Goal: Task Accomplishment & Management: Use online tool/utility

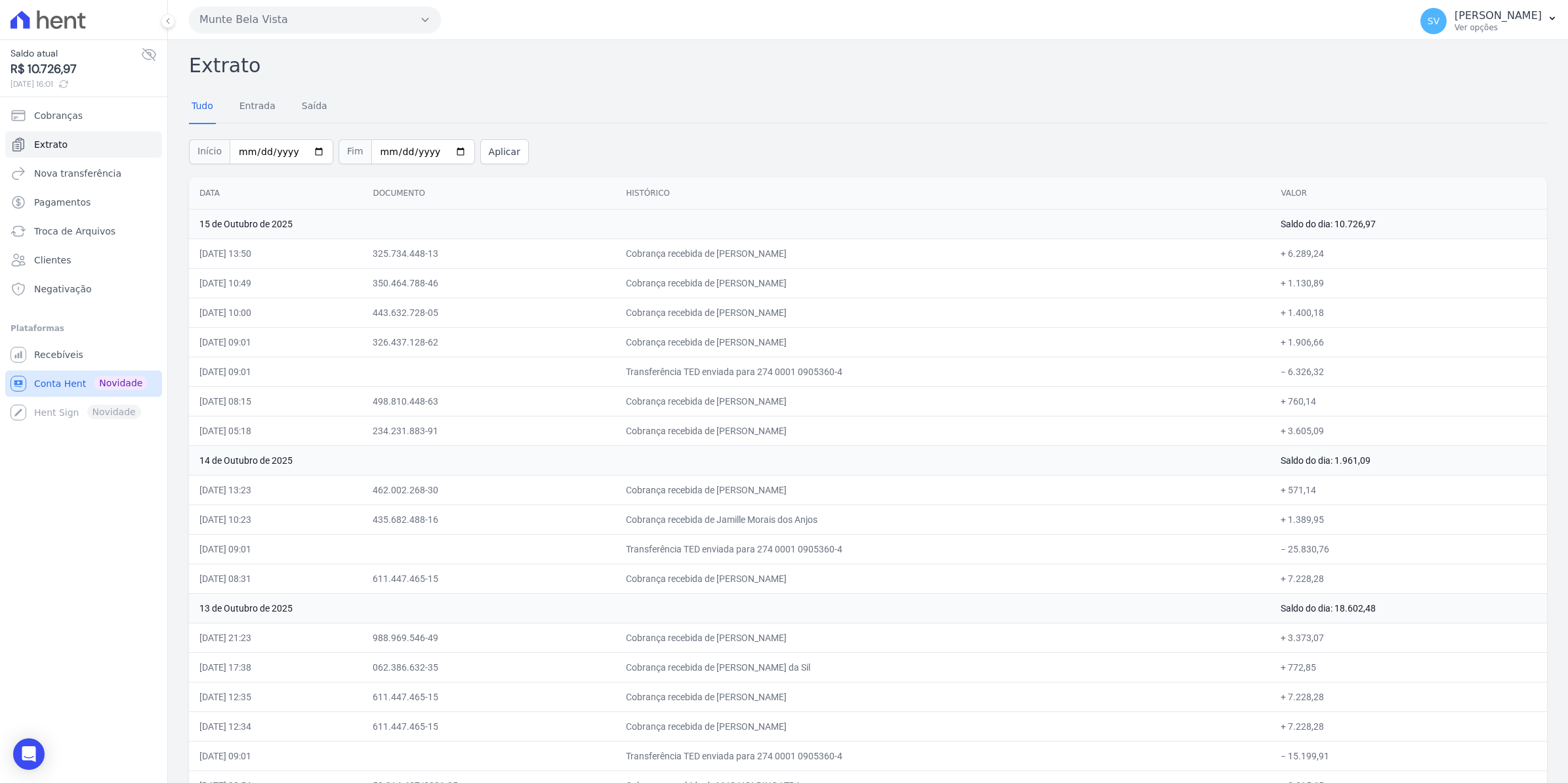
click at [57, 381] on span "Conta Hent" at bounding box center [60, 384] width 52 height 13
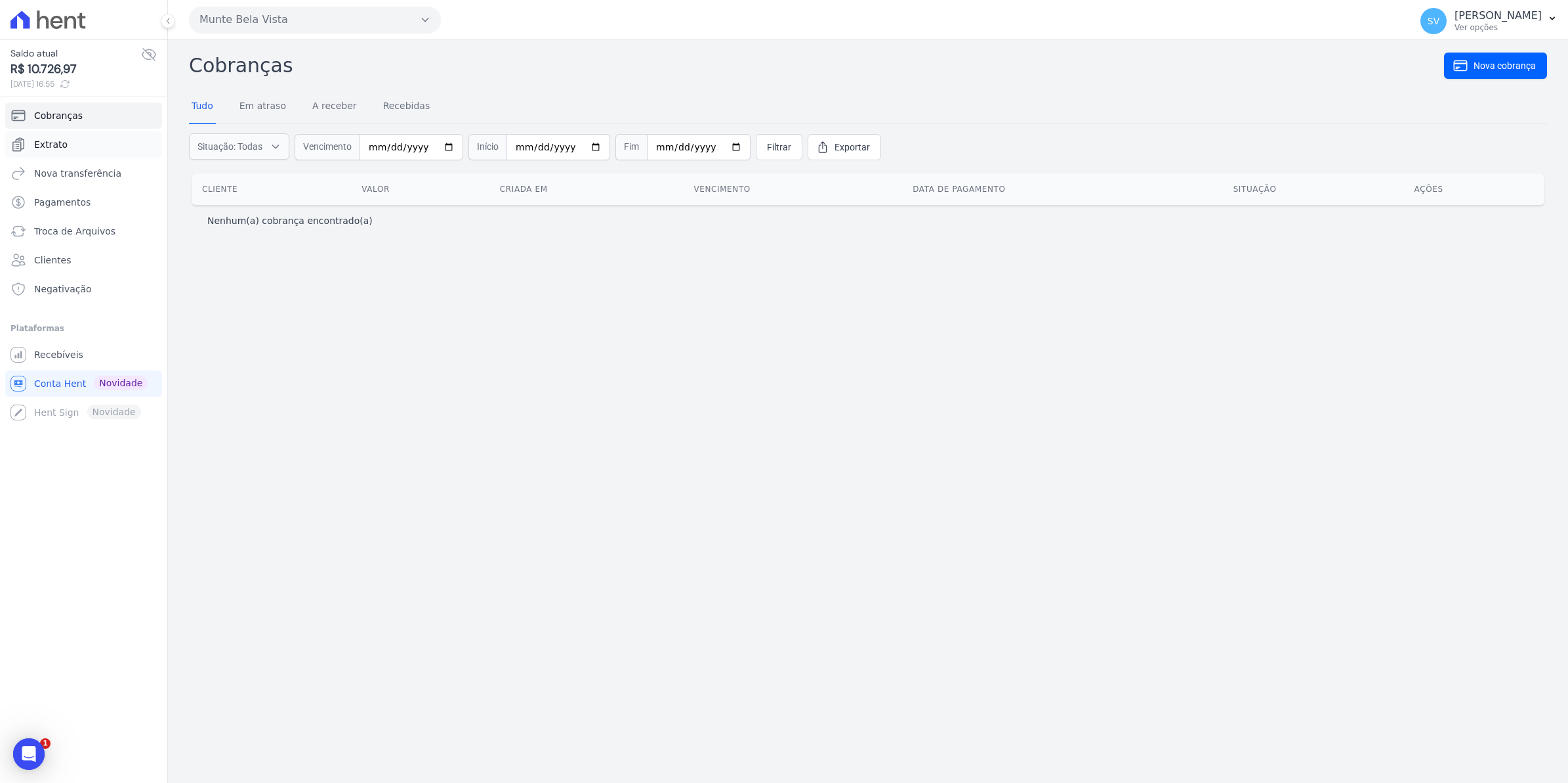
click at [66, 146] on link "Extrato" at bounding box center [83, 144] width 157 height 26
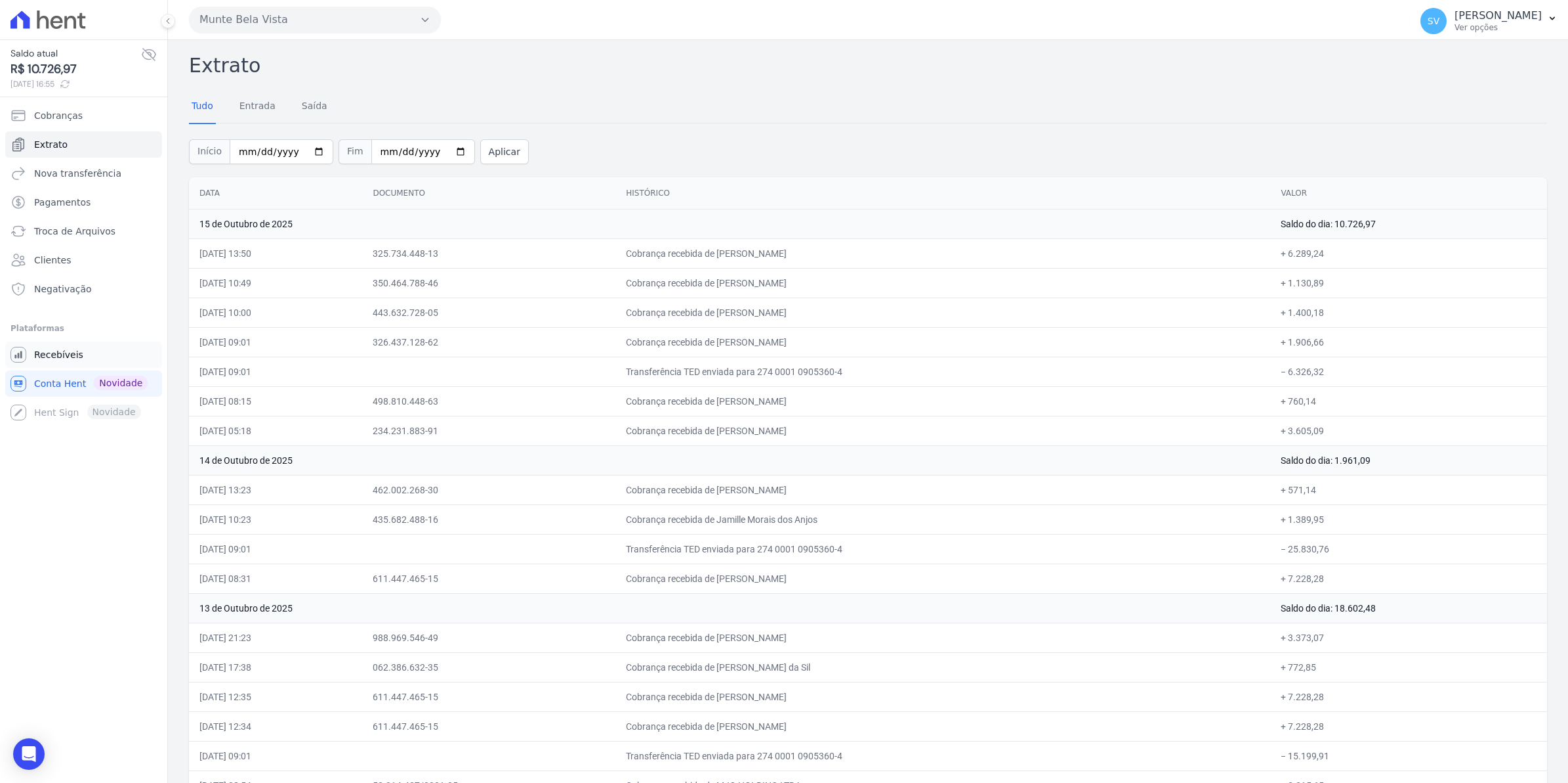
click at [70, 354] on span "Recebíveis" at bounding box center [59, 355] width 49 height 13
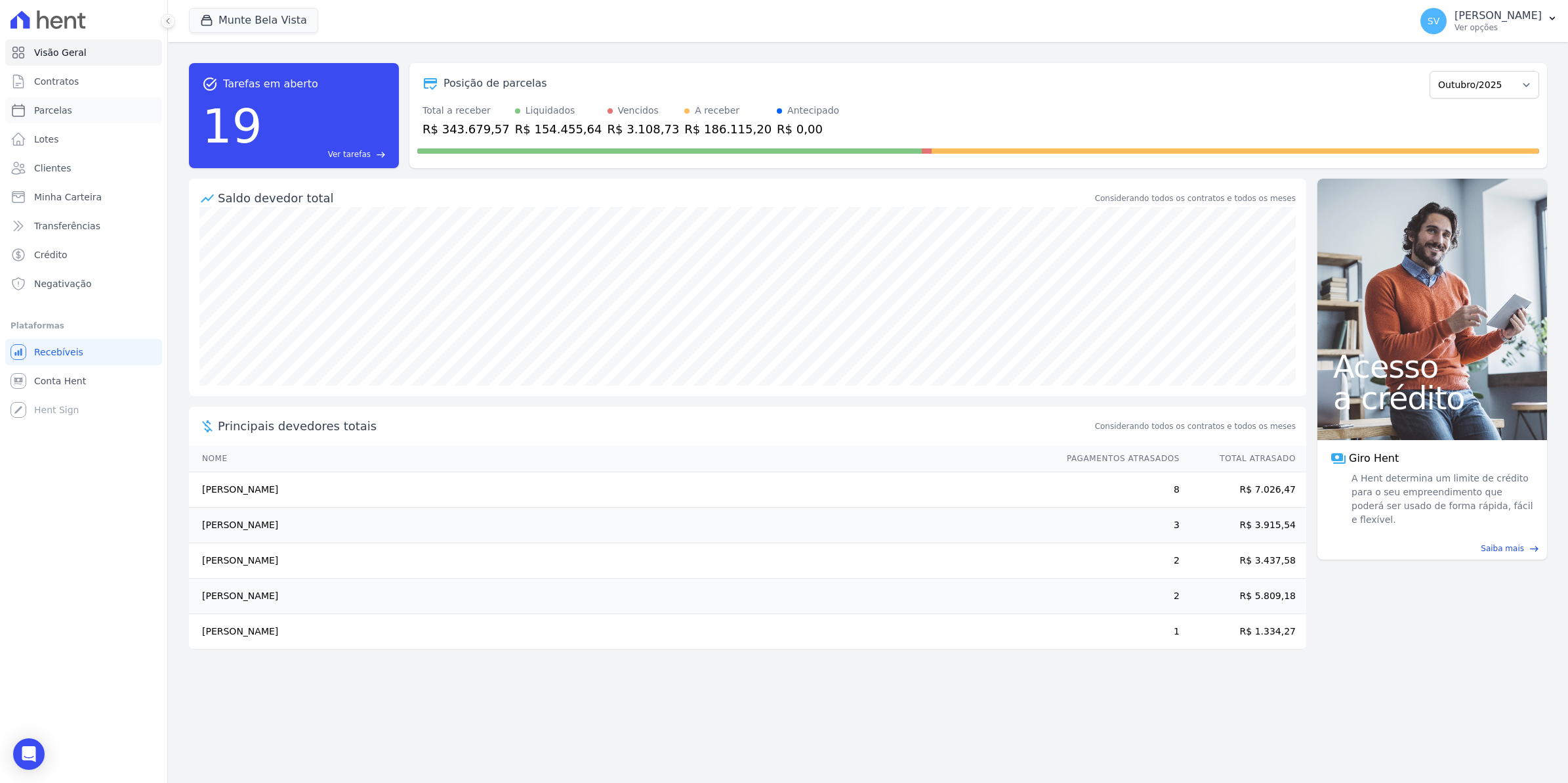
click at [55, 119] on link "Parcelas" at bounding box center [83, 109] width 157 height 26
select select
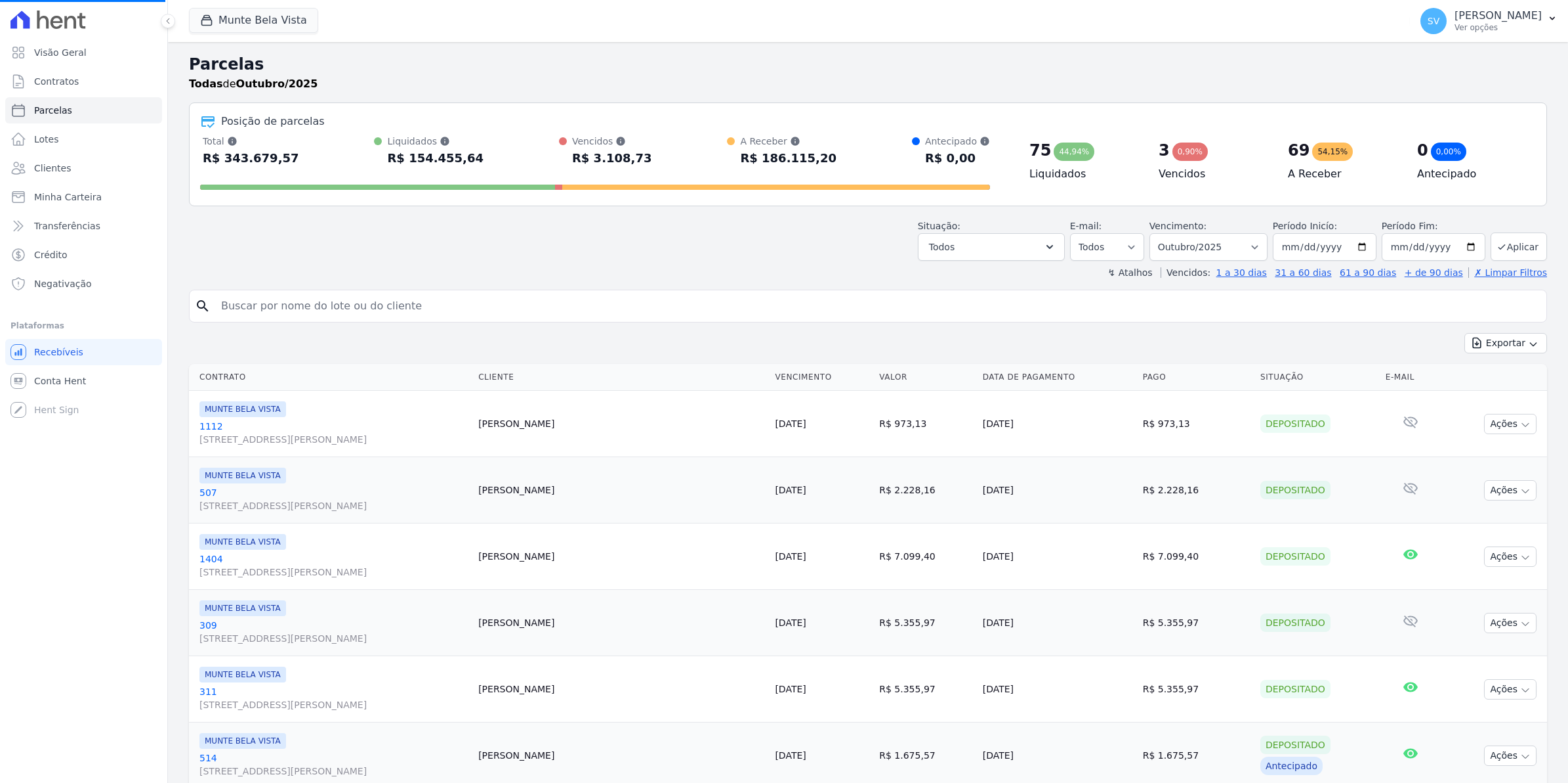
click at [302, 305] on input "search" at bounding box center [877, 305] width 1328 height 26
select select
click at [302, 305] on input "search" at bounding box center [877, 305] width 1328 height 26
type input "OSMAR"
select select
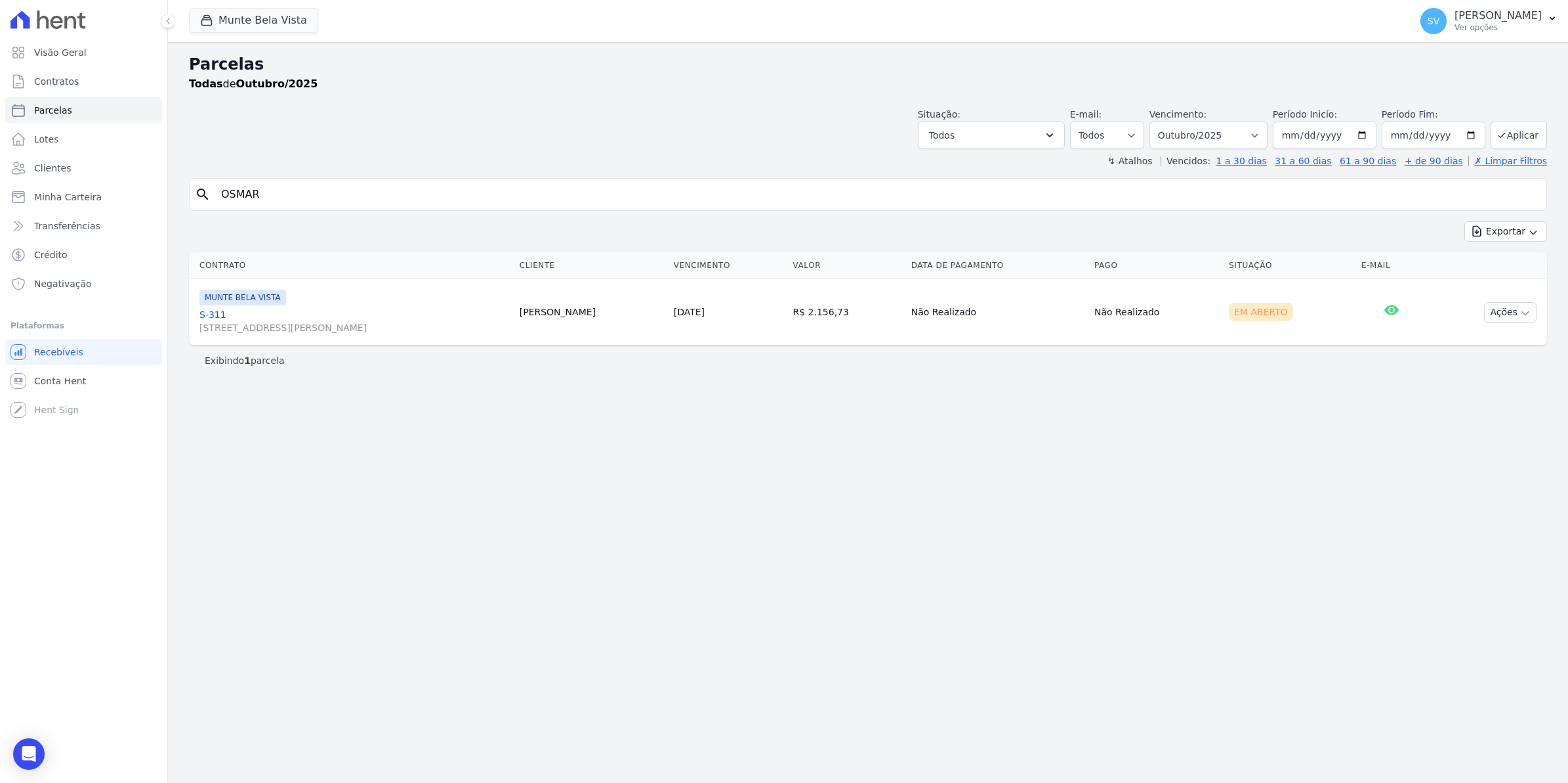
click at [203, 312] on link "S-[GEOGRAPHIC_DATA][STREET_ADDRESS][PERSON_NAME][GEOGRAPHIC_DATA]" at bounding box center [354, 320] width 310 height 26
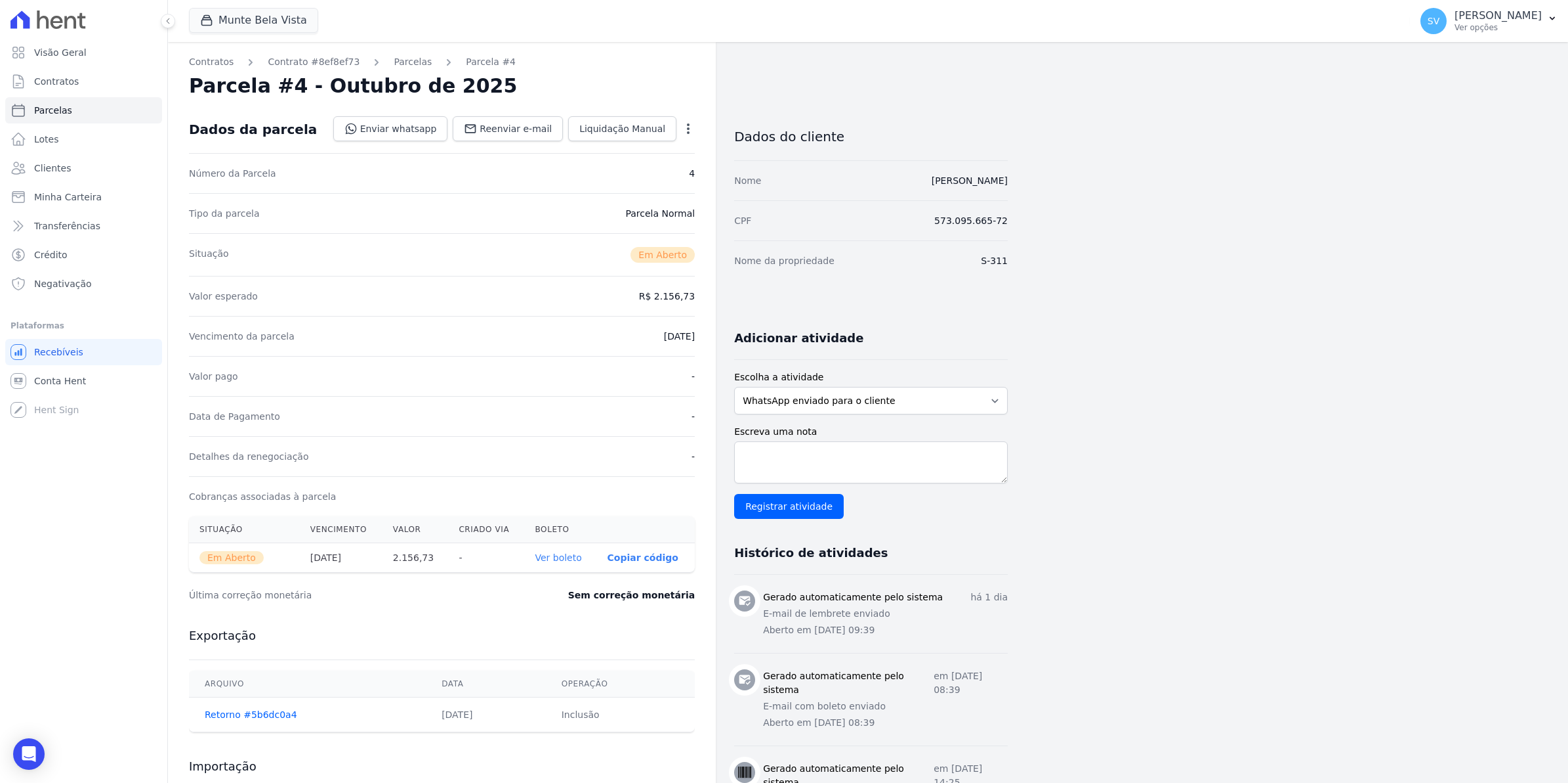
select select
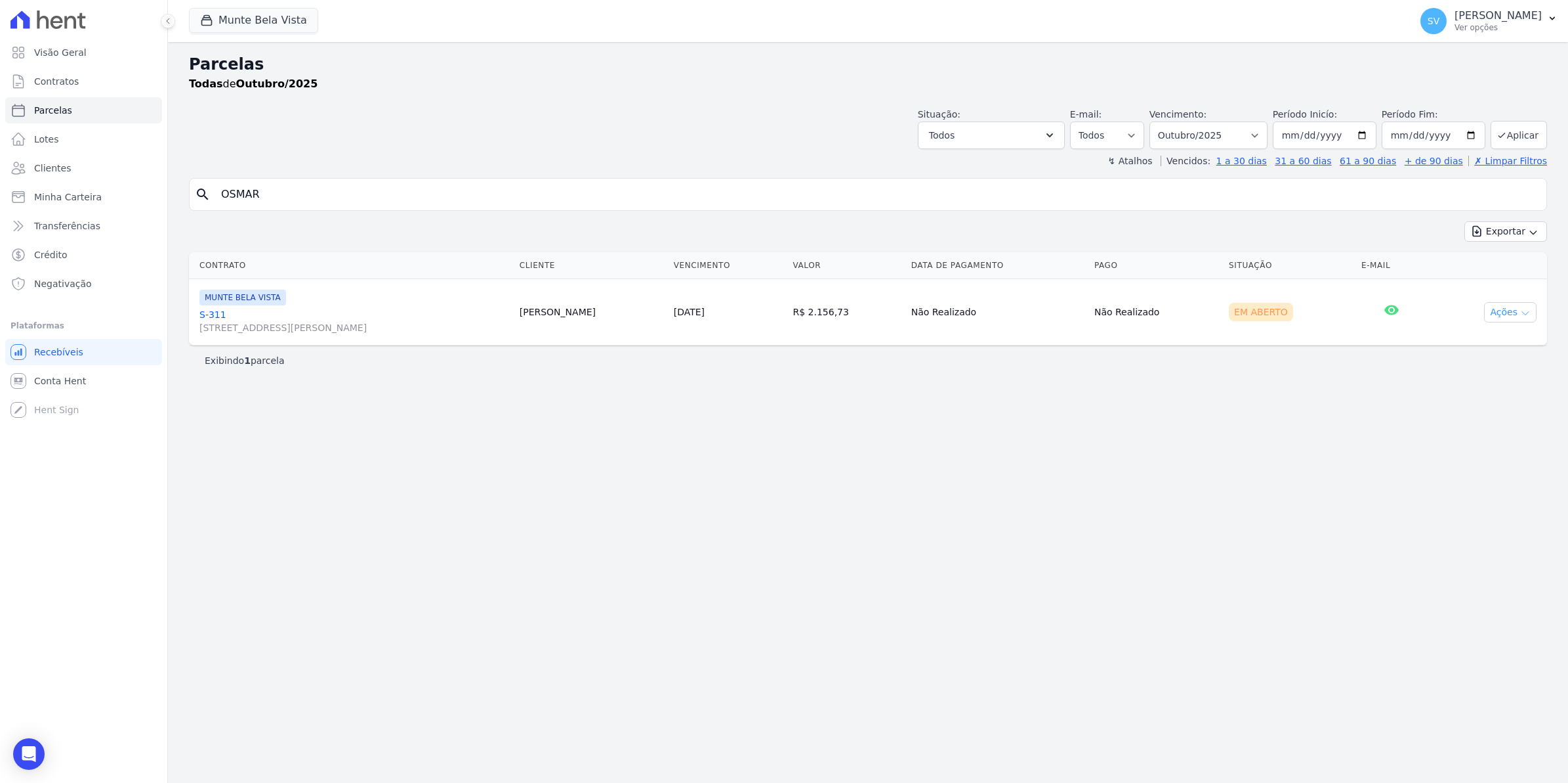
click at [1517, 317] on button "Ações" at bounding box center [1510, 312] width 53 height 20
click at [1322, 447] on div "Parcelas Todas de Outubro/2025 Situação: Agendado Em Aberto Pago Processando Ca…" at bounding box center [868, 413] width 1400 height 741
click at [214, 314] on link "S-[GEOGRAPHIC_DATA][STREET_ADDRESS][PERSON_NAME][GEOGRAPHIC_DATA]" at bounding box center [354, 320] width 310 height 26
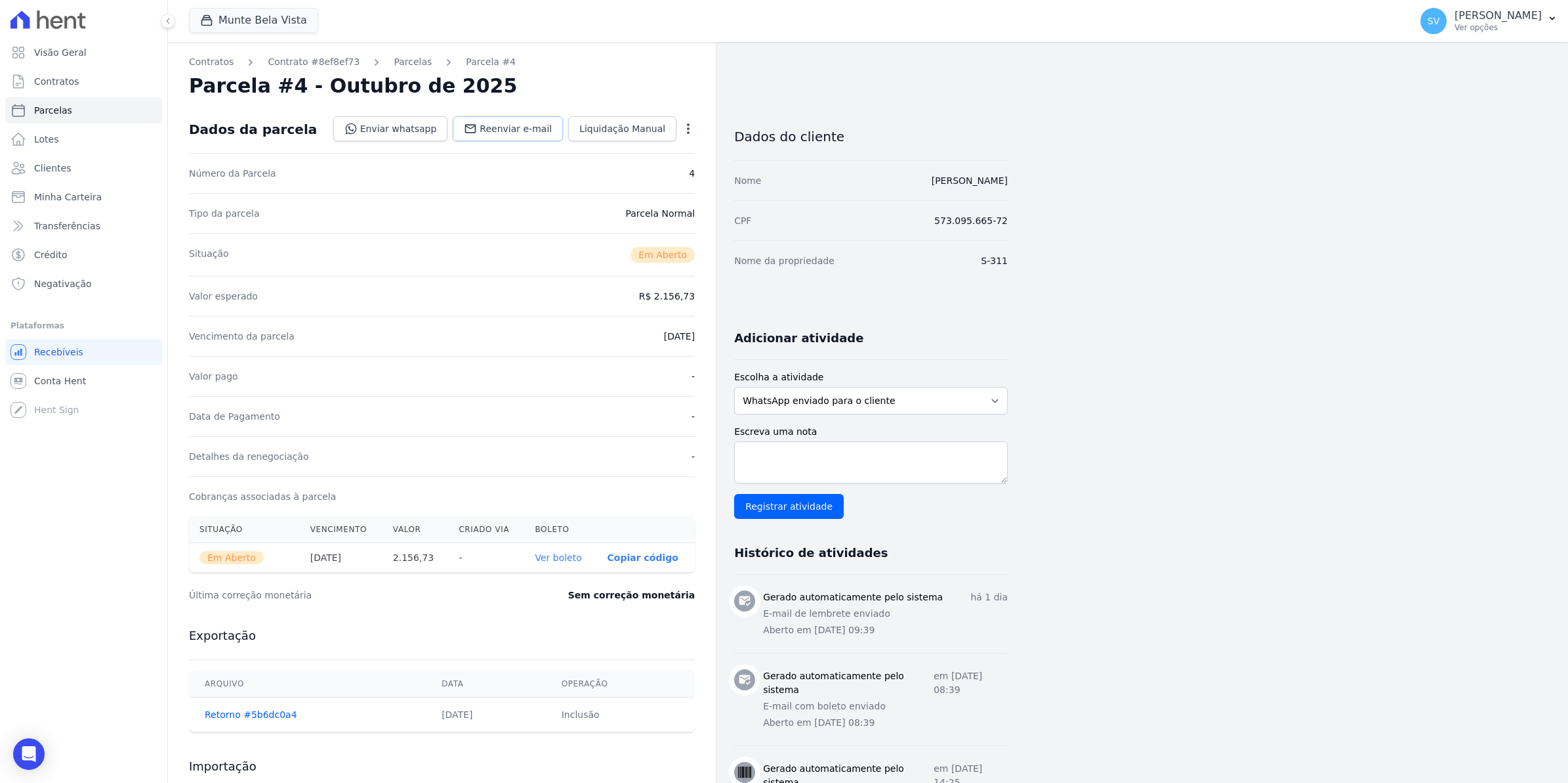
click at [516, 132] on span "Reenviar e-mail" at bounding box center [515, 129] width 72 height 13
select select
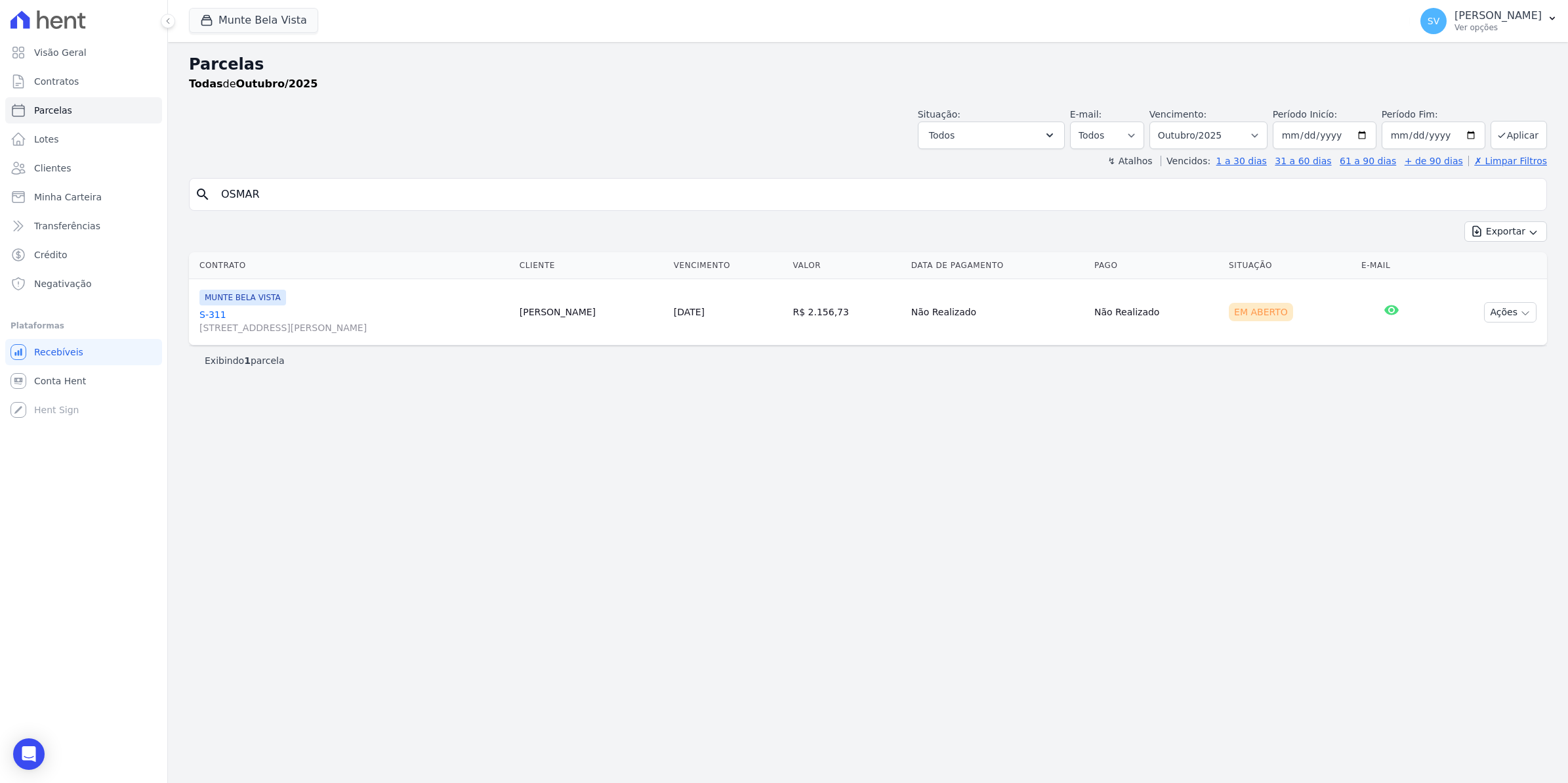
drag, startPoint x: 305, startPoint y: 194, endPoint x: 0, endPoint y: 297, distance: 321.9
click at [0, 297] on html "Visão Geral Contratos [GEOGRAPHIC_DATA] Lotes Clientes Minha Carteira Transferê…" at bounding box center [784, 392] width 1568 height 783
type input "[PERSON_NAME]"
select select
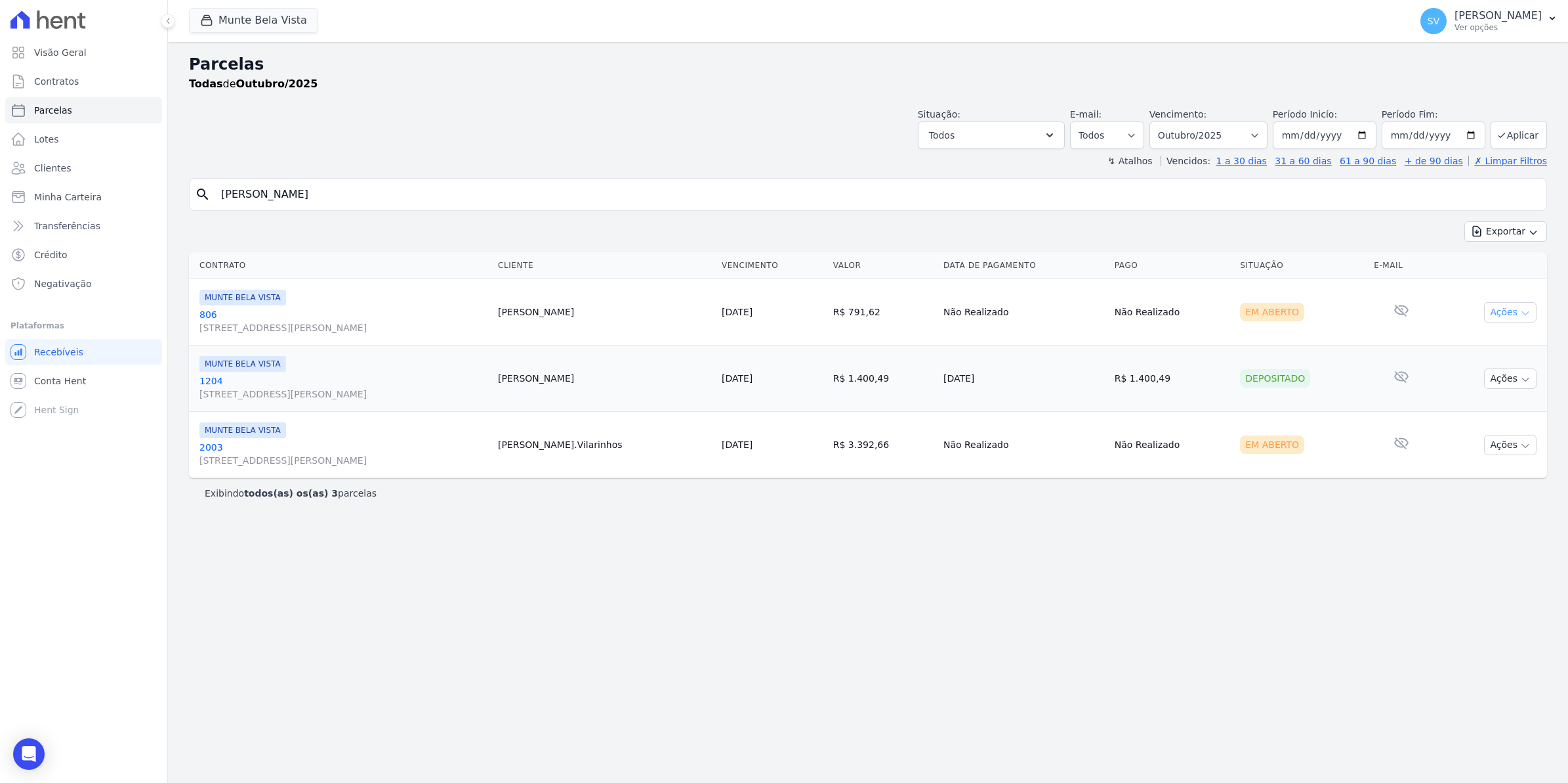
click at [1520, 314] on icon "button" at bounding box center [1525, 313] width 11 height 11
click at [1485, 344] on link "Ver boleto" at bounding box center [1505, 342] width 126 height 24
drag, startPoint x: 277, startPoint y: 199, endPoint x: 0, endPoint y: 250, distance: 281.7
click at [0, 250] on html "Visão Geral Contratos [GEOGRAPHIC_DATA] Lotes Clientes Minha Carteira Transferê…" at bounding box center [784, 392] width 1568 height 783
type input "[PERSON_NAME]"
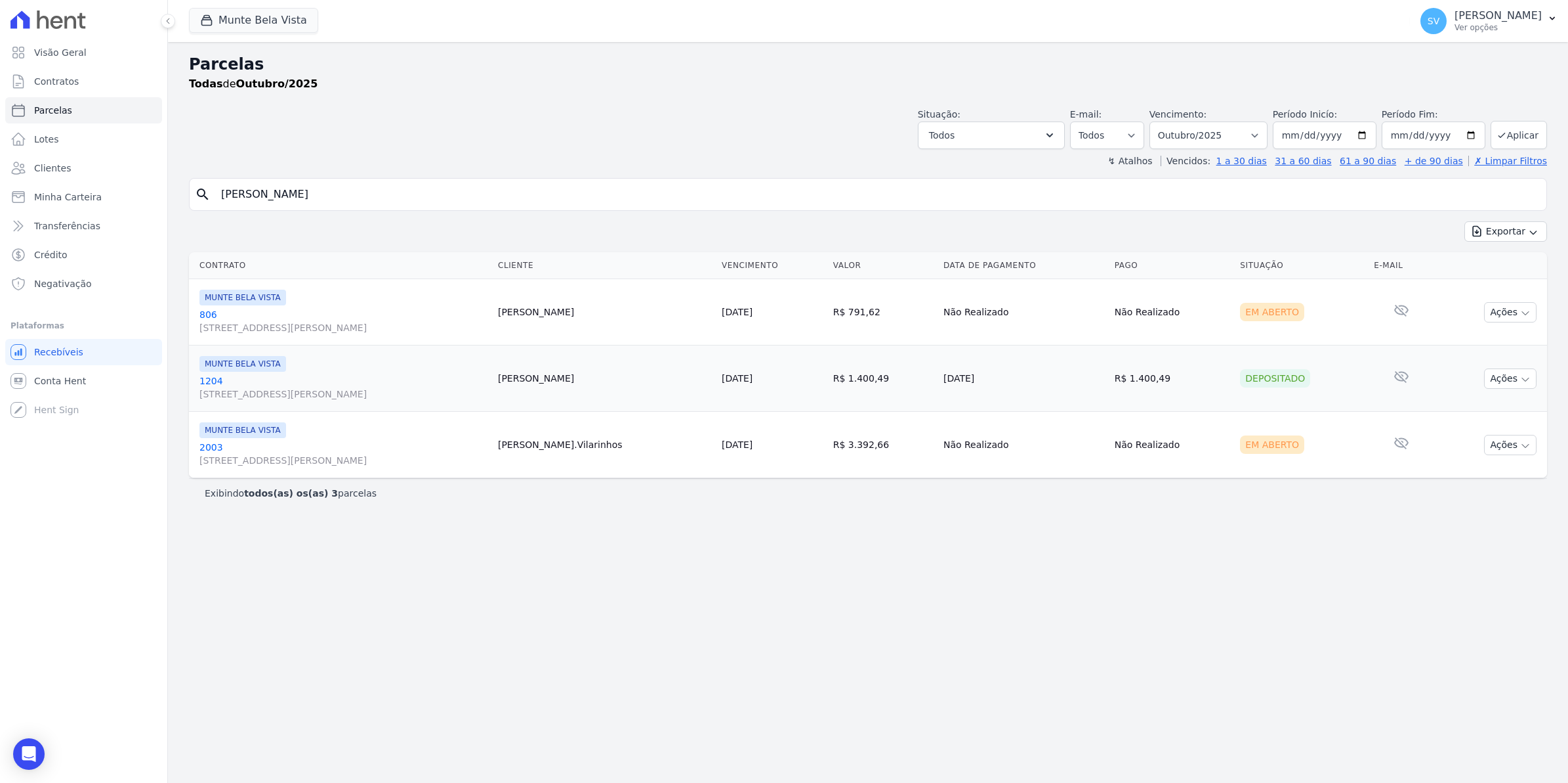
select select
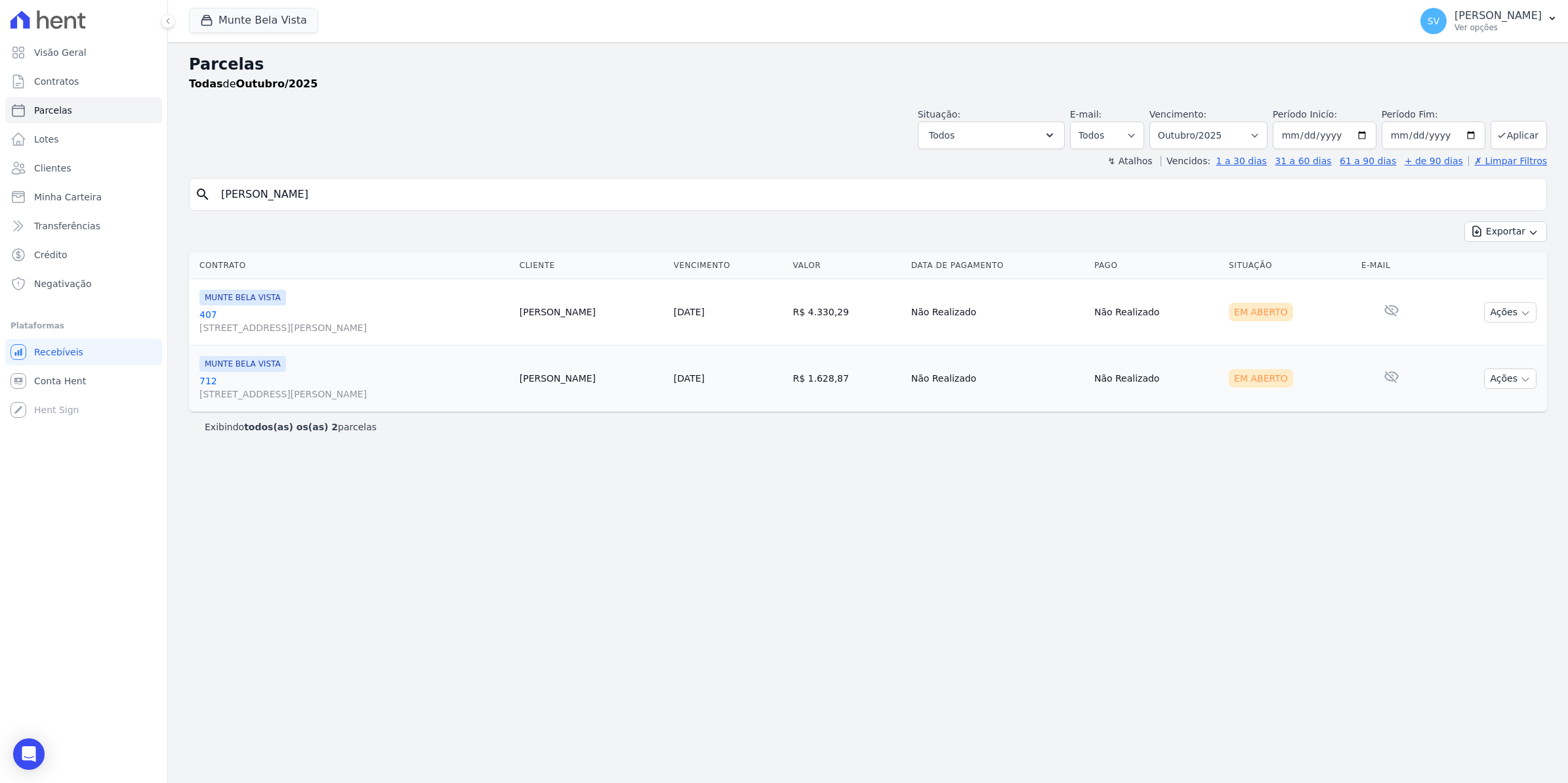
click at [200, 316] on link "[GEOGRAPHIC_DATA][STREET_ADDRESS][PERSON_NAME][GEOGRAPHIC_DATA]" at bounding box center [354, 320] width 310 height 26
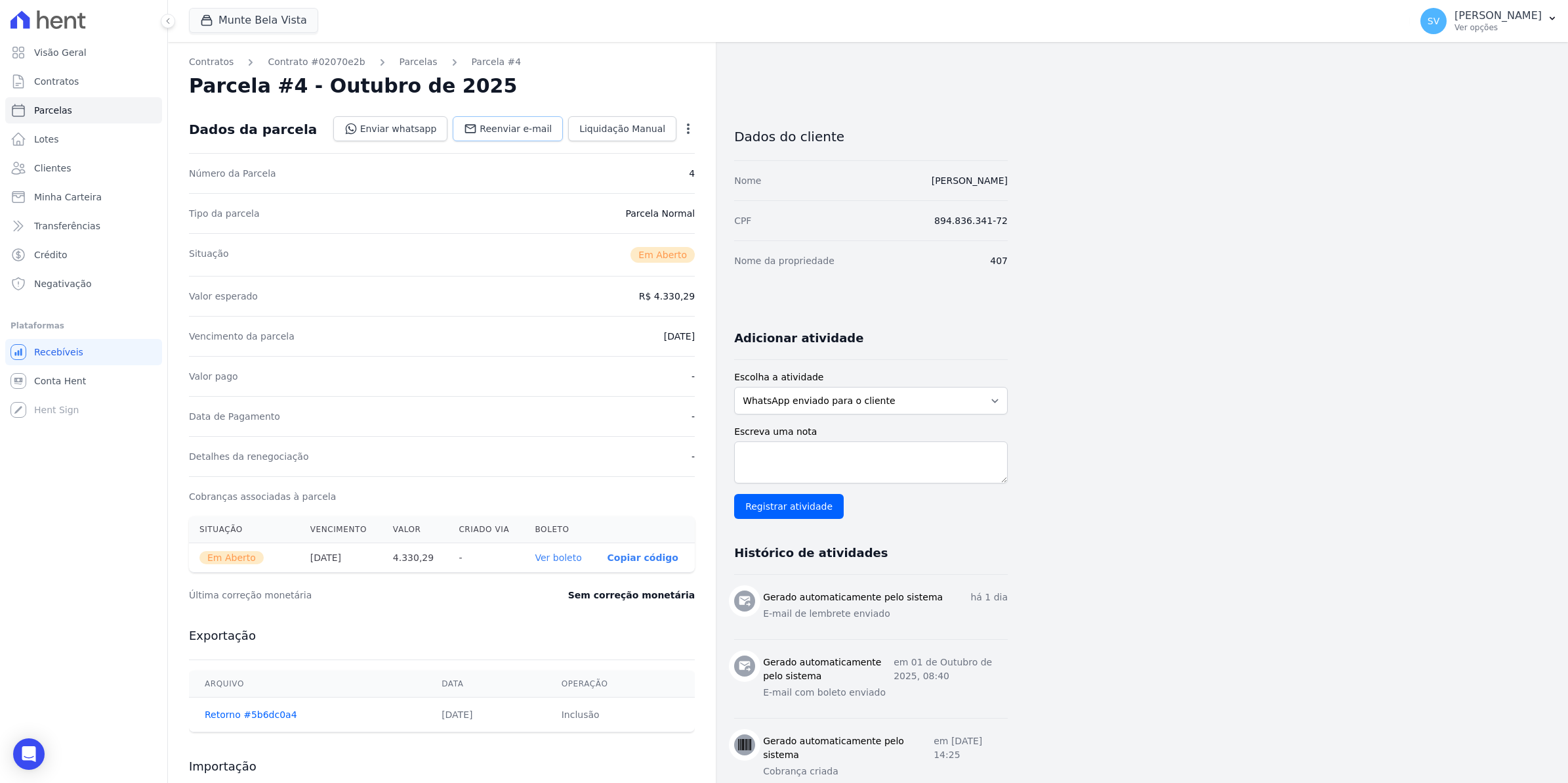
click at [515, 129] on span "Reenviar e-mail" at bounding box center [515, 129] width 72 height 13
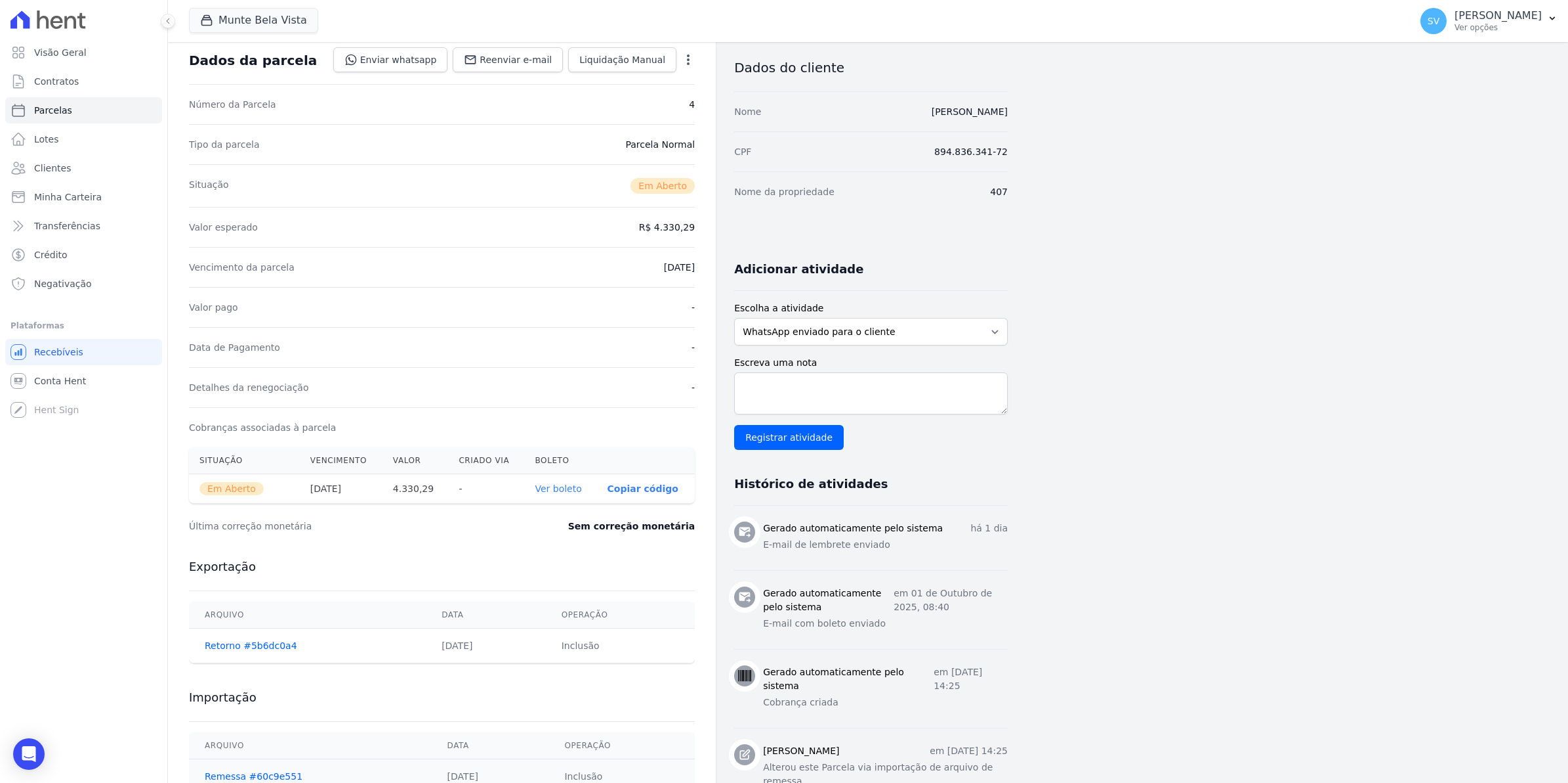
scroll to position [164, 0]
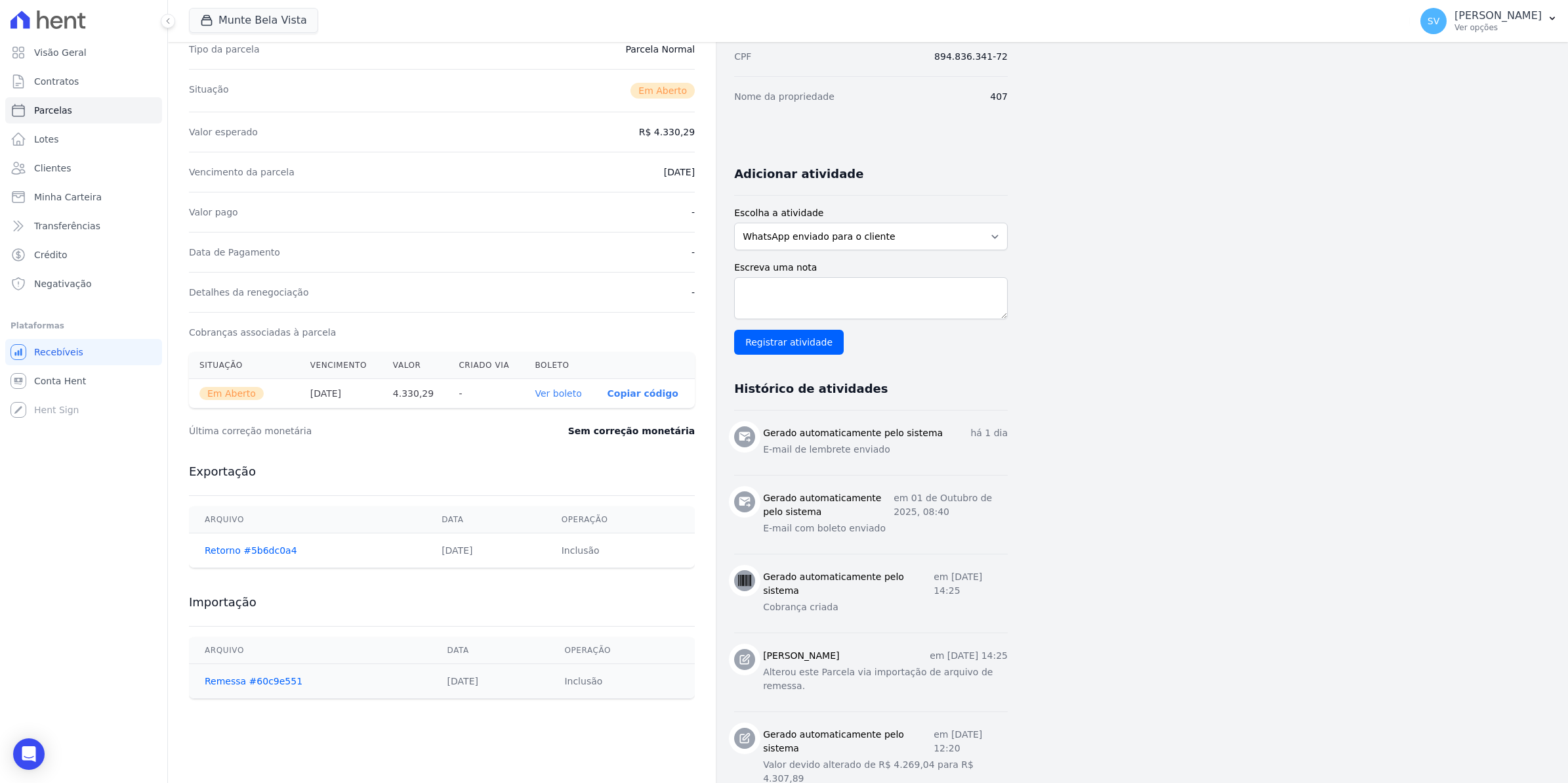
click at [562, 394] on link "Ver boleto" at bounding box center [558, 392] width 47 height 11
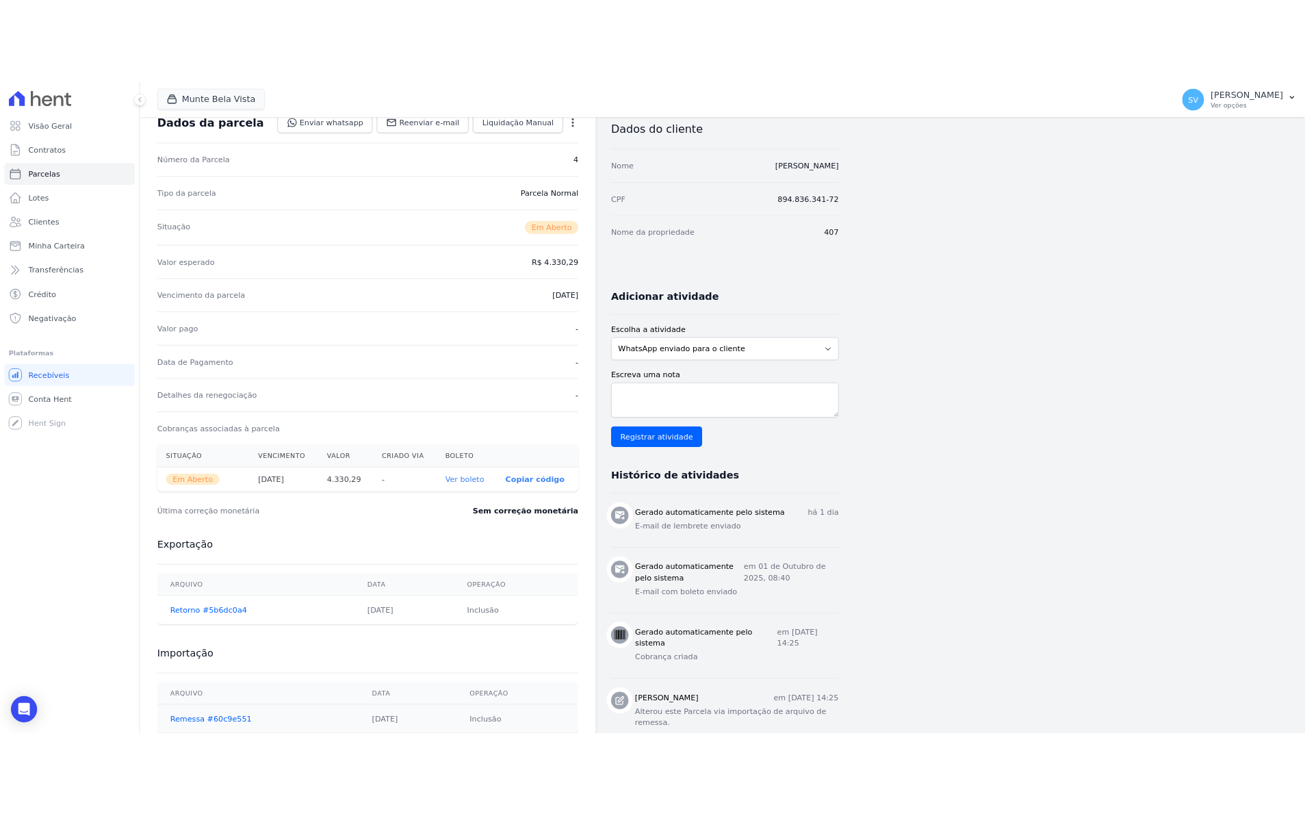
scroll to position [0, 0]
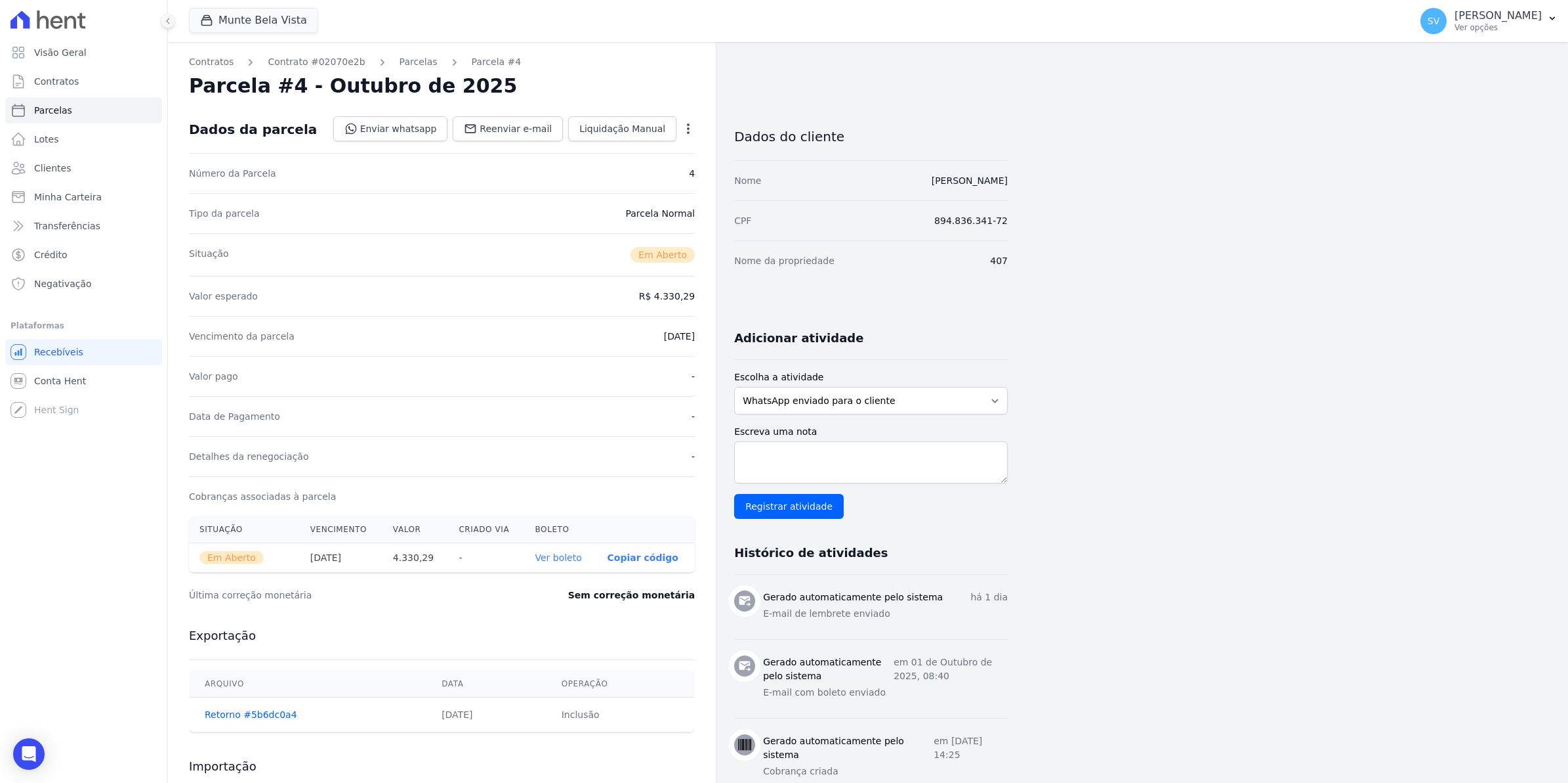
click at [564, 558] on link "Ver boleto" at bounding box center [558, 557] width 47 height 11
click at [56, 104] on span "Parcelas" at bounding box center [54, 110] width 38 height 13
click at [53, 85] on span "Contratos" at bounding box center [57, 82] width 45 height 13
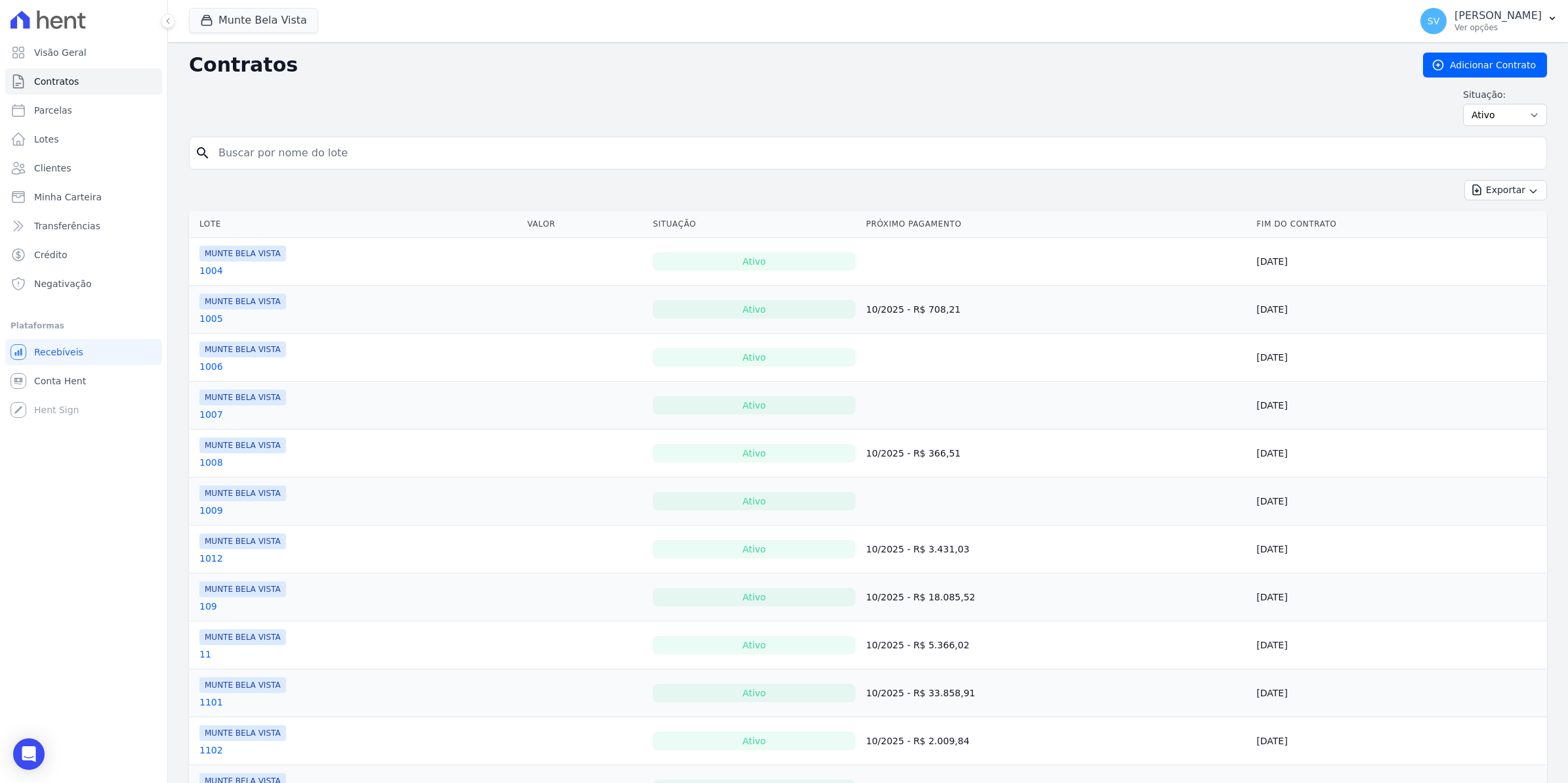
click at [273, 162] on input "search" at bounding box center [876, 153] width 1330 height 26
type input "cam"
select select
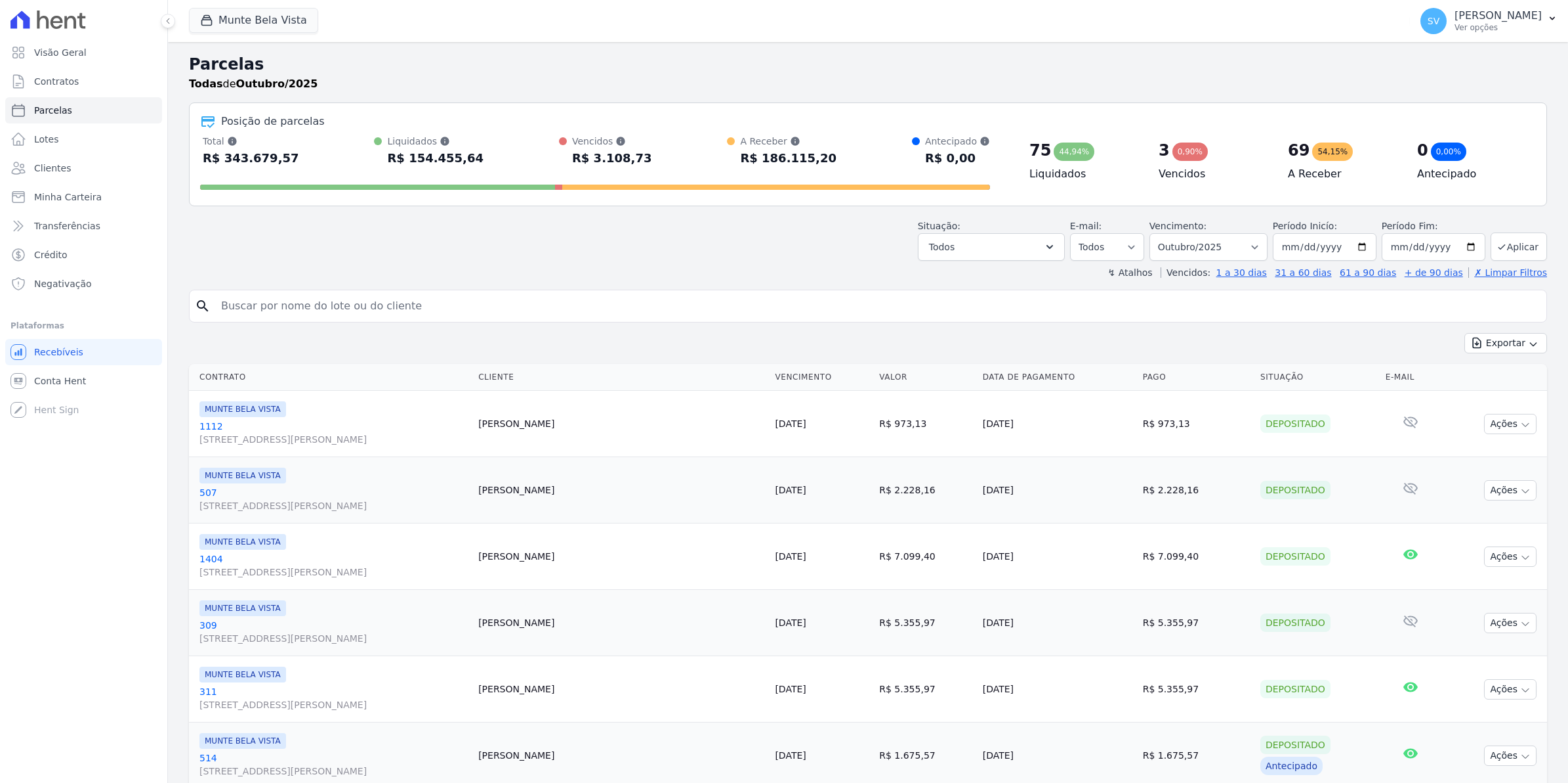
click at [316, 311] on input "search" at bounding box center [877, 305] width 1328 height 26
type input "camila"
select select
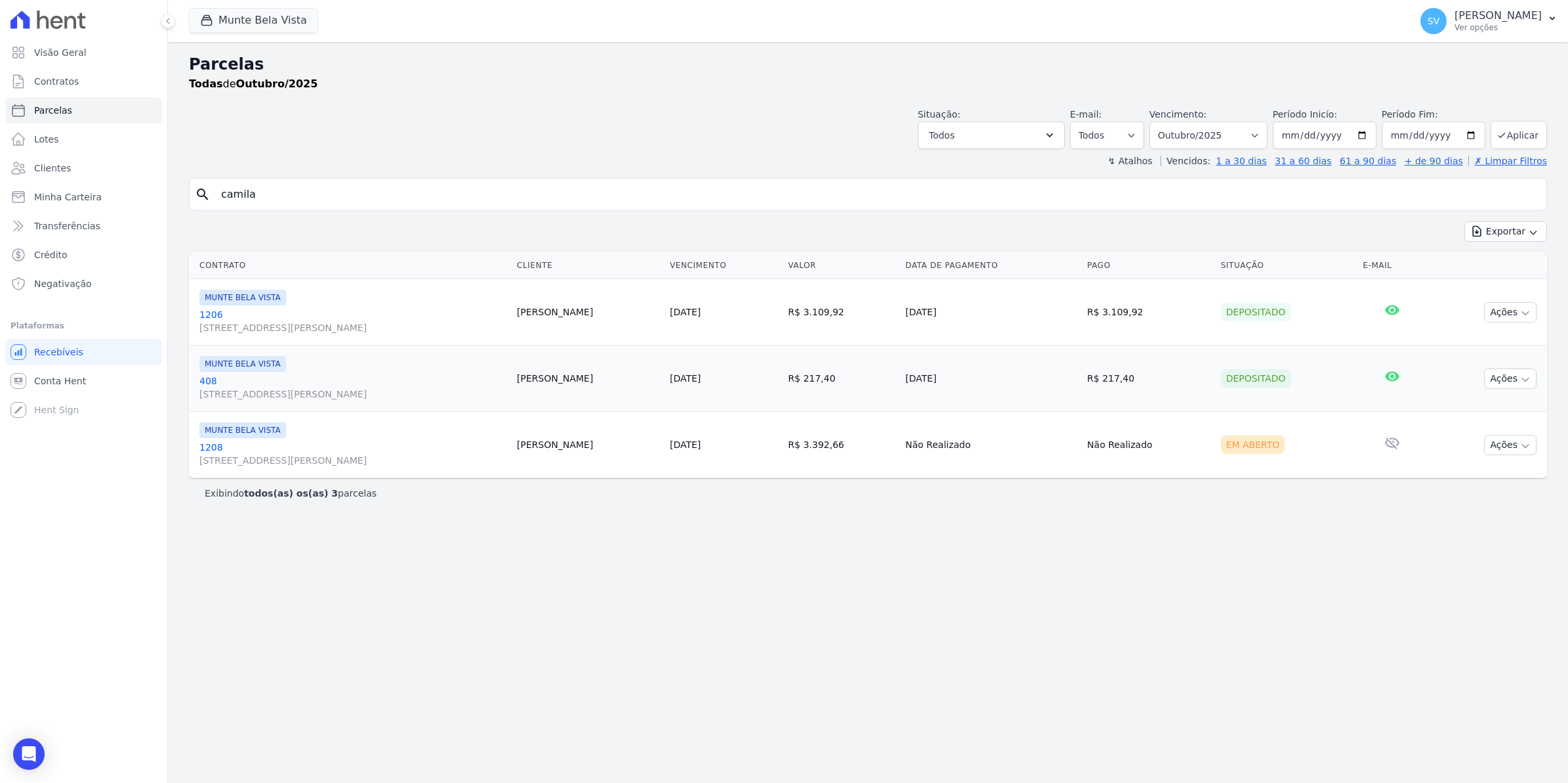
click at [215, 448] on link "1208 [STREET_ADDRESS]" at bounding box center [353, 453] width 307 height 26
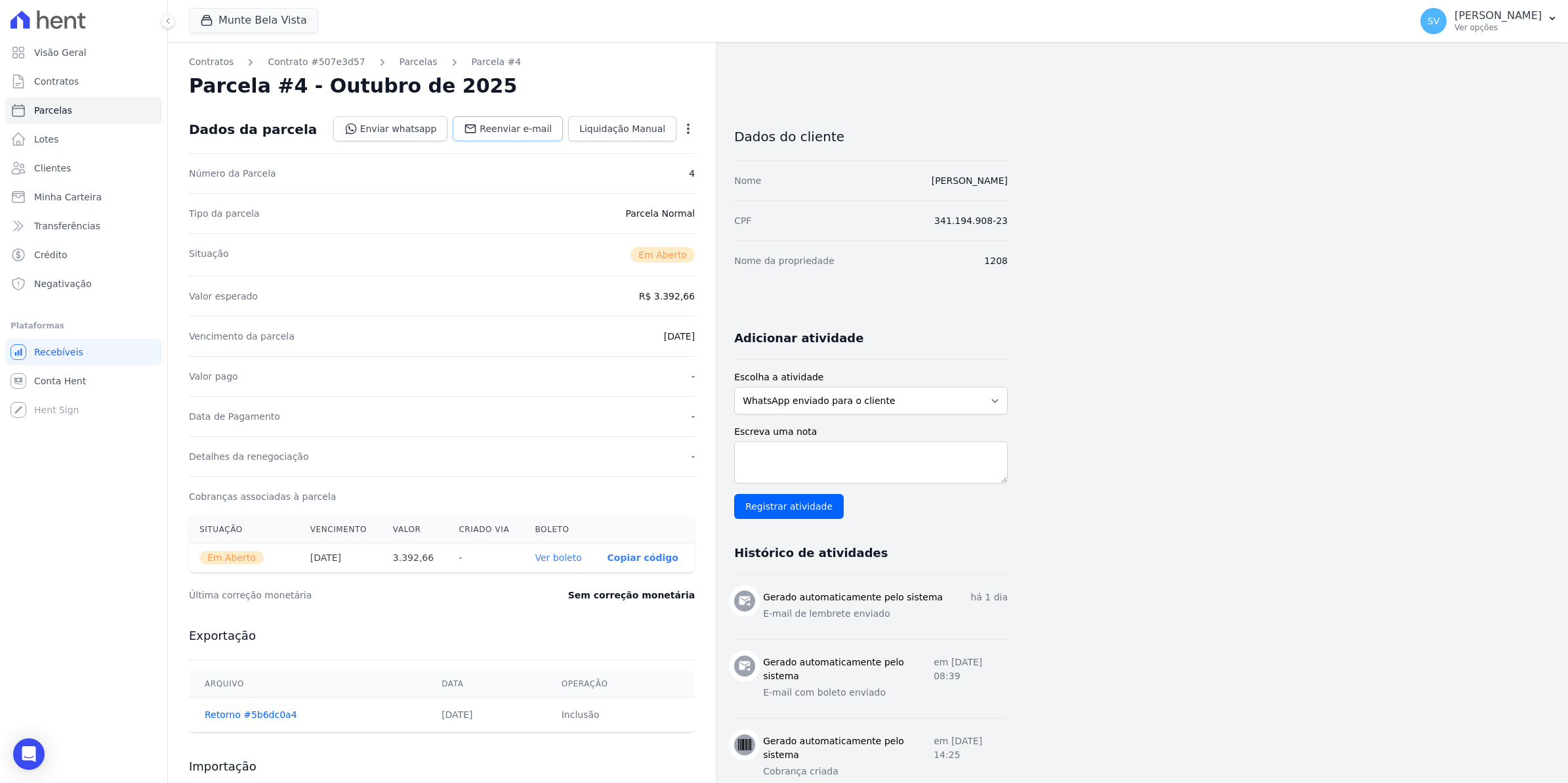
click at [518, 128] on span "Reenviar e-mail" at bounding box center [515, 129] width 72 height 13
click at [573, 552] on link "Ver boleto" at bounding box center [558, 557] width 47 height 11
click at [53, 79] on span "Contratos" at bounding box center [57, 82] width 45 height 13
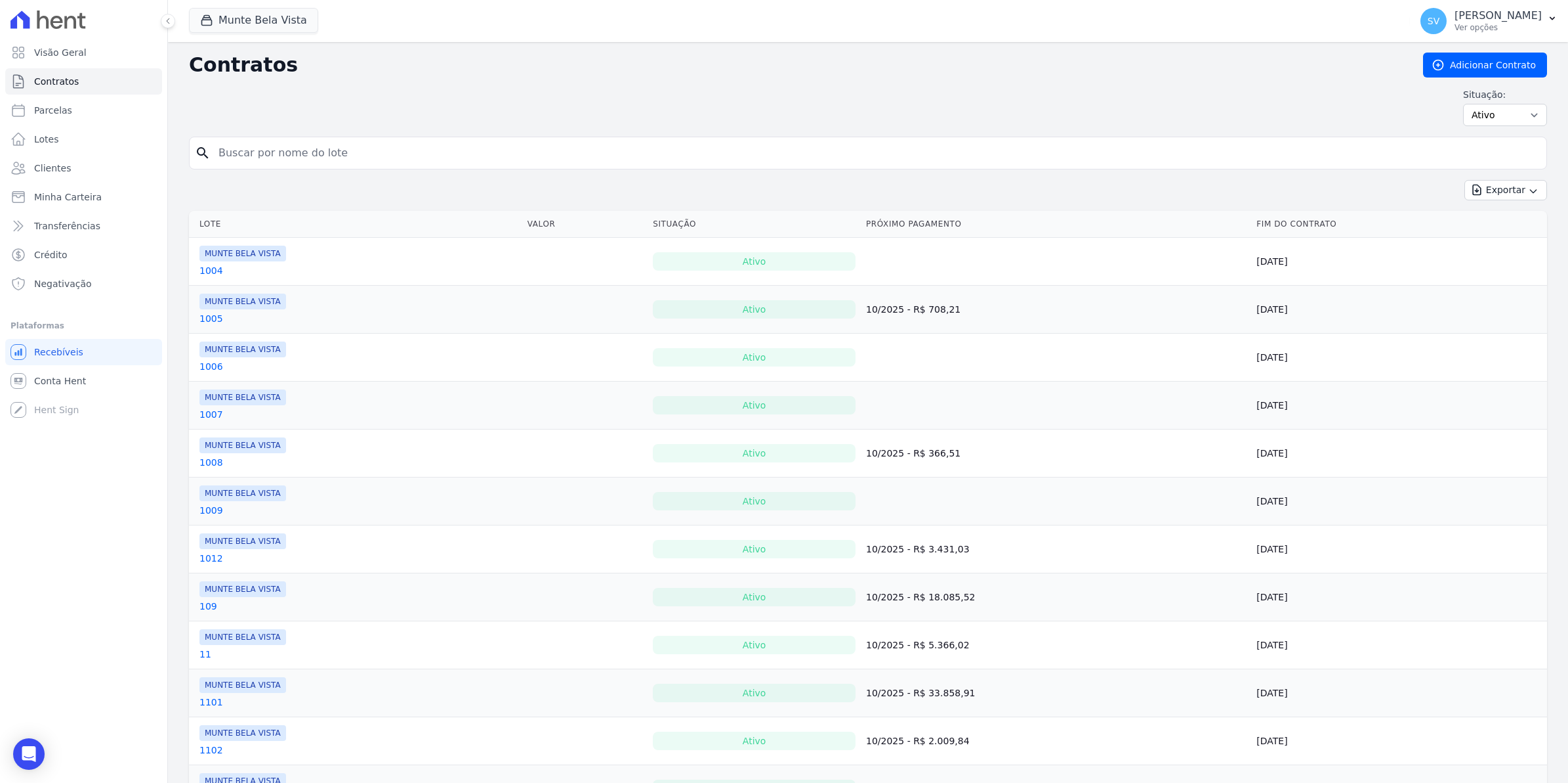
click at [246, 140] on input "search" at bounding box center [876, 153] width 1330 height 26
type input "[PERSON_NAME]"
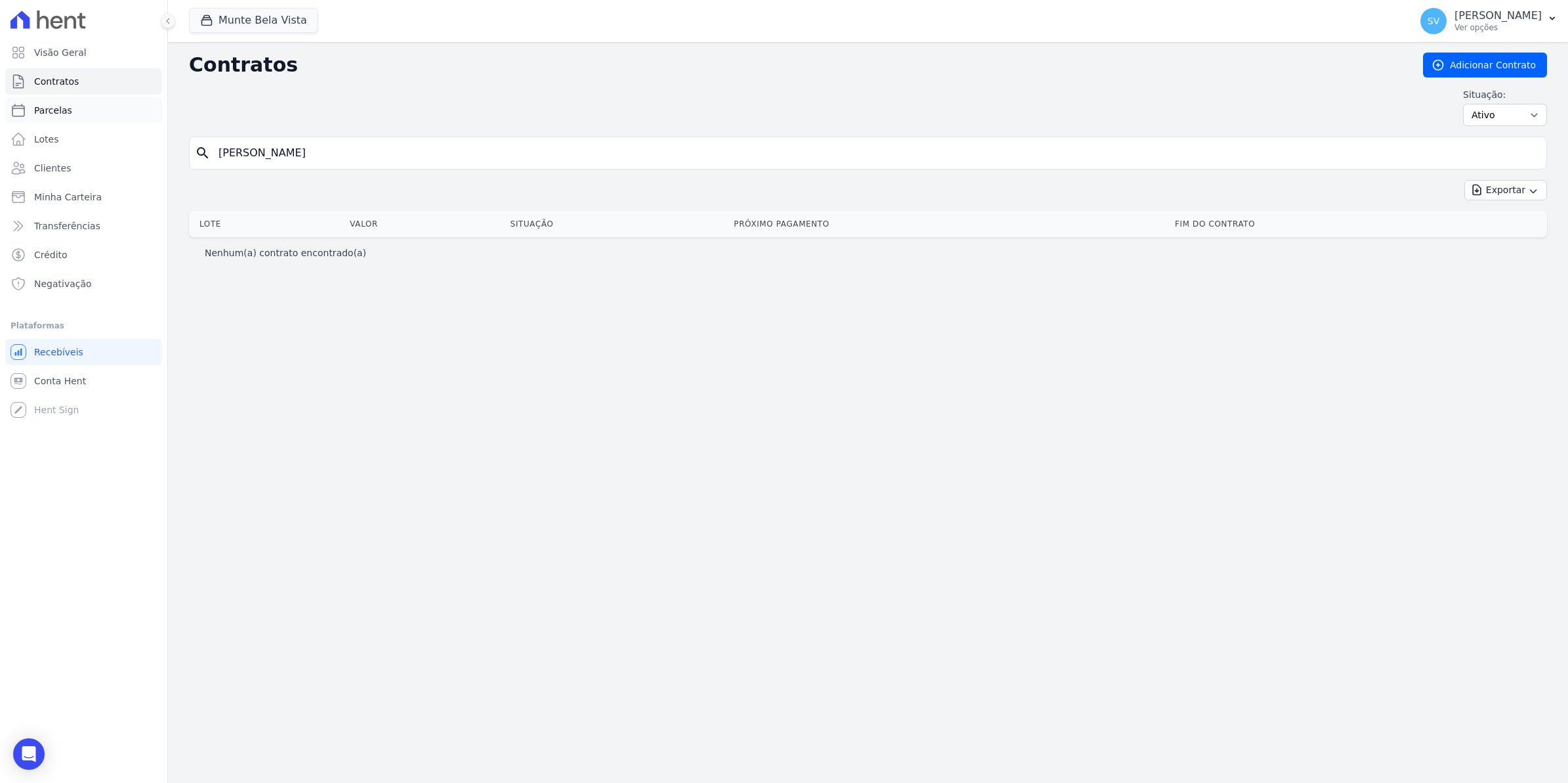
click at [38, 113] on span "Parcelas" at bounding box center [54, 110] width 38 height 13
select select
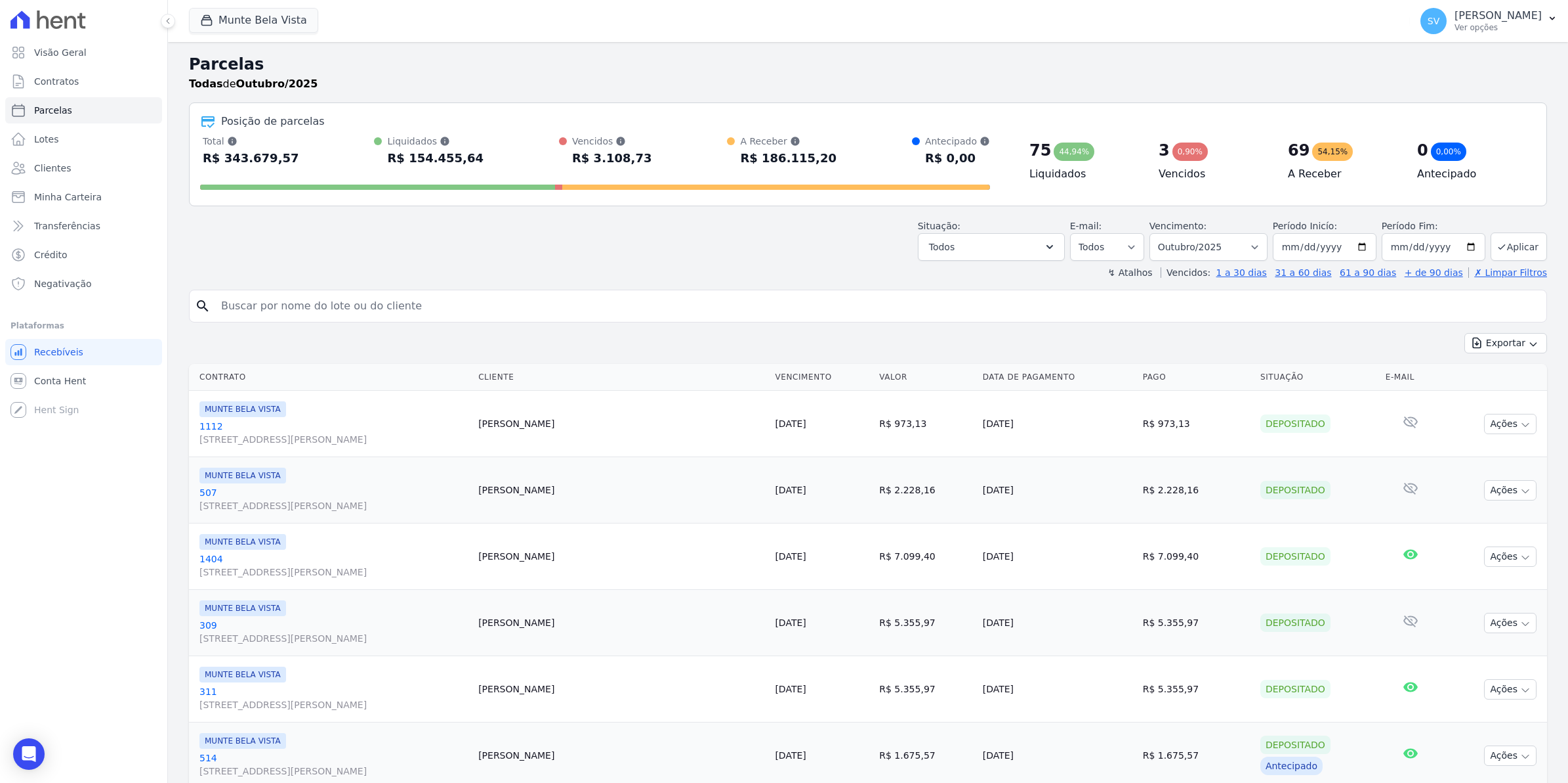
click at [261, 311] on input "search" at bounding box center [877, 305] width 1328 height 26
type input "[PERSON_NAME]"
select select
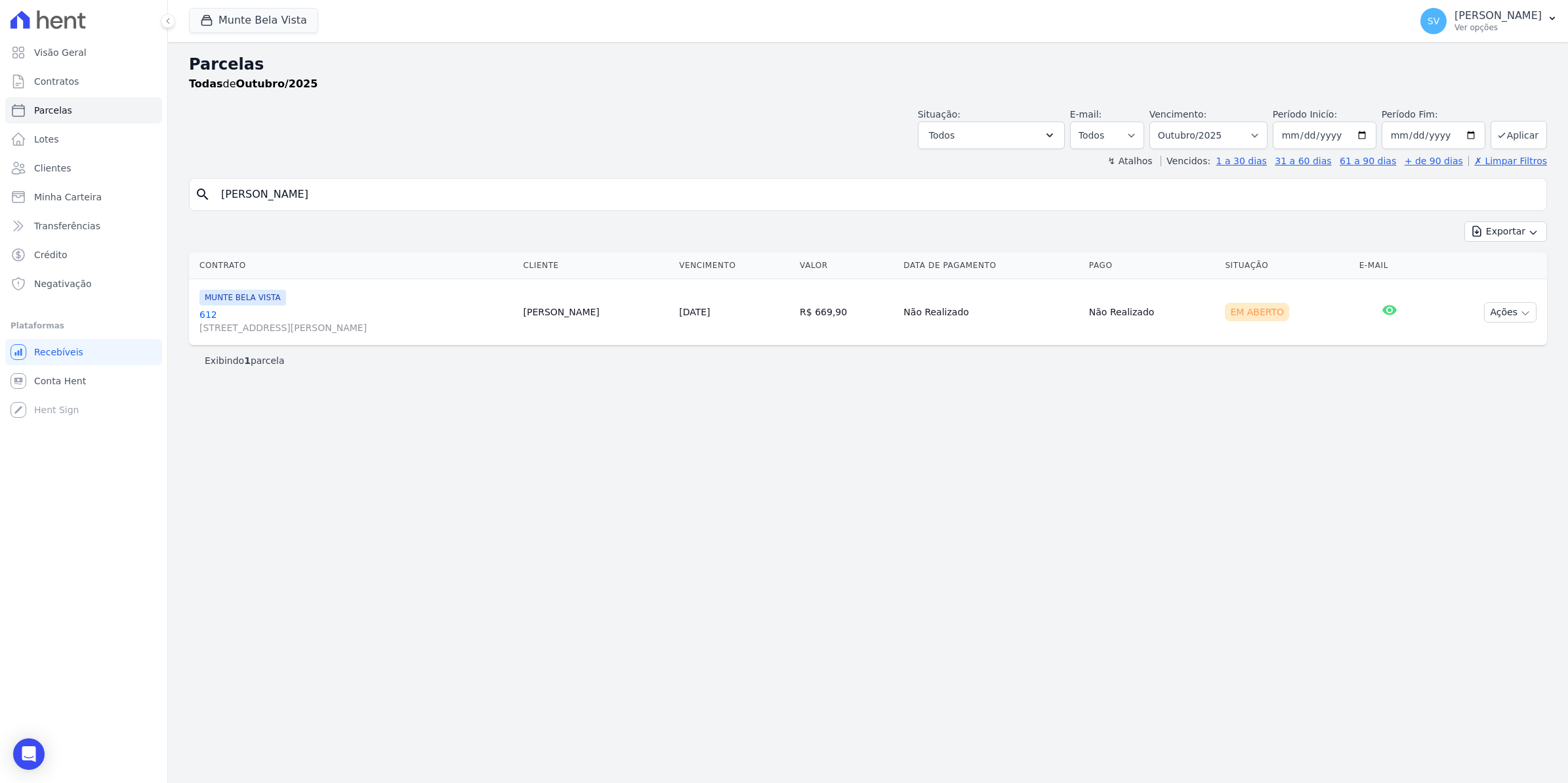
click at [204, 316] on link "612 [STREET_ADDRESS][PERSON_NAME]" at bounding box center [356, 320] width 313 height 26
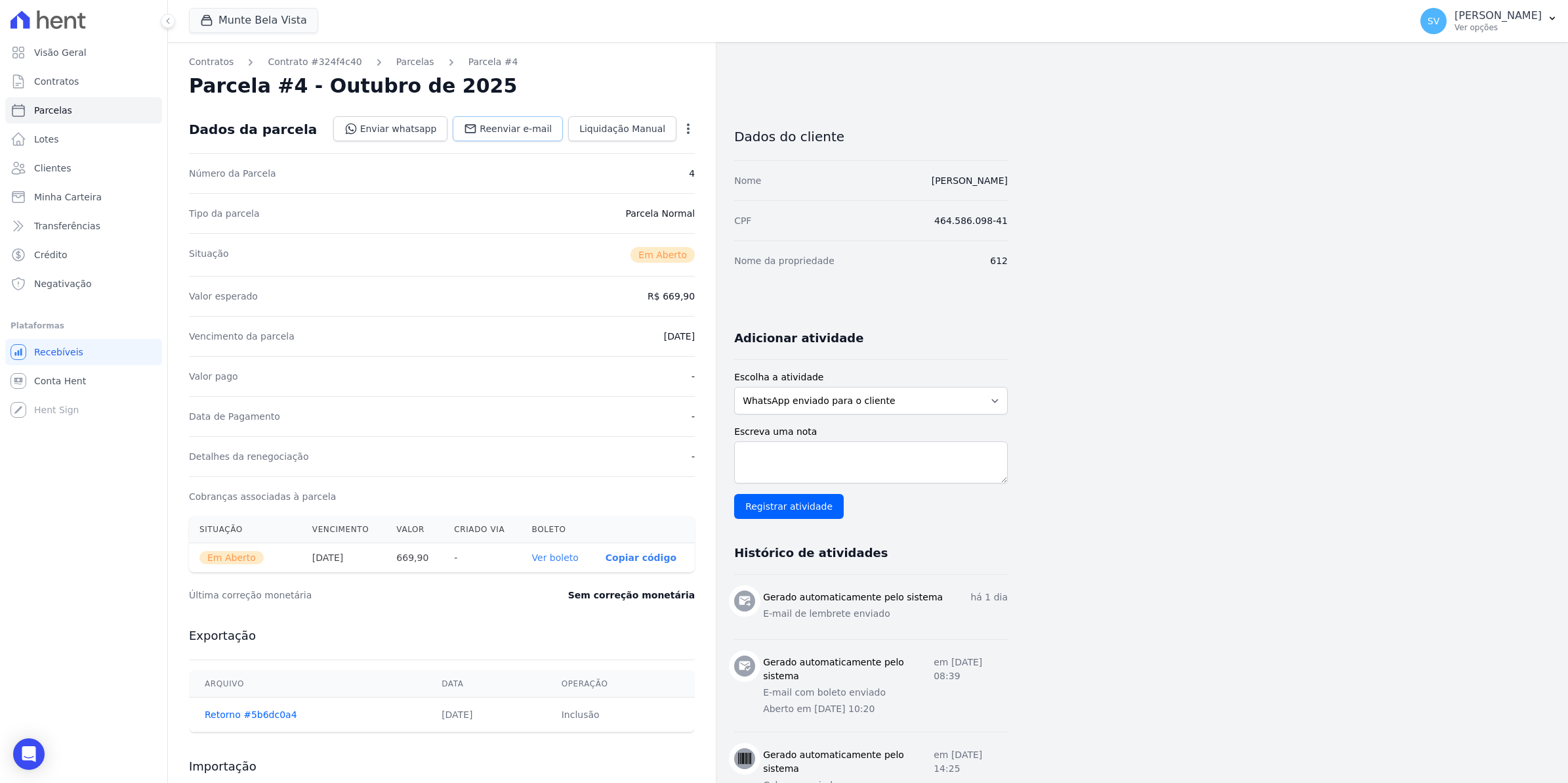
click at [503, 131] on span "Reenviar e-mail" at bounding box center [515, 129] width 72 height 13
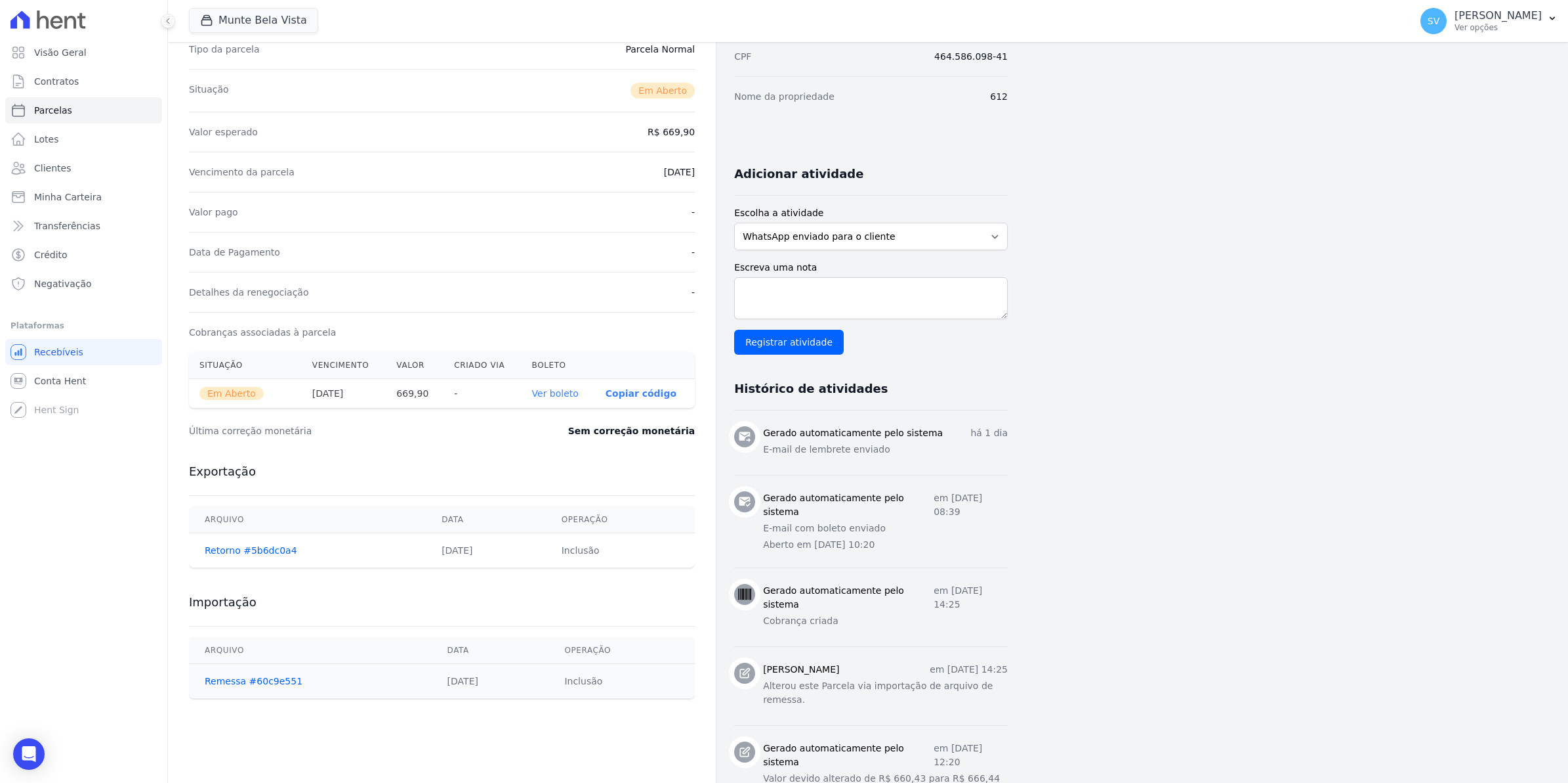
click at [561, 396] on link "Ver boleto" at bounding box center [555, 392] width 47 height 11
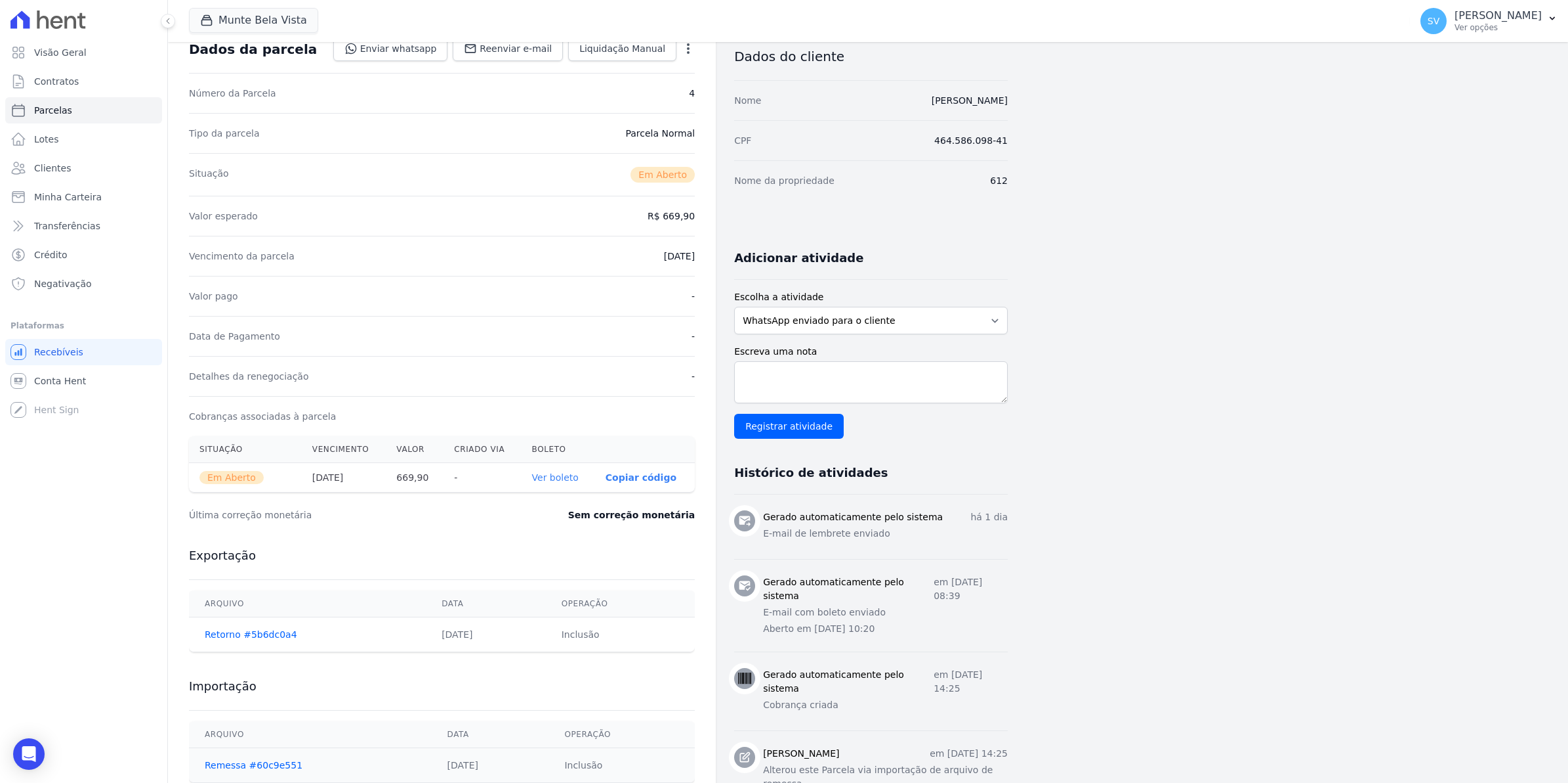
scroll to position [0, 0]
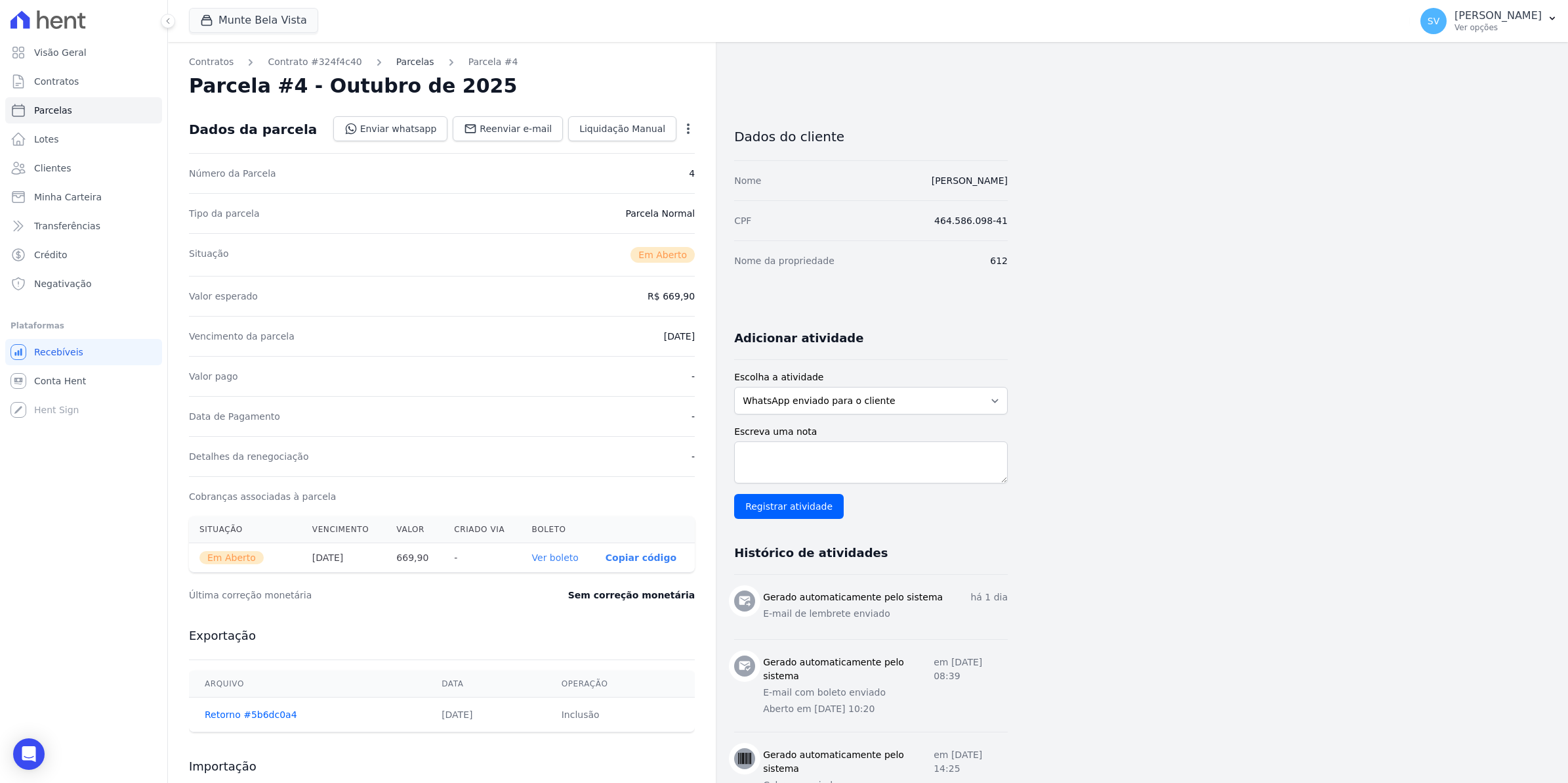
click at [407, 58] on link "Parcelas" at bounding box center [415, 61] width 38 height 13
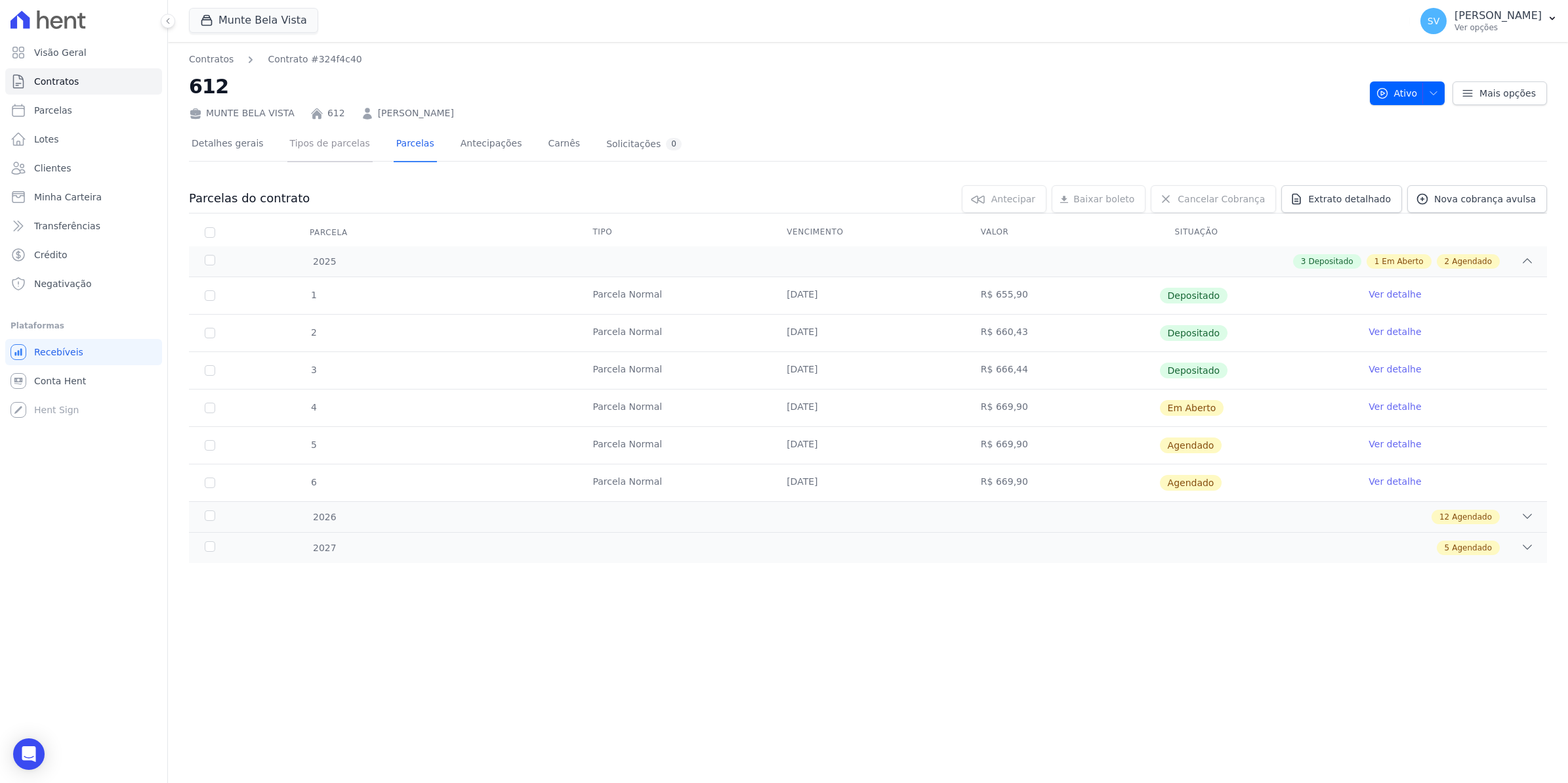
click at [307, 146] on link "Tipos de parcelas" at bounding box center [330, 145] width 85 height 35
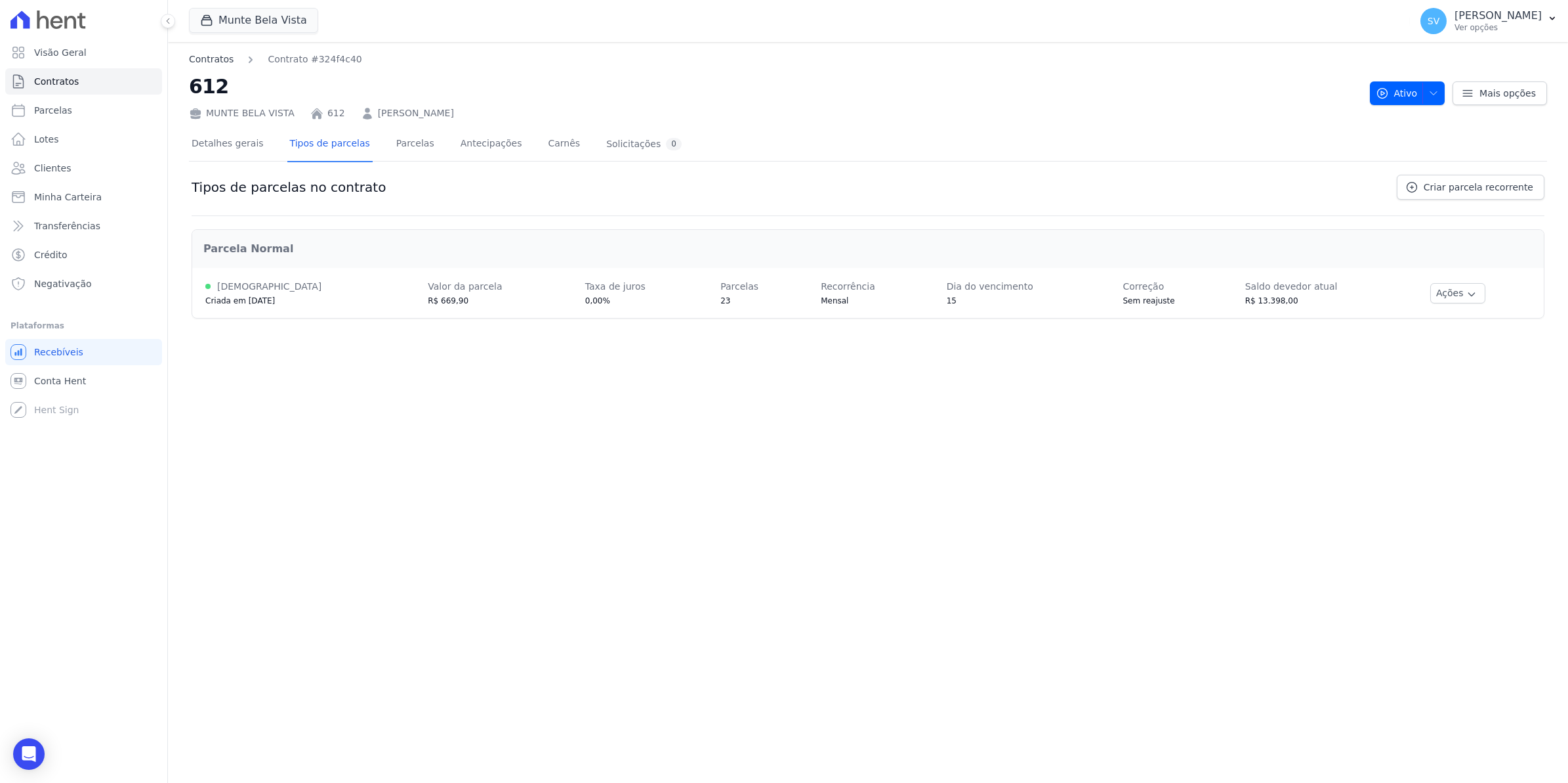
click at [214, 59] on link "Contratos" at bounding box center [211, 59] width 45 height 13
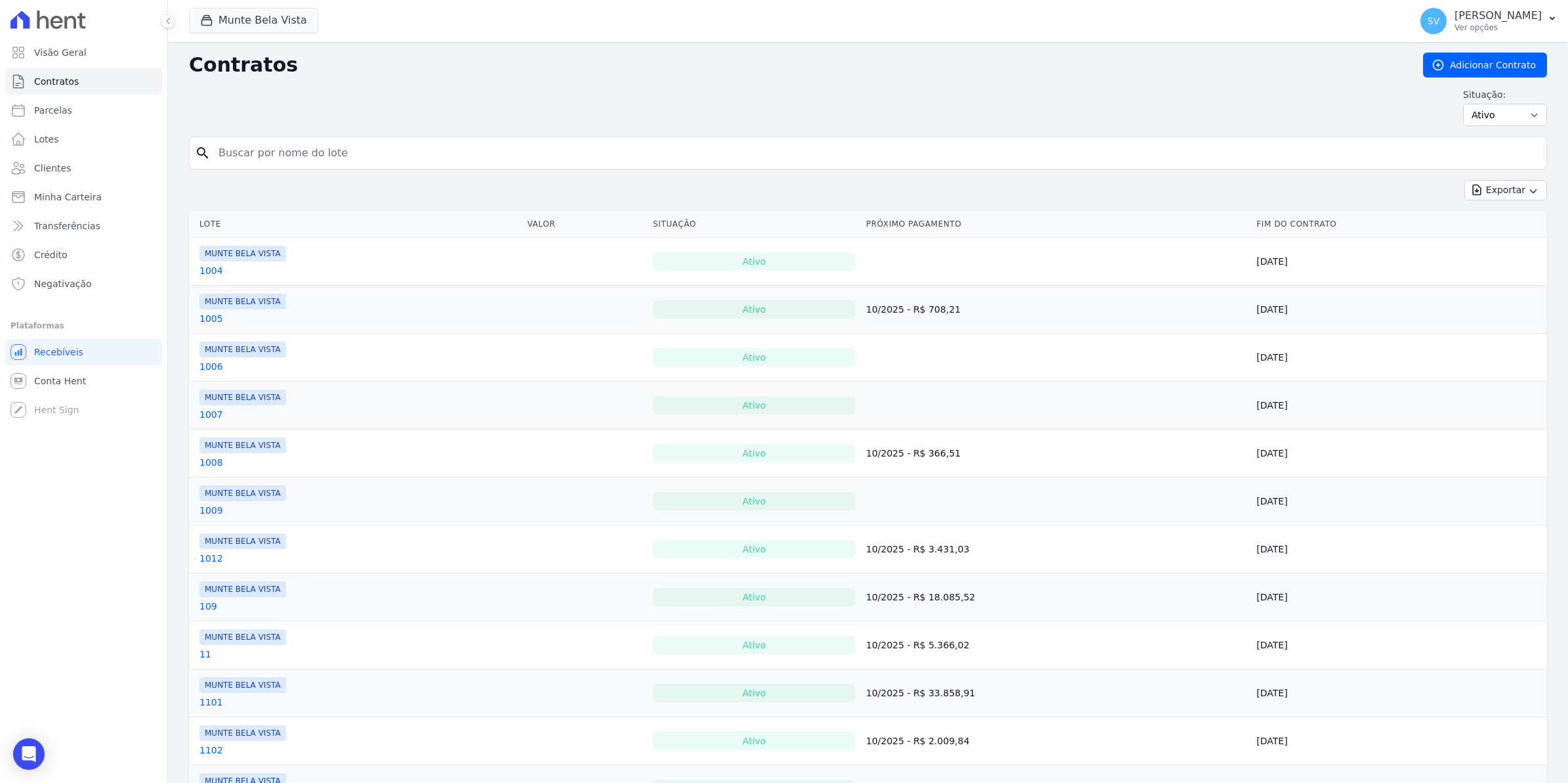
click at [245, 154] on input "search" at bounding box center [876, 153] width 1330 height 26
type input "[PERSON_NAME]"
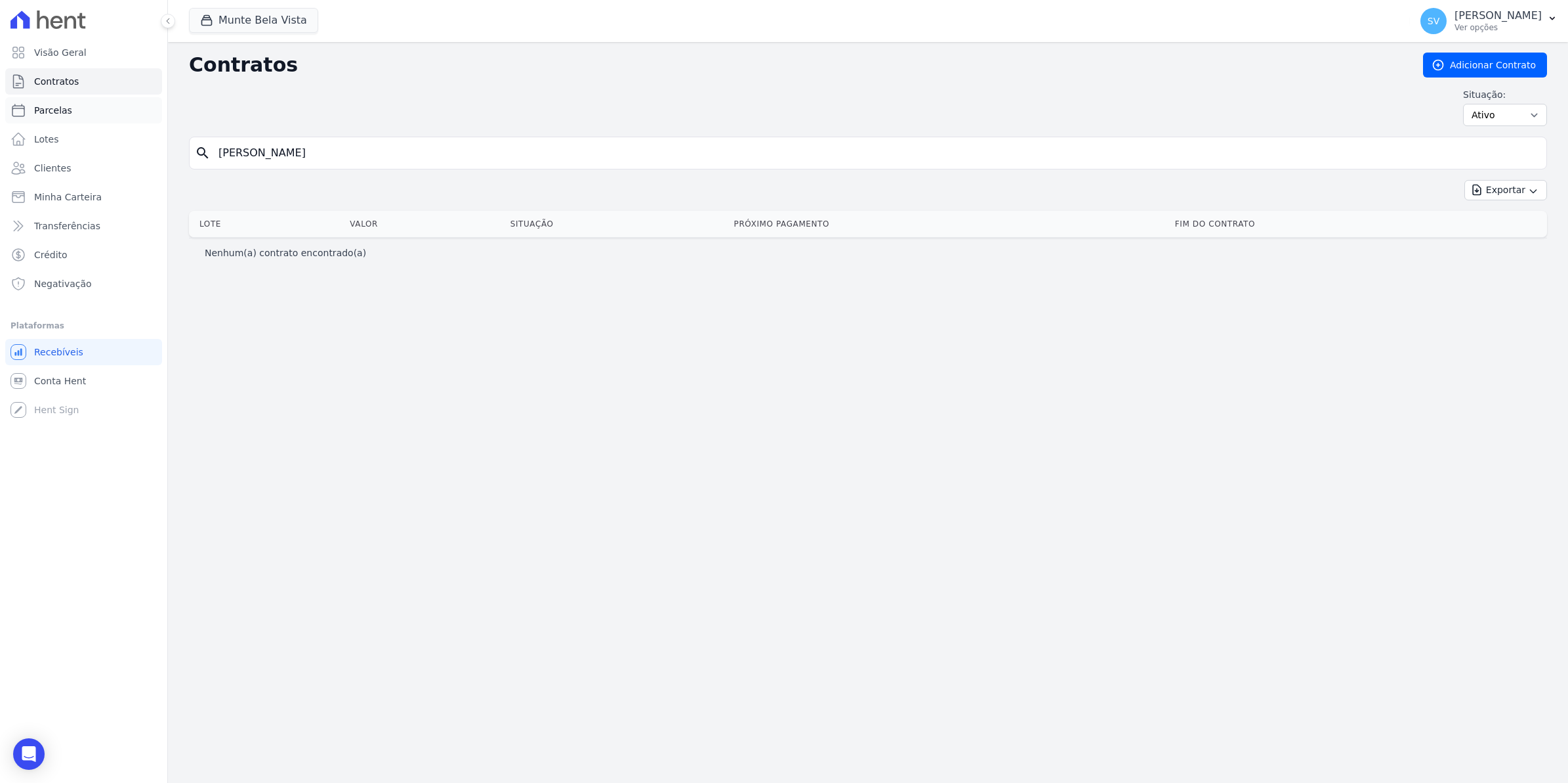
click at [60, 109] on span "Parcelas" at bounding box center [54, 110] width 38 height 13
click at [286, 151] on input "[PERSON_NAME]" at bounding box center [876, 153] width 1330 height 26
select select
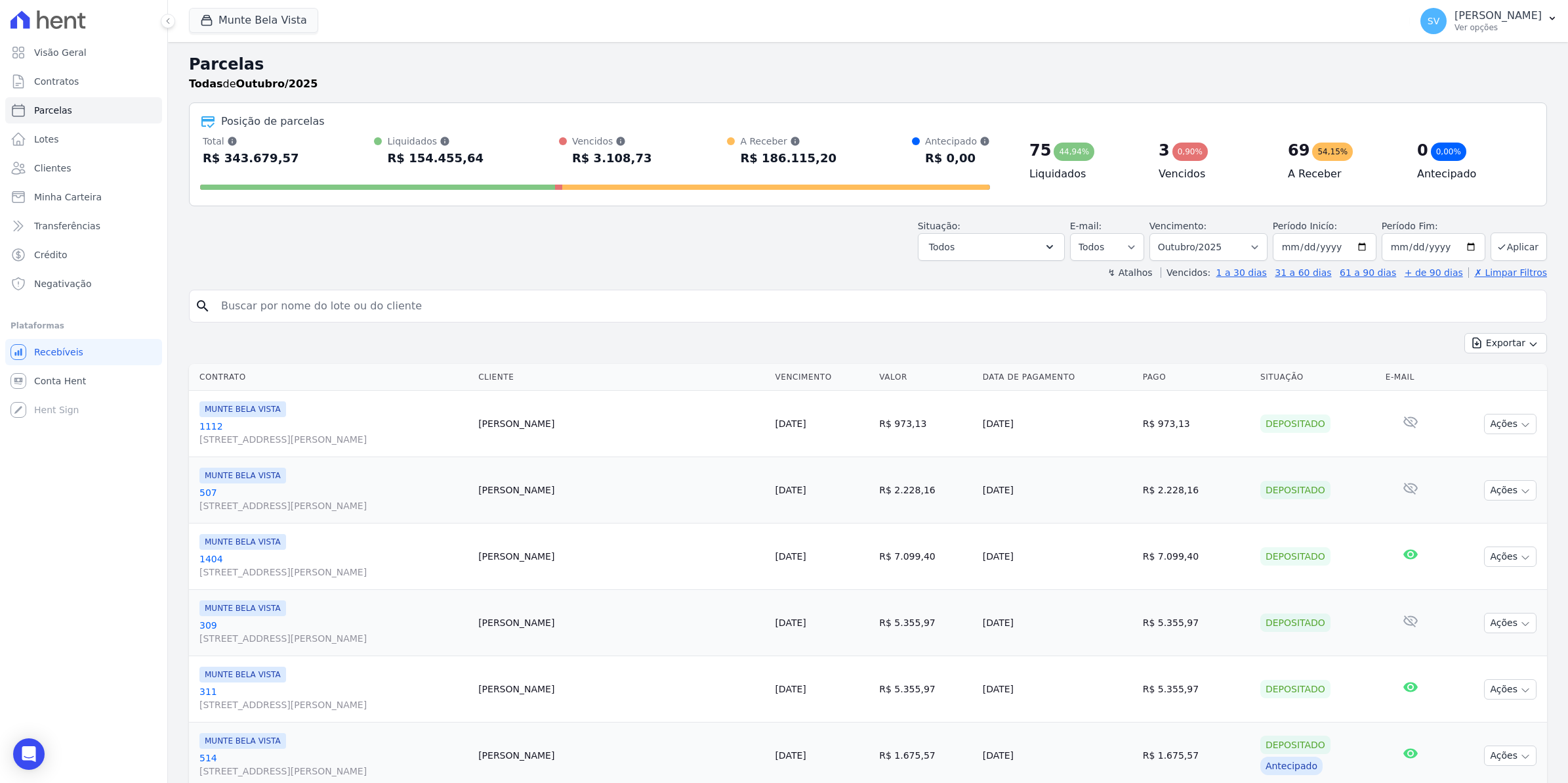
click at [318, 300] on input "search" at bounding box center [877, 305] width 1328 height 26
type input "[PERSON_NAME]"
select select
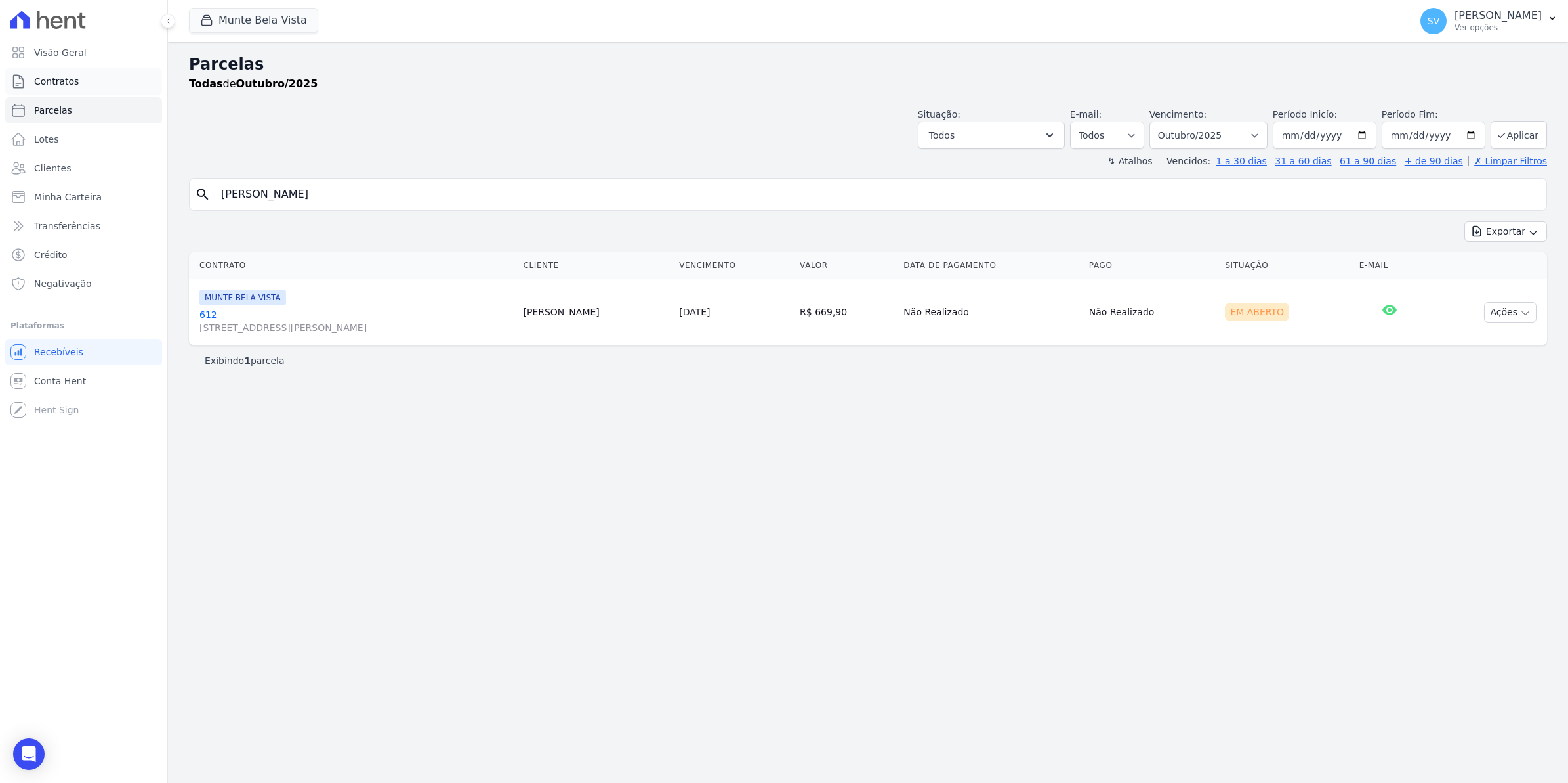
click at [61, 81] on span "Contratos" at bounding box center [57, 82] width 45 height 13
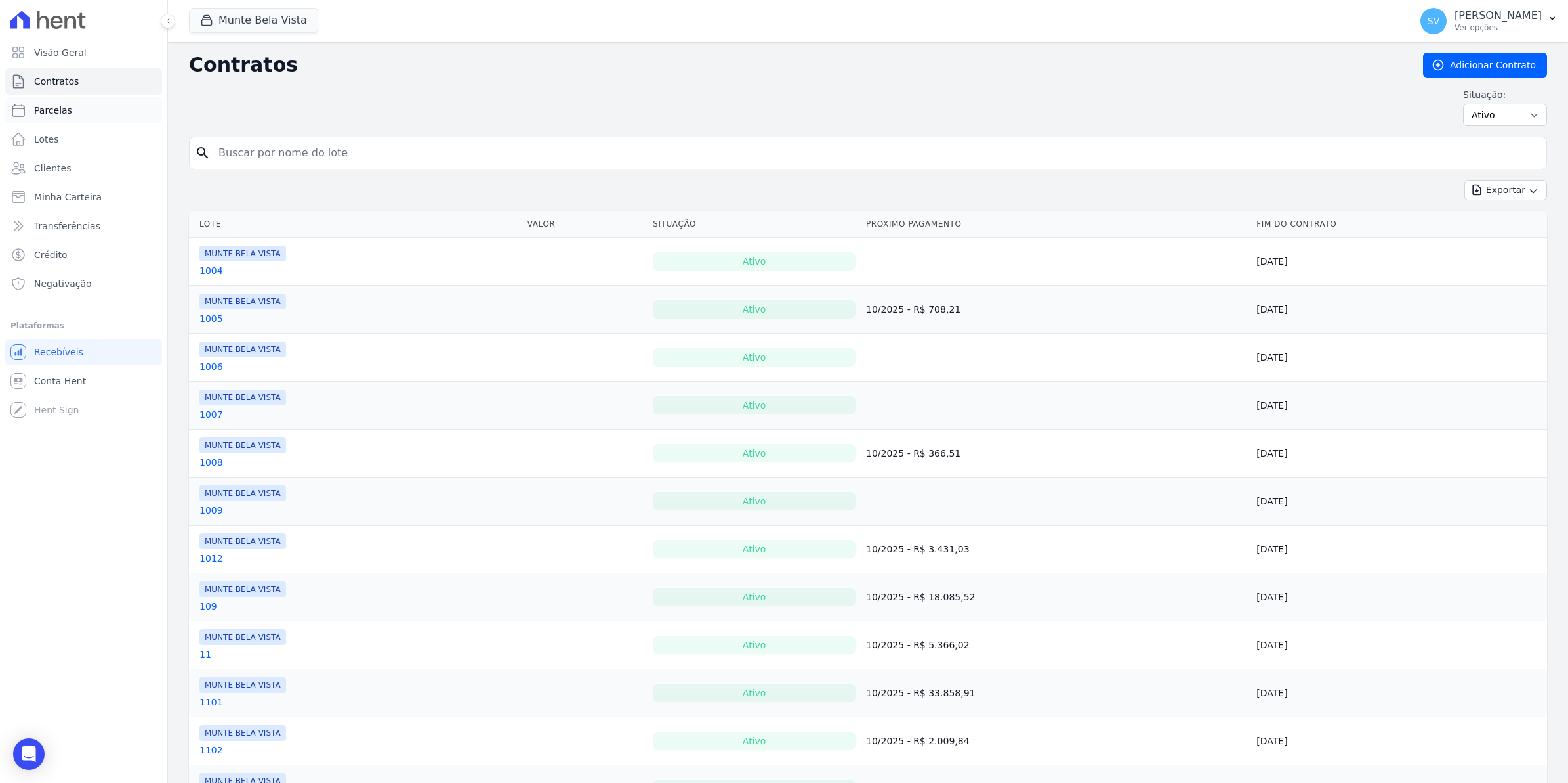
click at [32, 110] on link "Parcelas" at bounding box center [83, 109] width 157 height 26
select select
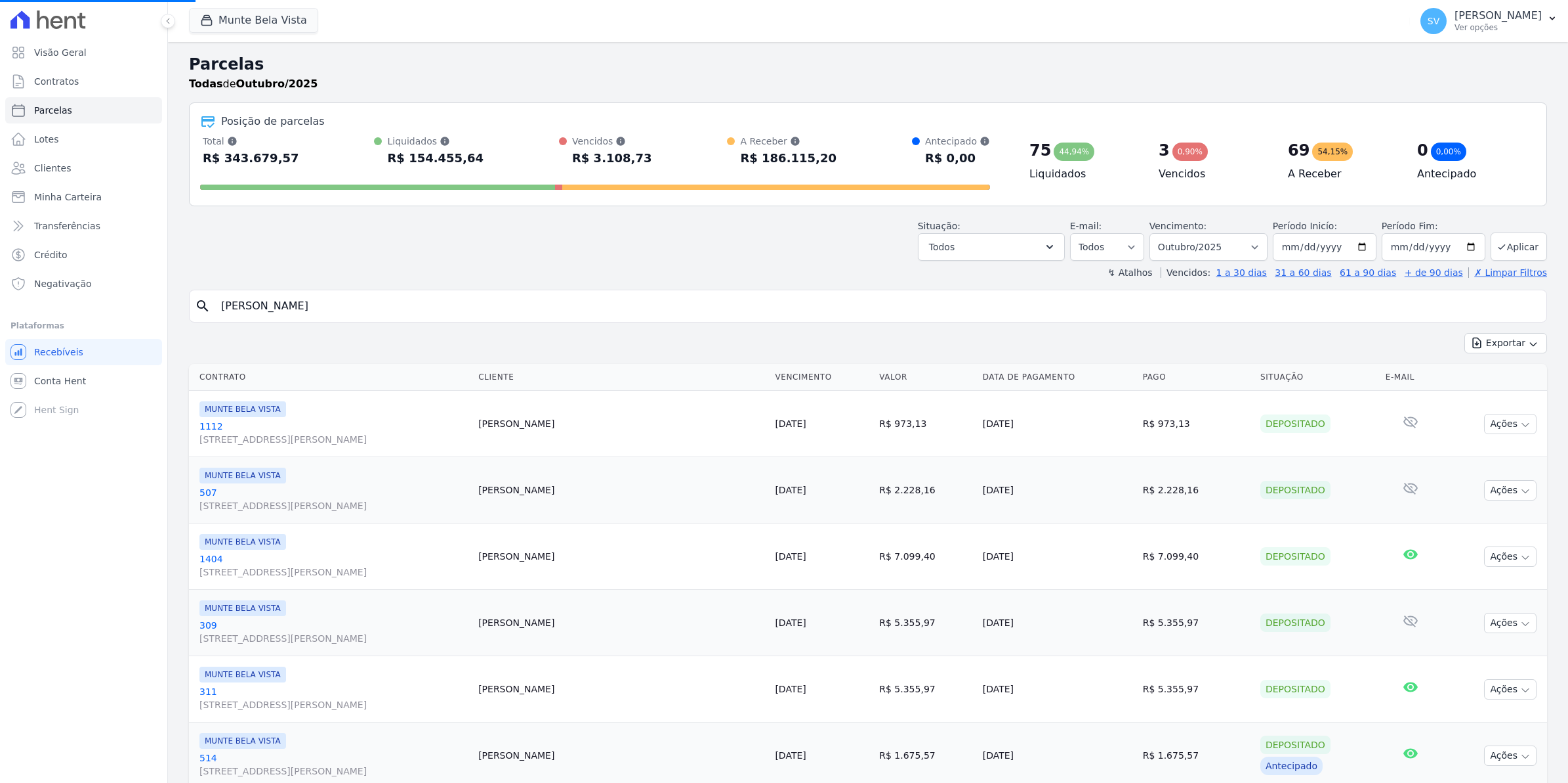
click at [250, 306] on input "[PERSON_NAME]" at bounding box center [877, 305] width 1328 height 26
click at [62, 379] on span "Conta Hent" at bounding box center [60, 381] width 52 height 13
select select
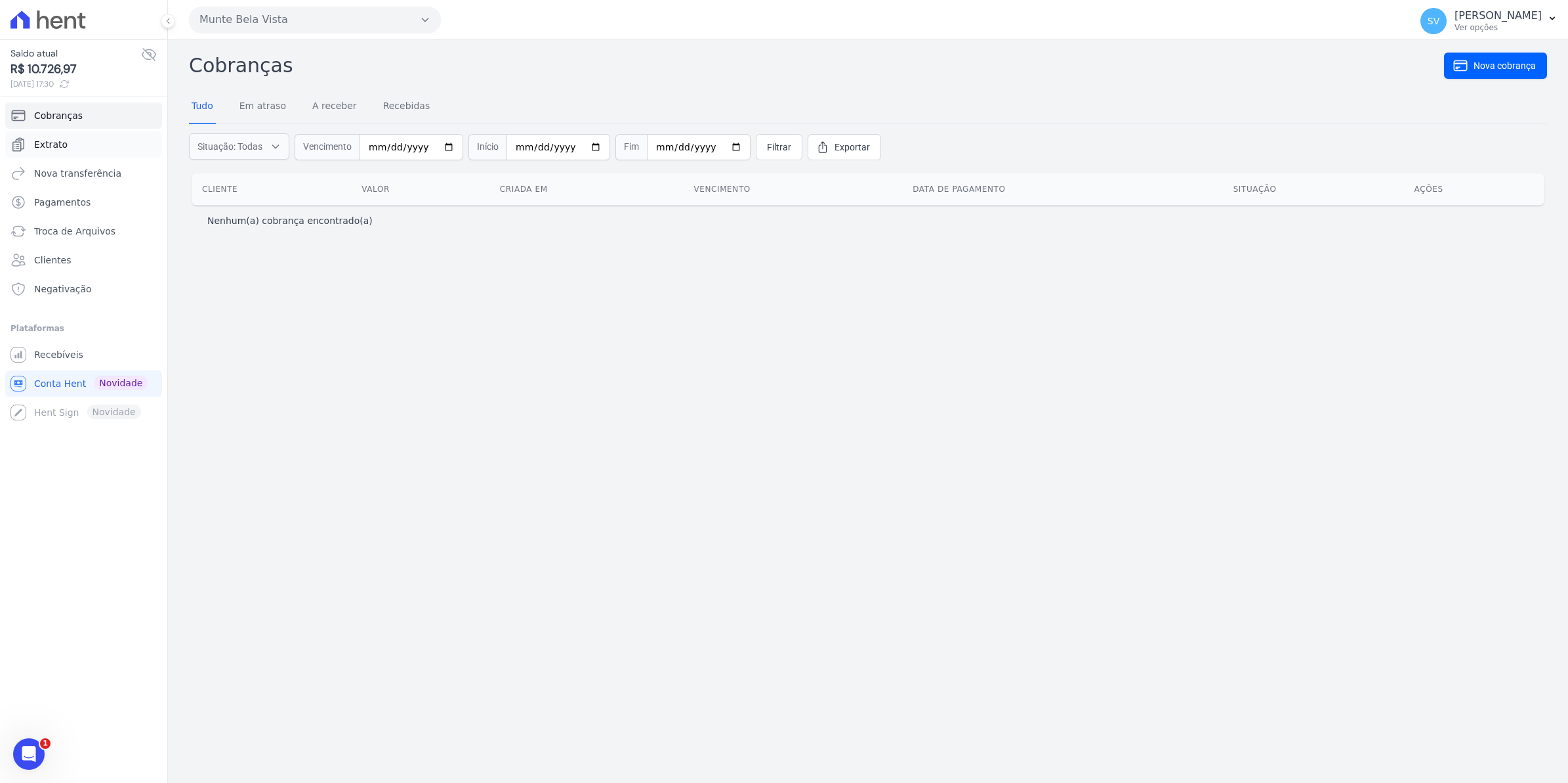
click at [42, 153] on link "Extrato" at bounding box center [83, 144] width 157 height 26
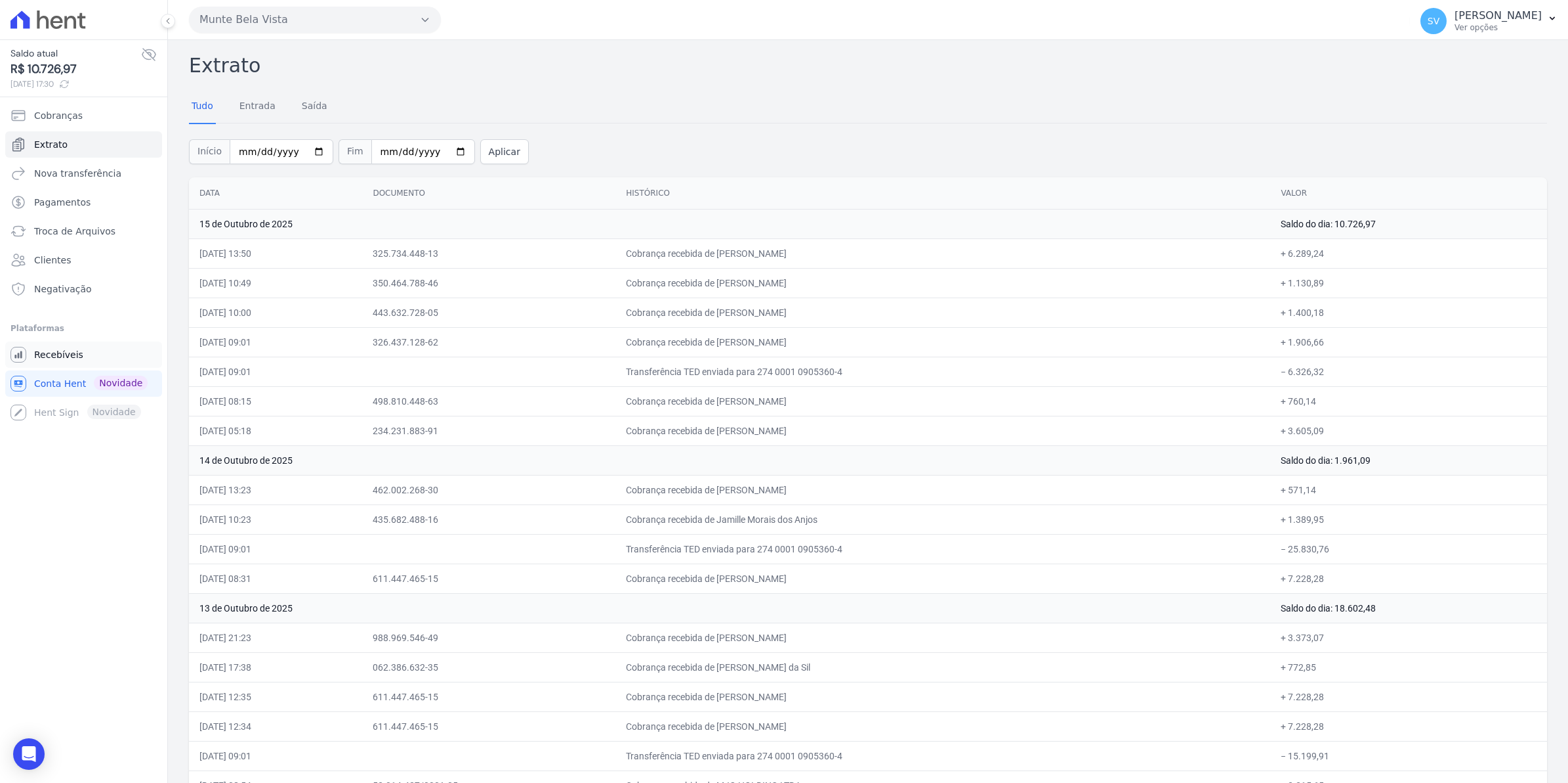
click at [58, 360] on span "Recebíveis" at bounding box center [59, 355] width 49 height 13
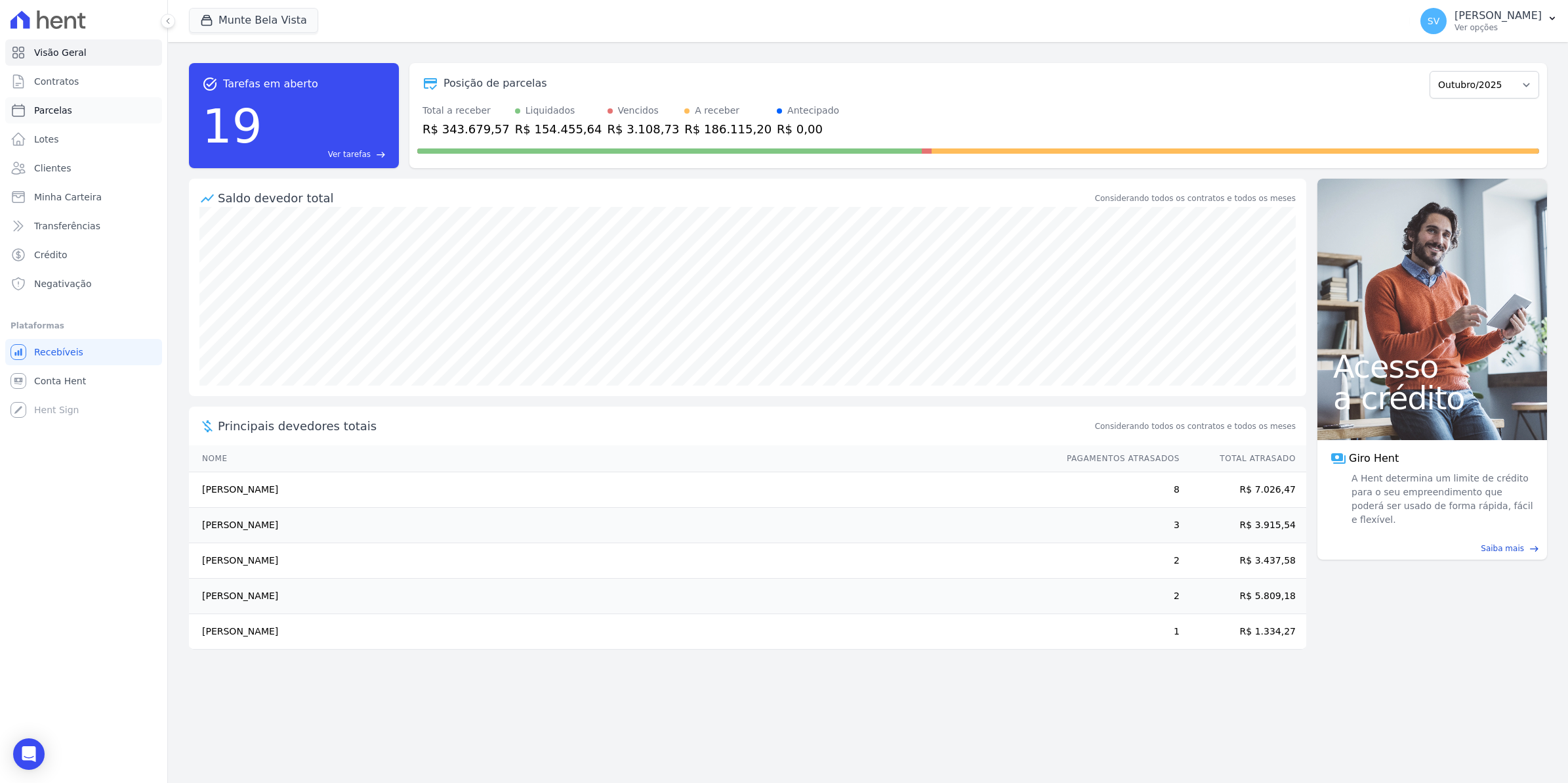
click at [56, 116] on span "Parcelas" at bounding box center [54, 110] width 38 height 13
select select
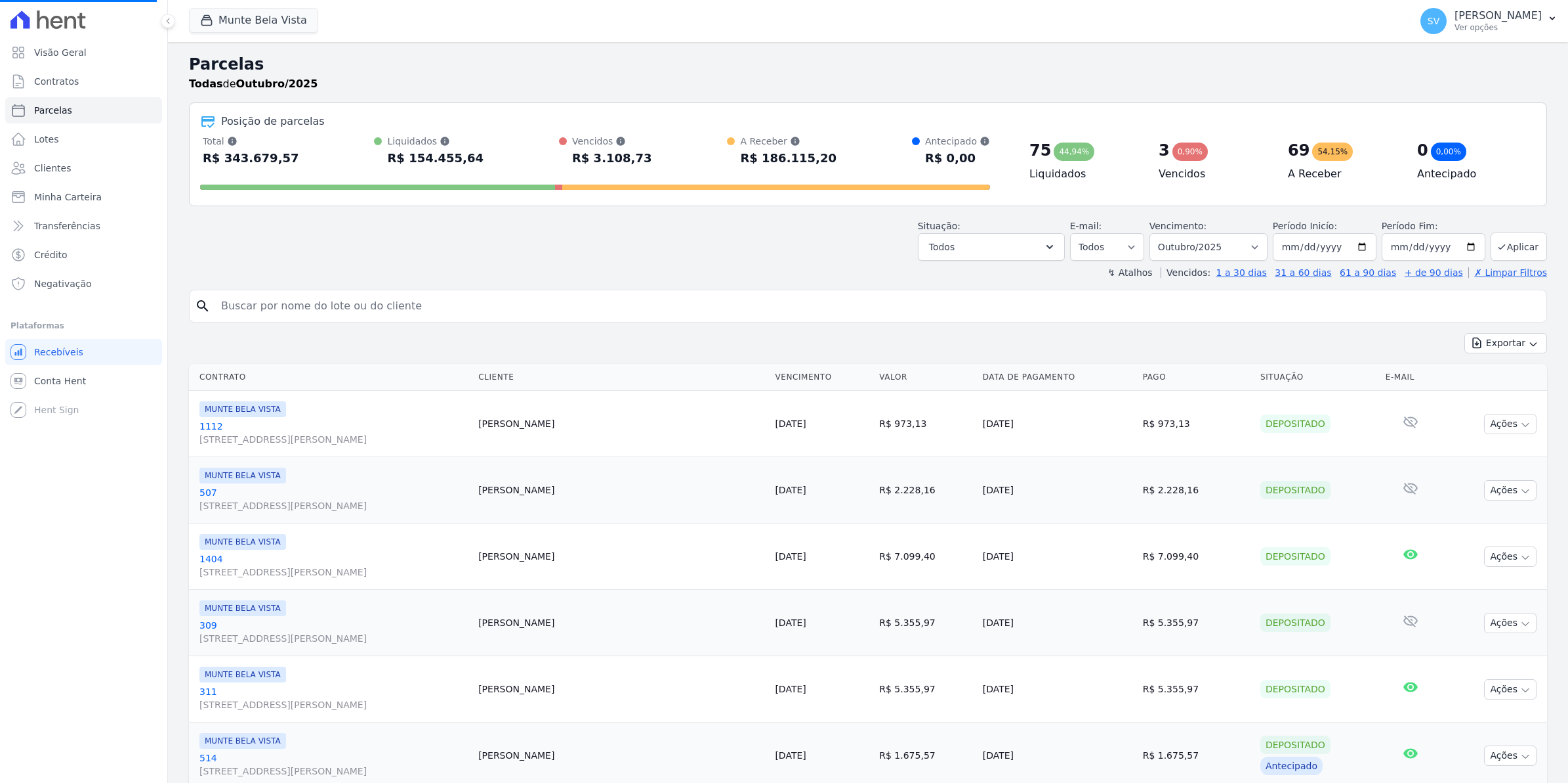
select select
click at [74, 74] on link "Contratos" at bounding box center [83, 81] width 157 height 26
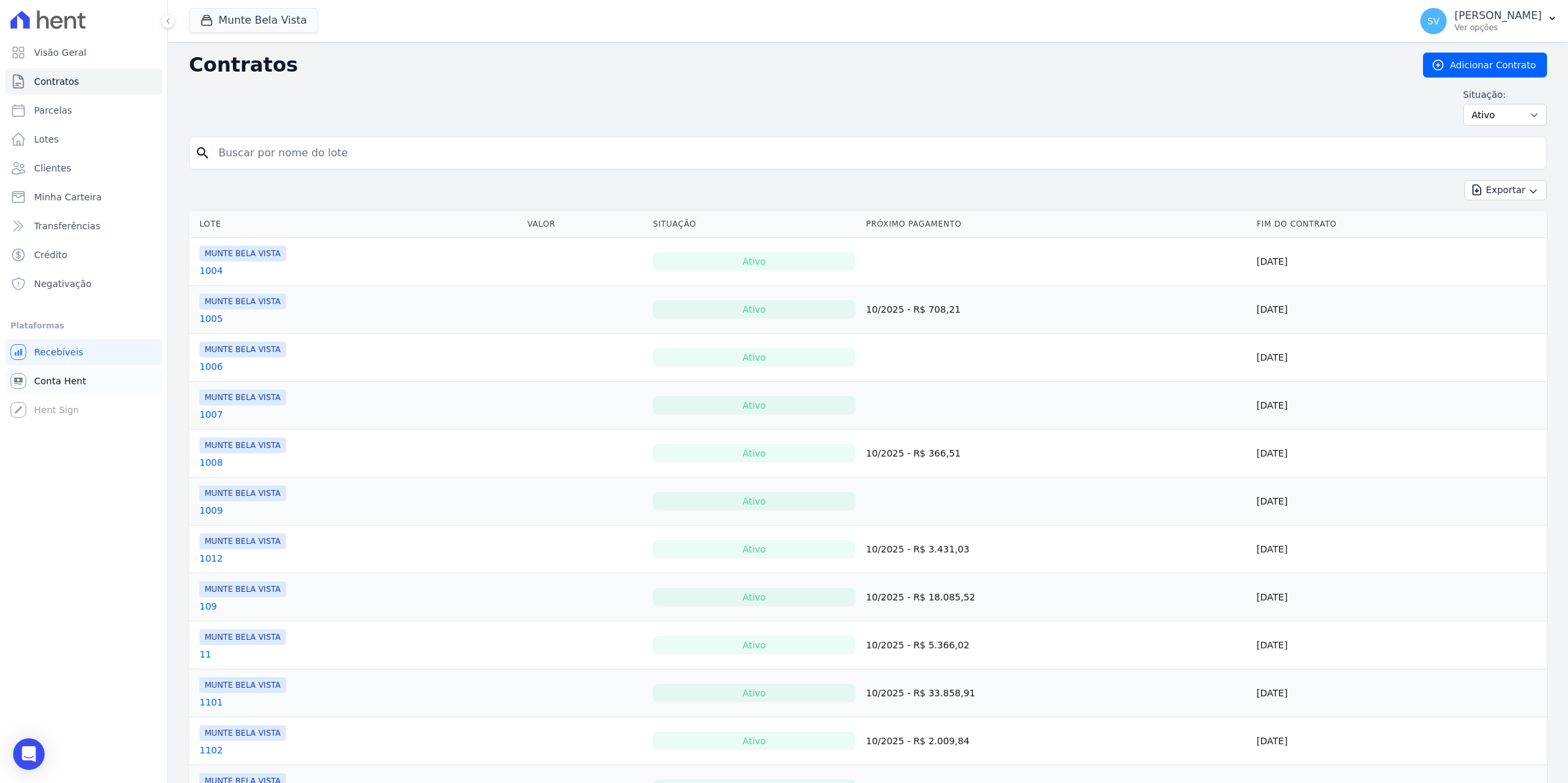
click at [23, 381] on icon at bounding box center [18, 381] width 15 height 15
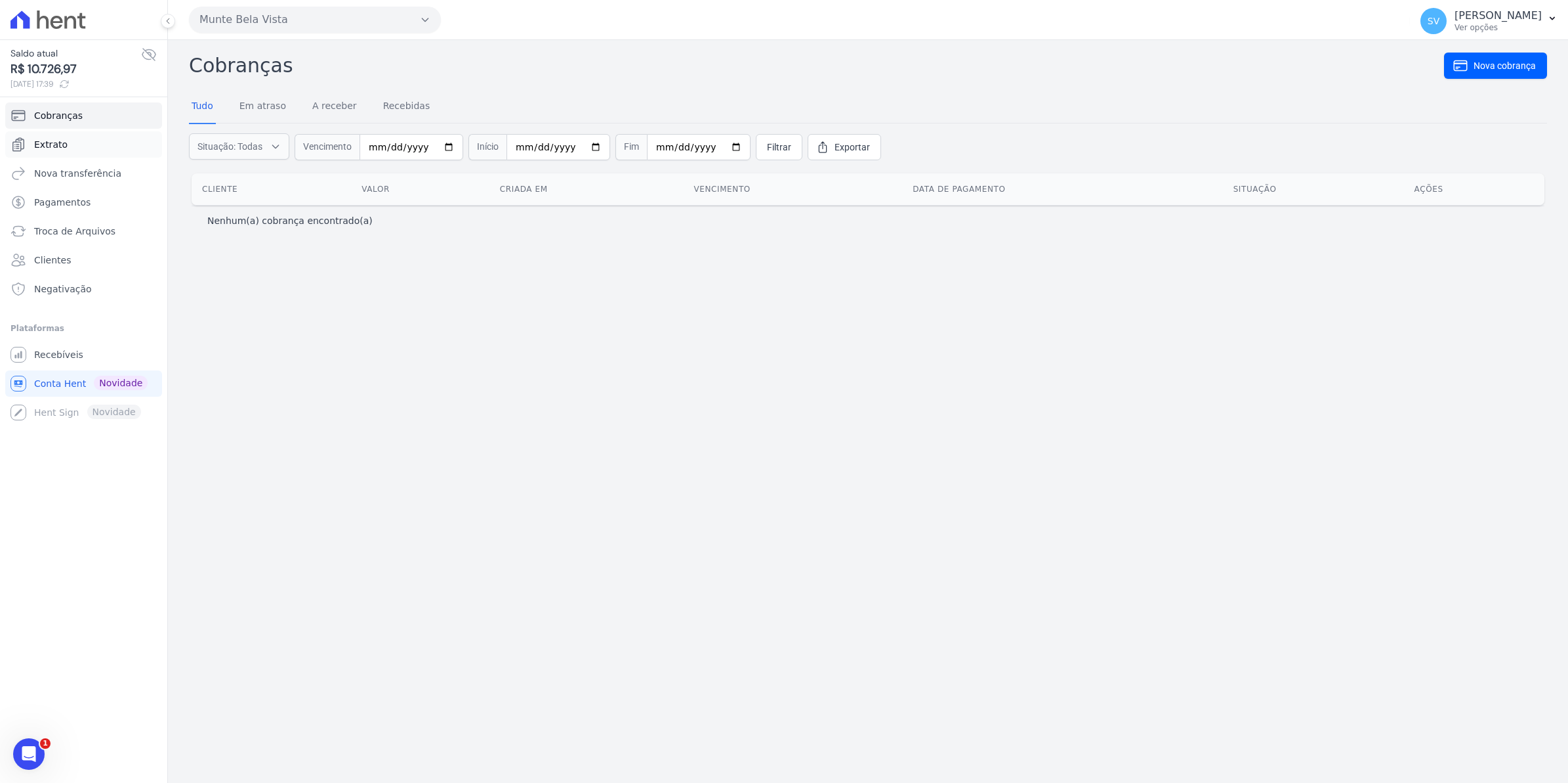
click at [40, 142] on span "Extrato" at bounding box center [51, 145] width 34 height 13
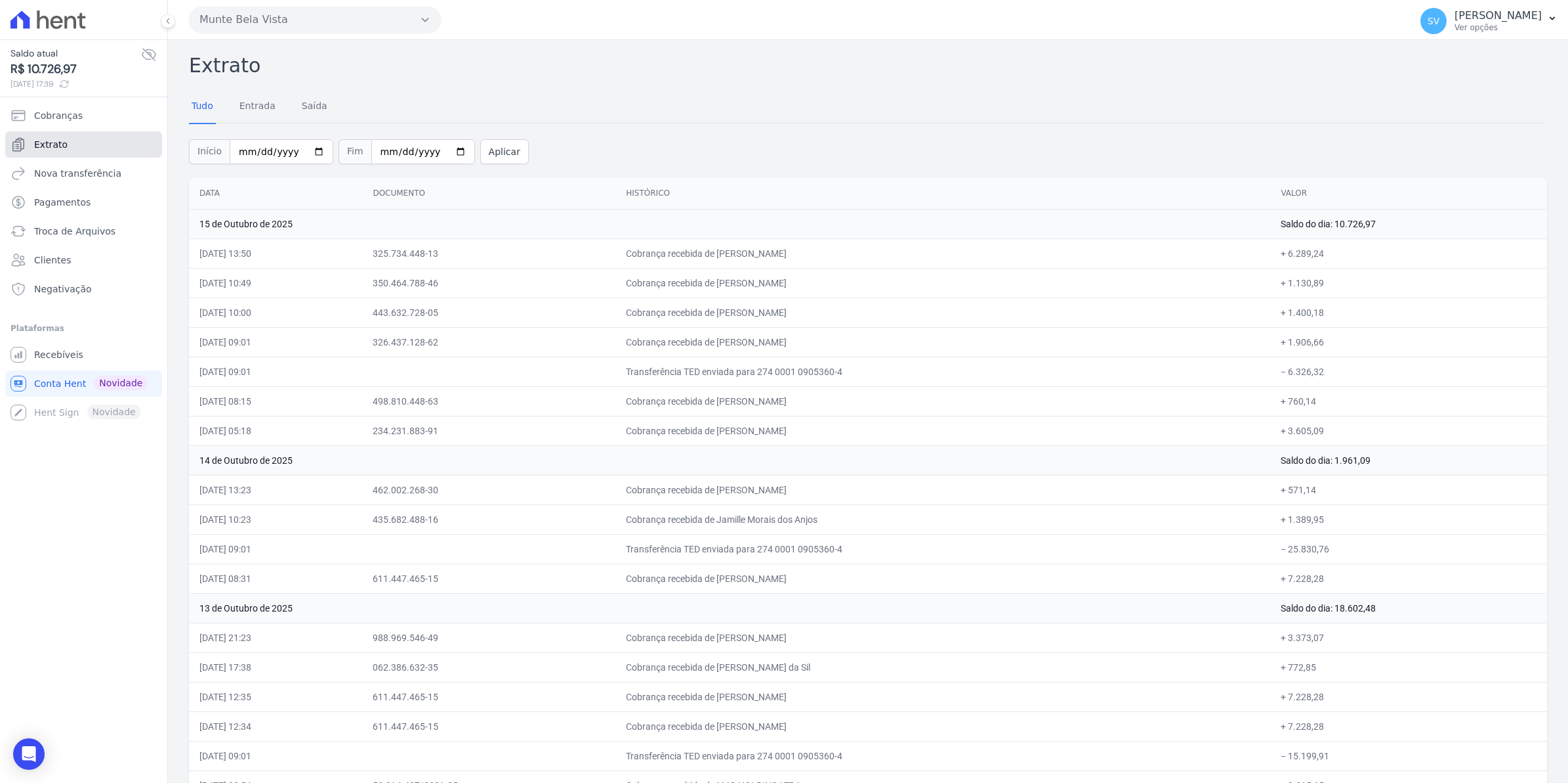
click at [67, 145] on link "Extrato" at bounding box center [83, 144] width 157 height 26
click at [65, 115] on span "Cobranças" at bounding box center [59, 116] width 49 height 13
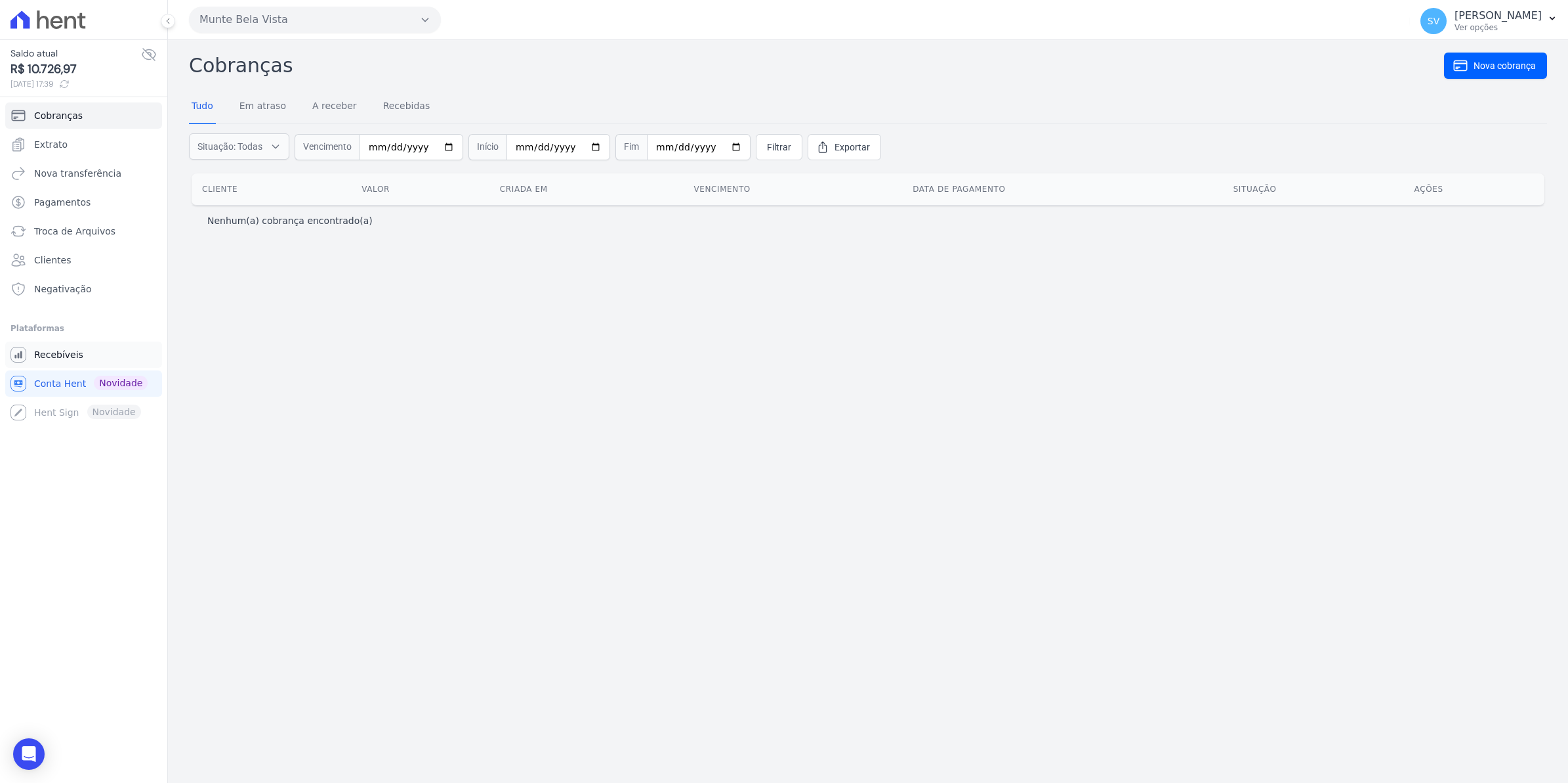
click at [51, 360] on span "Recebíveis" at bounding box center [59, 355] width 49 height 13
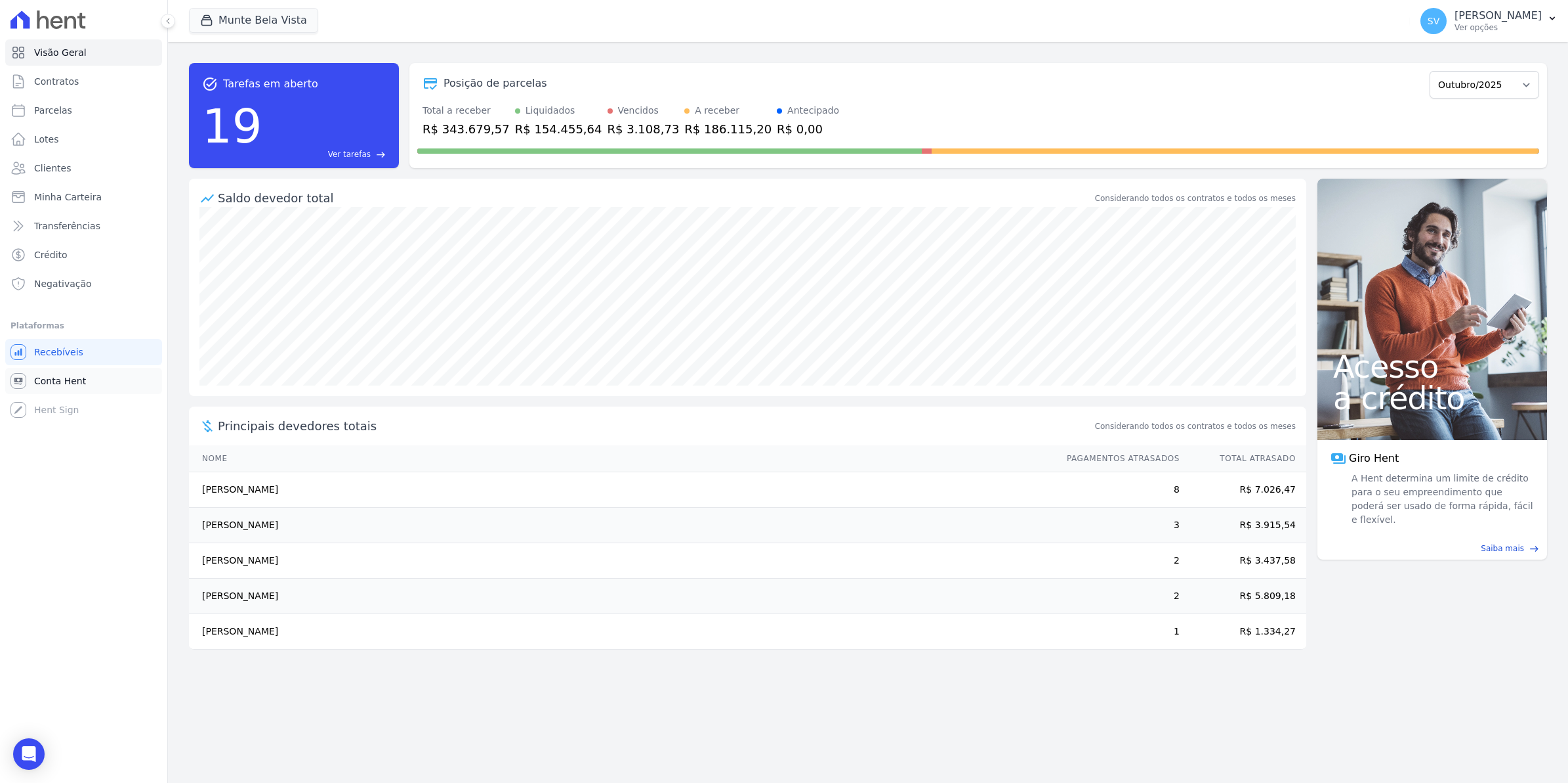
click at [62, 375] on span "Conta Hent" at bounding box center [60, 381] width 52 height 13
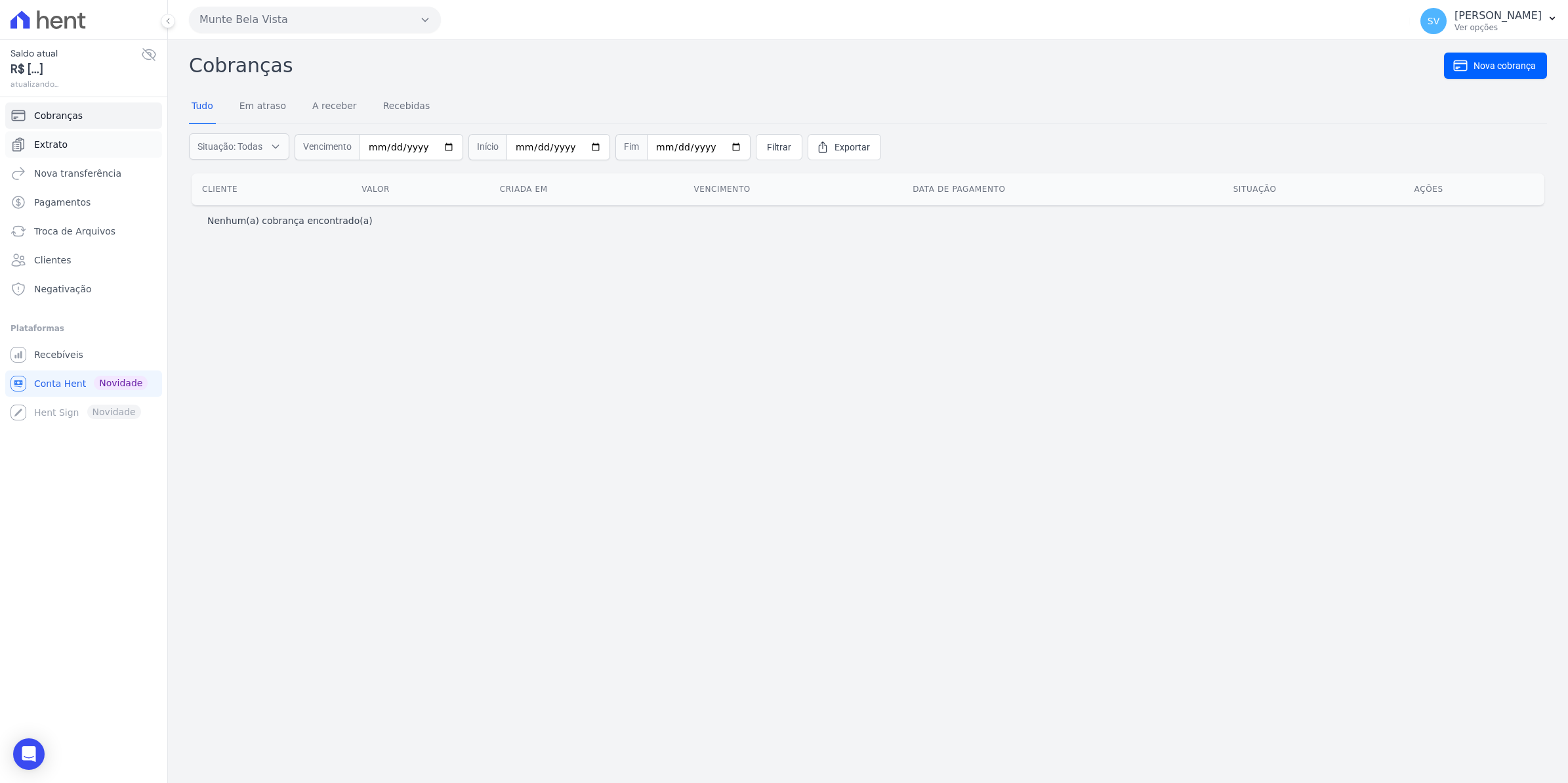
click at [53, 152] on link "Extrato" at bounding box center [83, 144] width 157 height 26
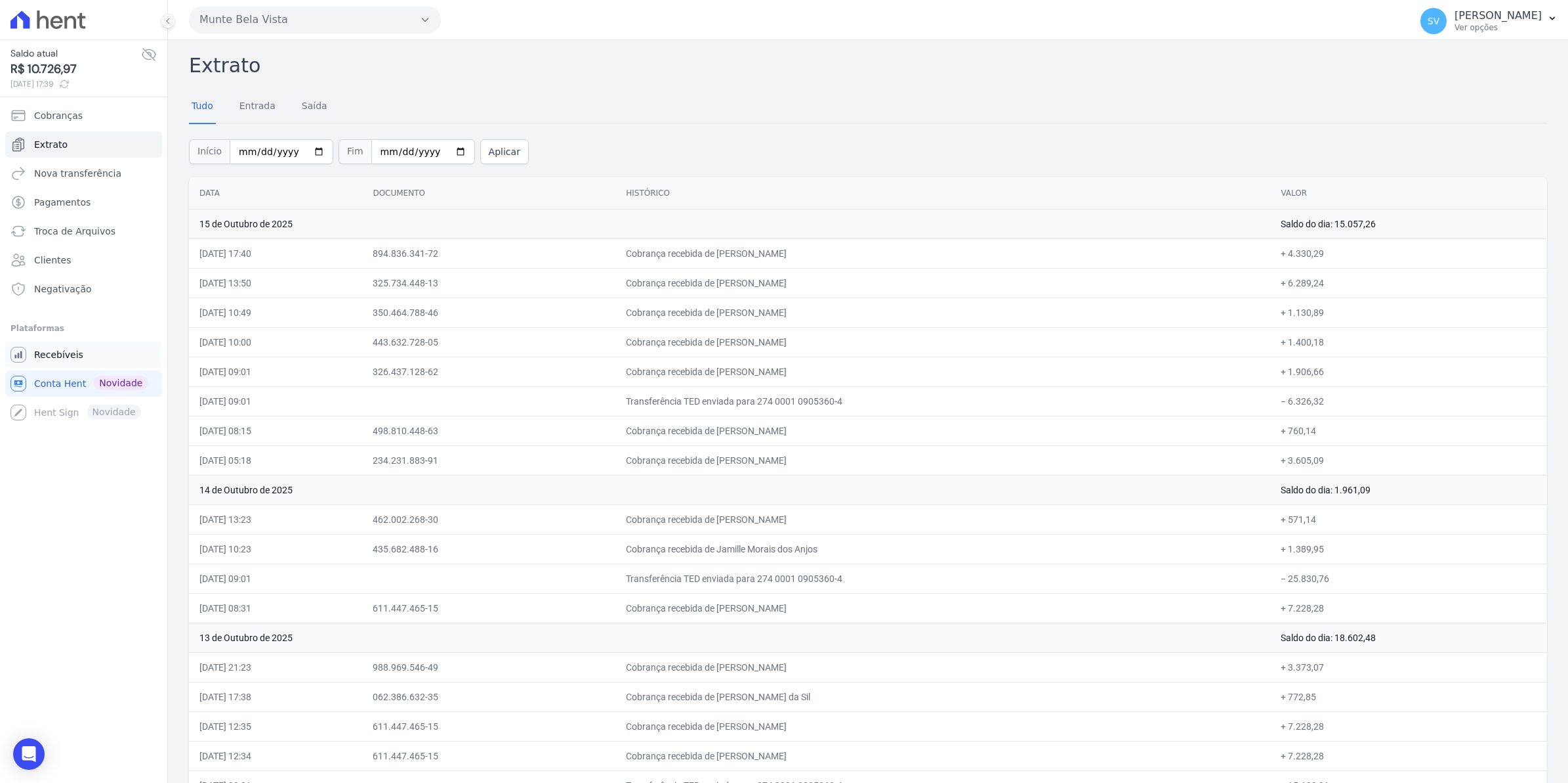
click at [44, 357] on span "Recebíveis" at bounding box center [59, 355] width 49 height 13
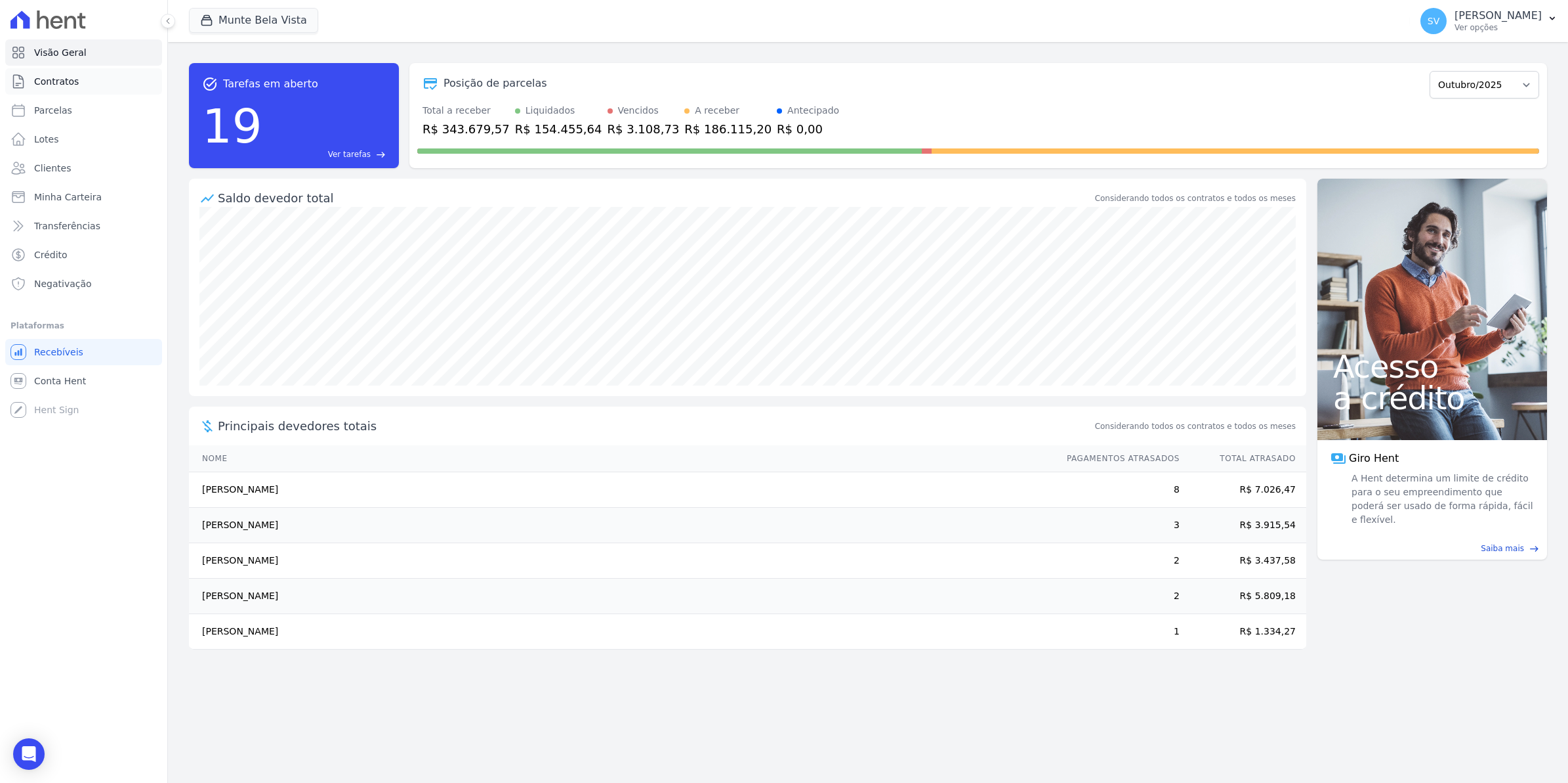
click at [44, 88] on link "Contratos" at bounding box center [83, 81] width 157 height 26
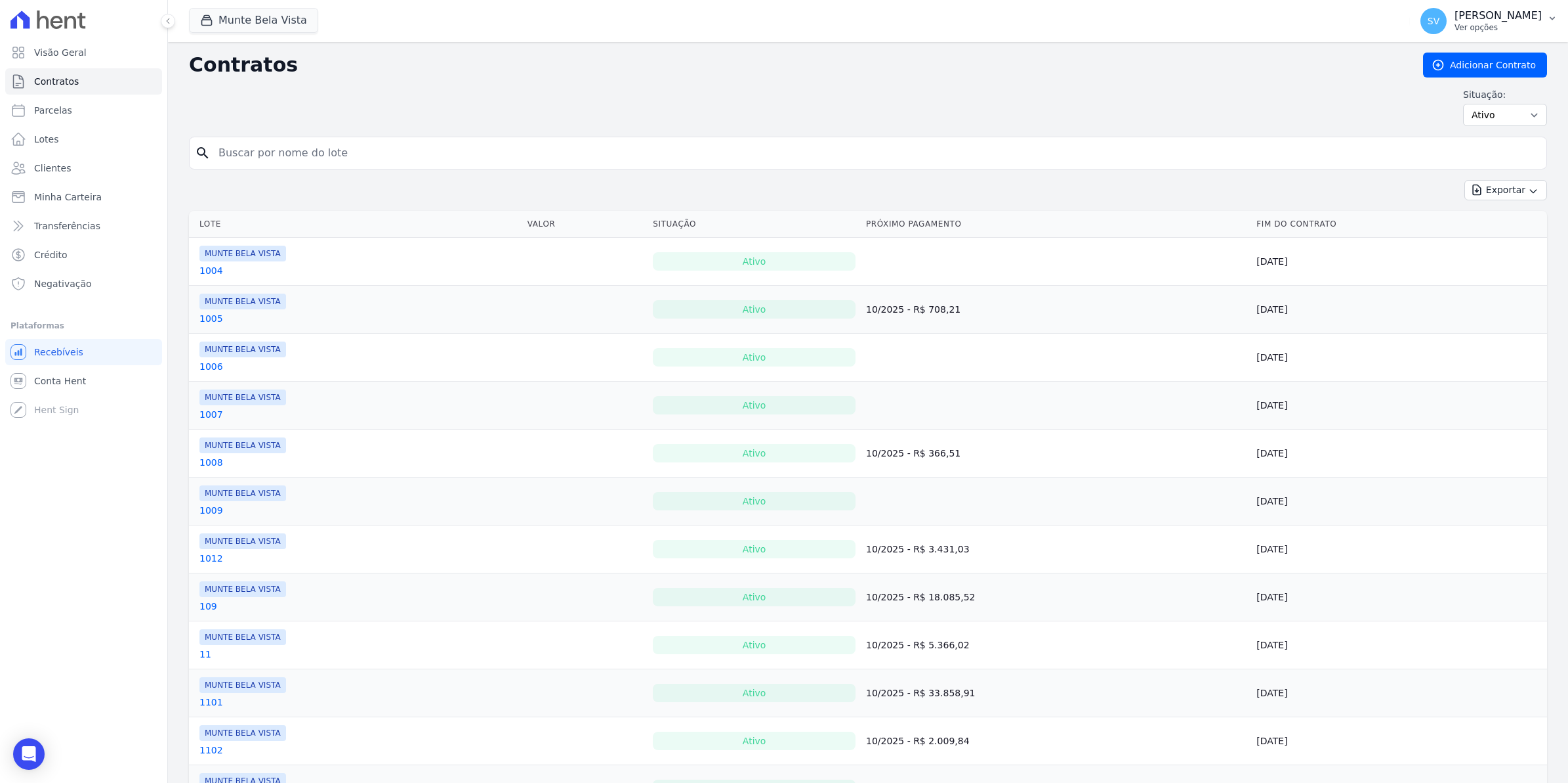
click at [1445, 30] on span "SV" at bounding box center [1433, 20] width 26 height 26
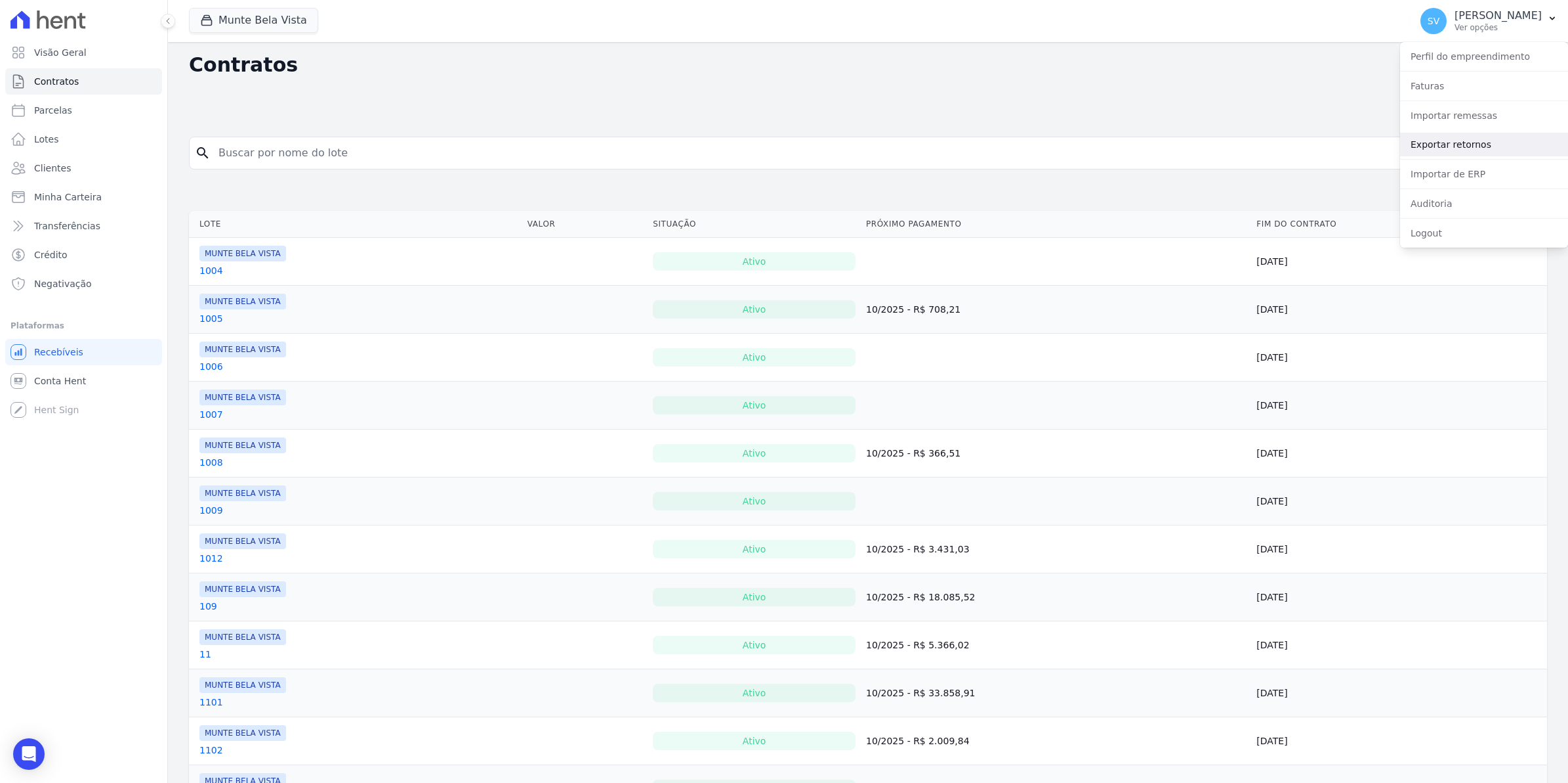
click at [1437, 146] on link "Exportar retornos" at bounding box center [1484, 144] width 168 height 24
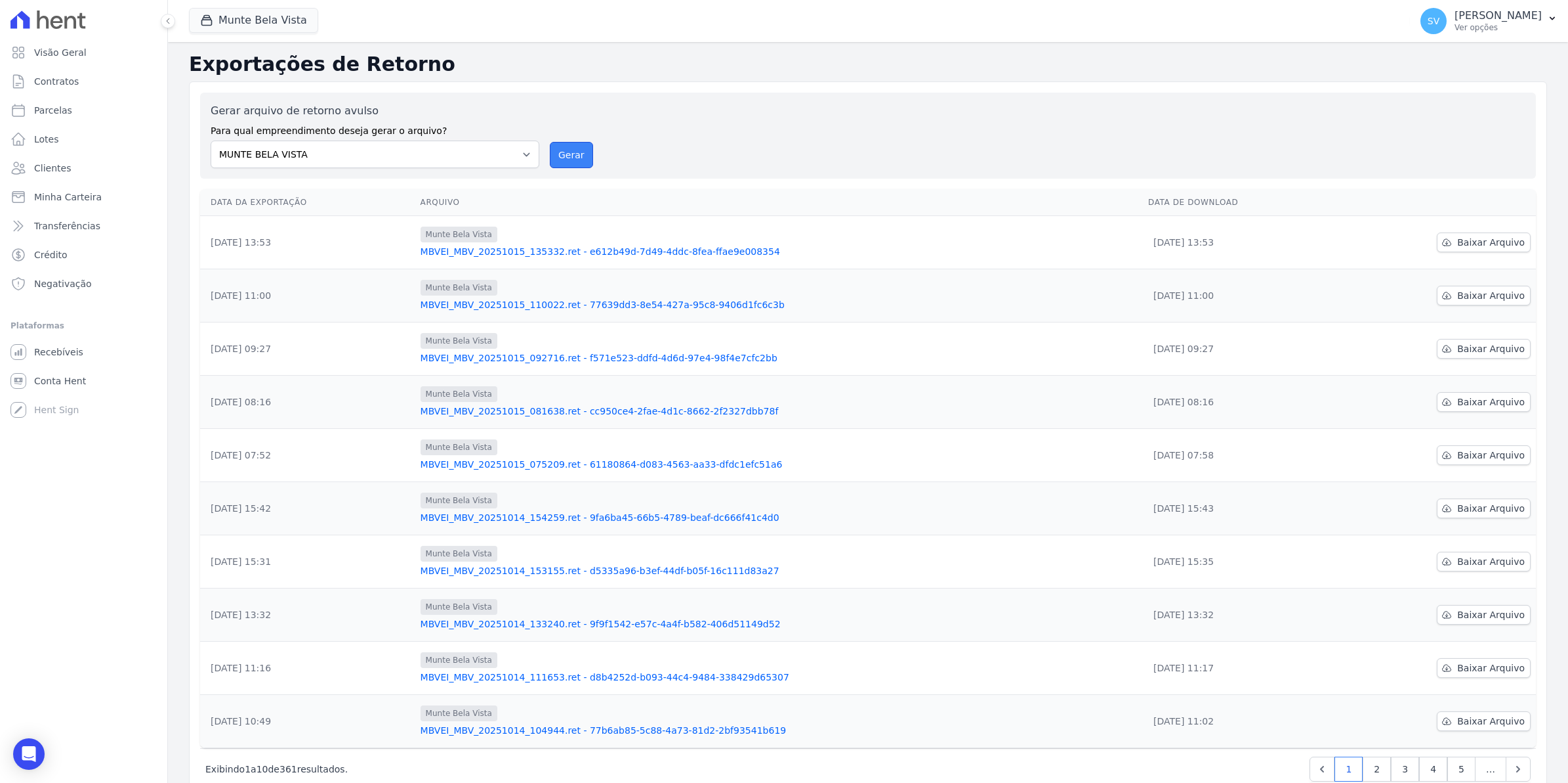
click at [565, 152] on button "Gerar" at bounding box center [571, 154] width 43 height 26
click at [558, 157] on button "Gerar" at bounding box center [571, 154] width 43 height 26
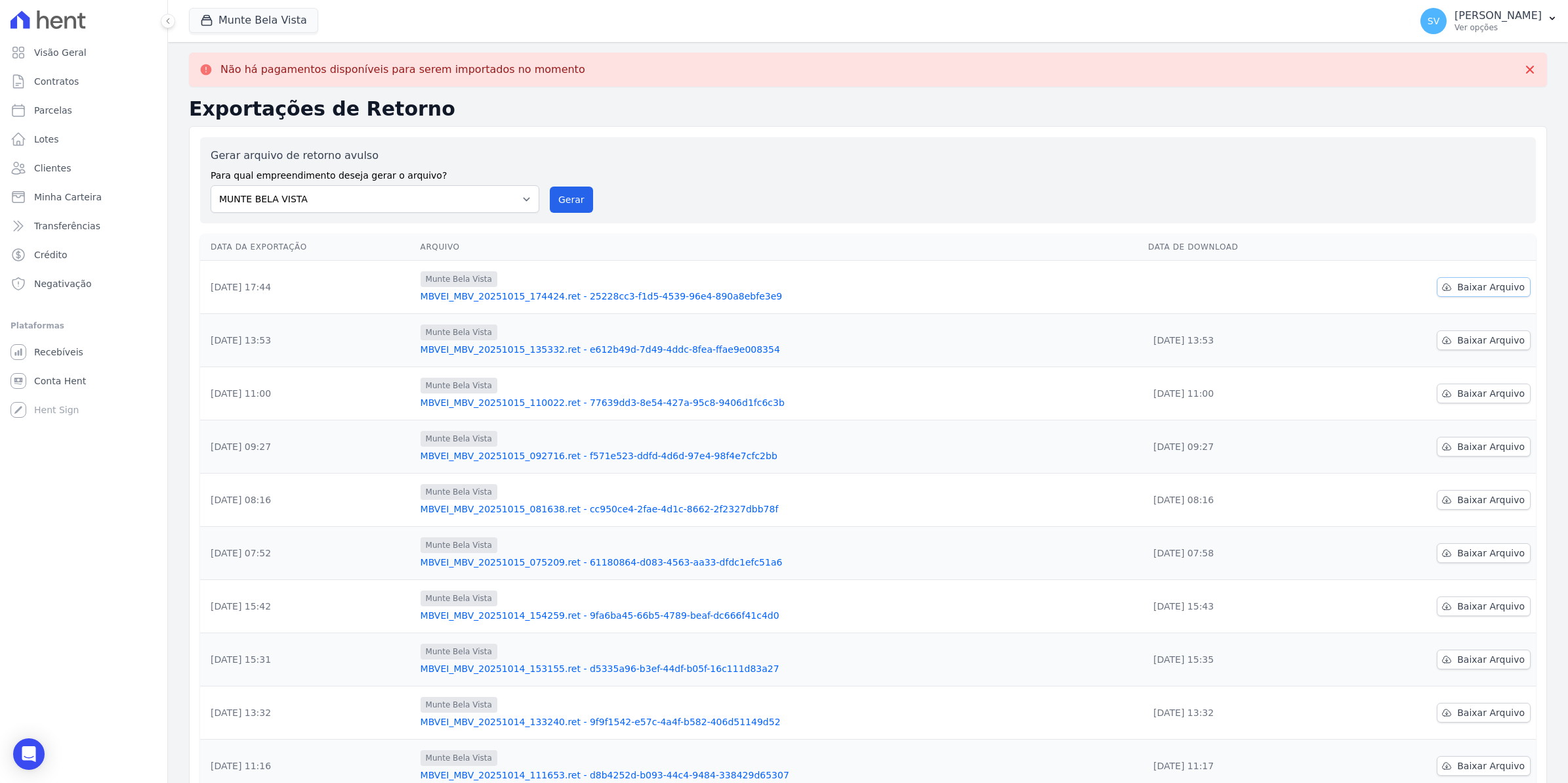
click at [1464, 286] on span "Baixar Arquivo" at bounding box center [1491, 287] width 67 height 13
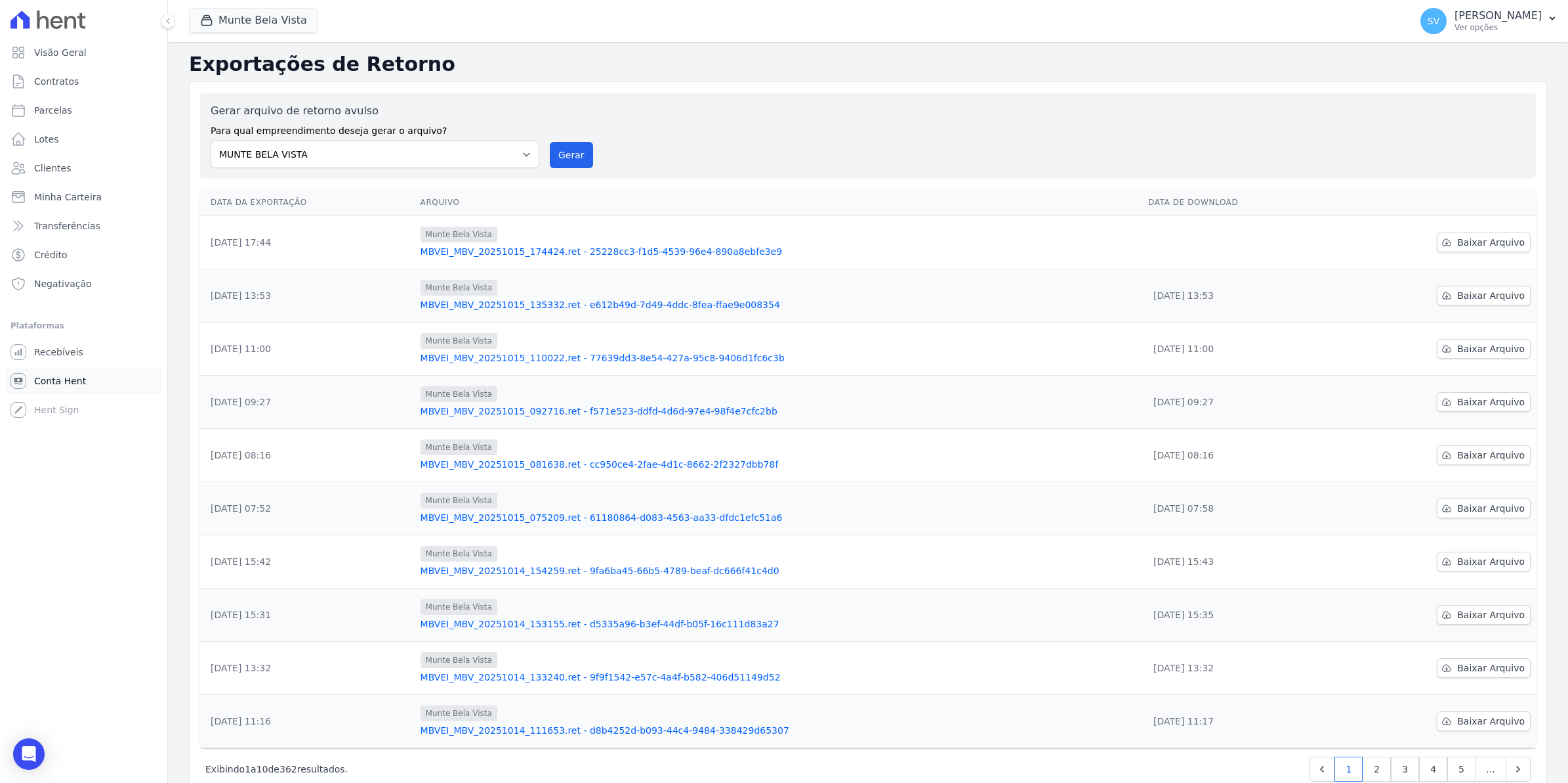
click at [53, 383] on span "Conta Hent" at bounding box center [60, 381] width 52 height 13
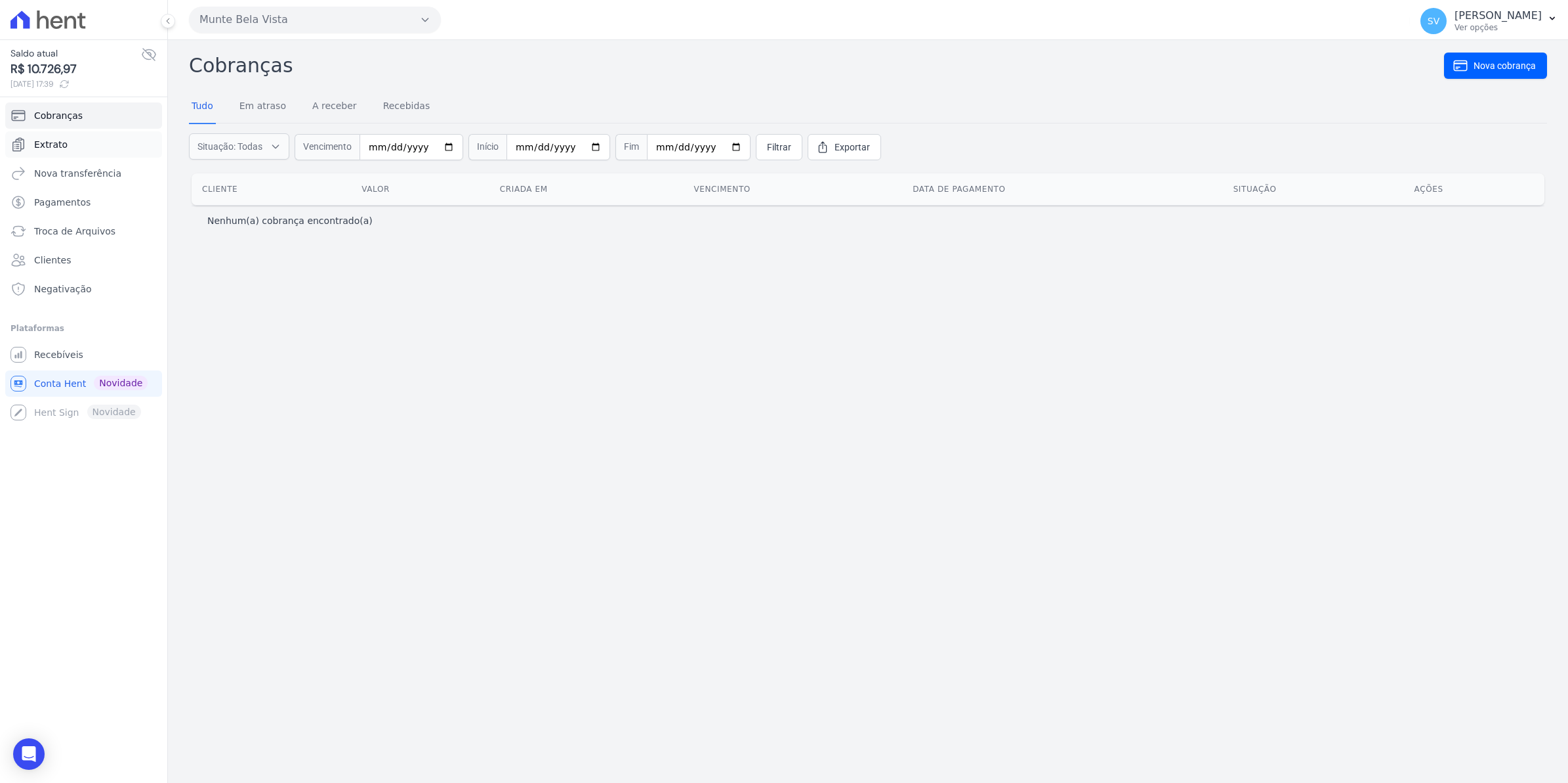
click at [43, 143] on span "Extrato" at bounding box center [51, 145] width 34 height 13
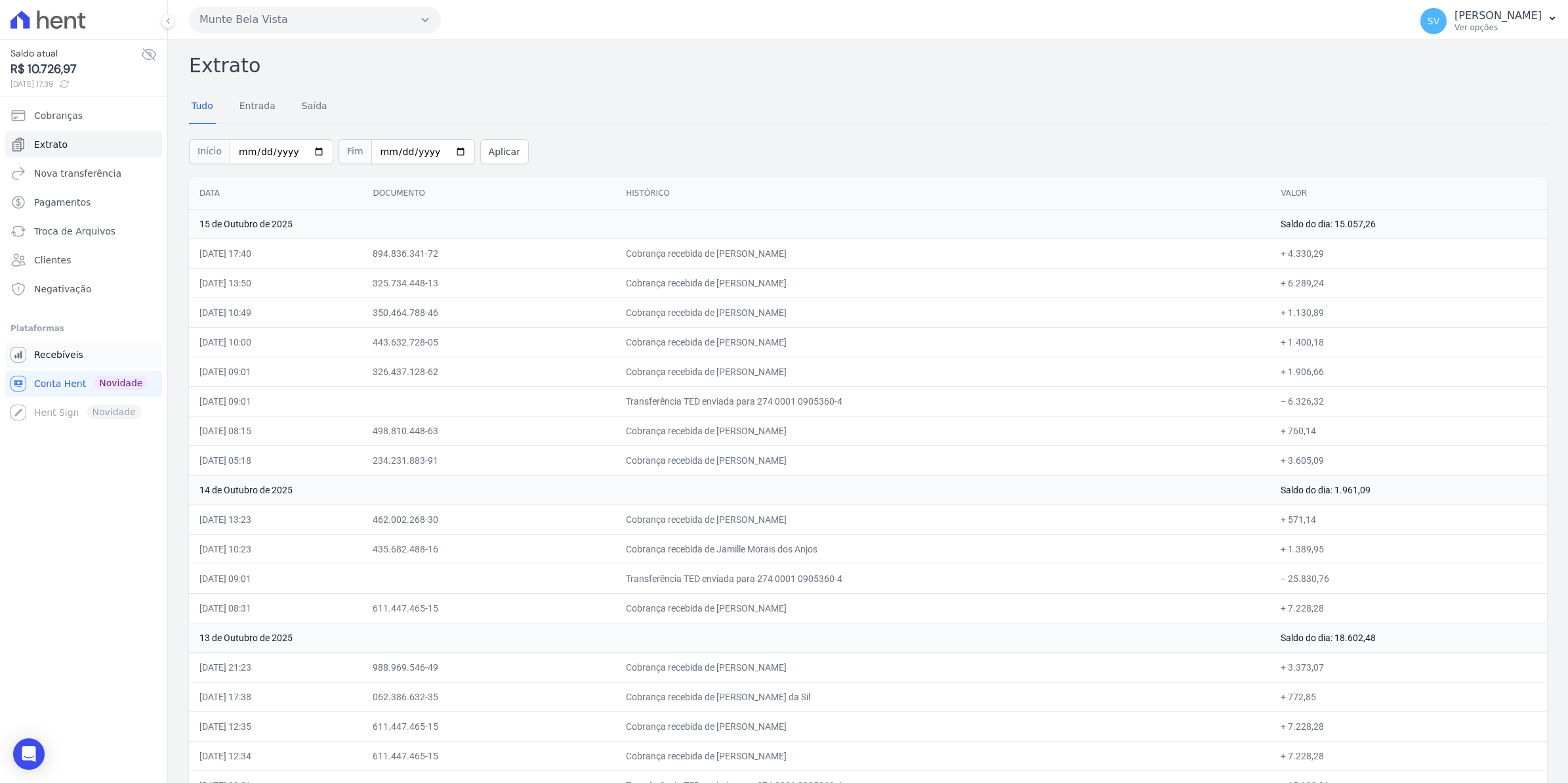
click at [72, 357] on span "Recebíveis" at bounding box center [59, 355] width 49 height 13
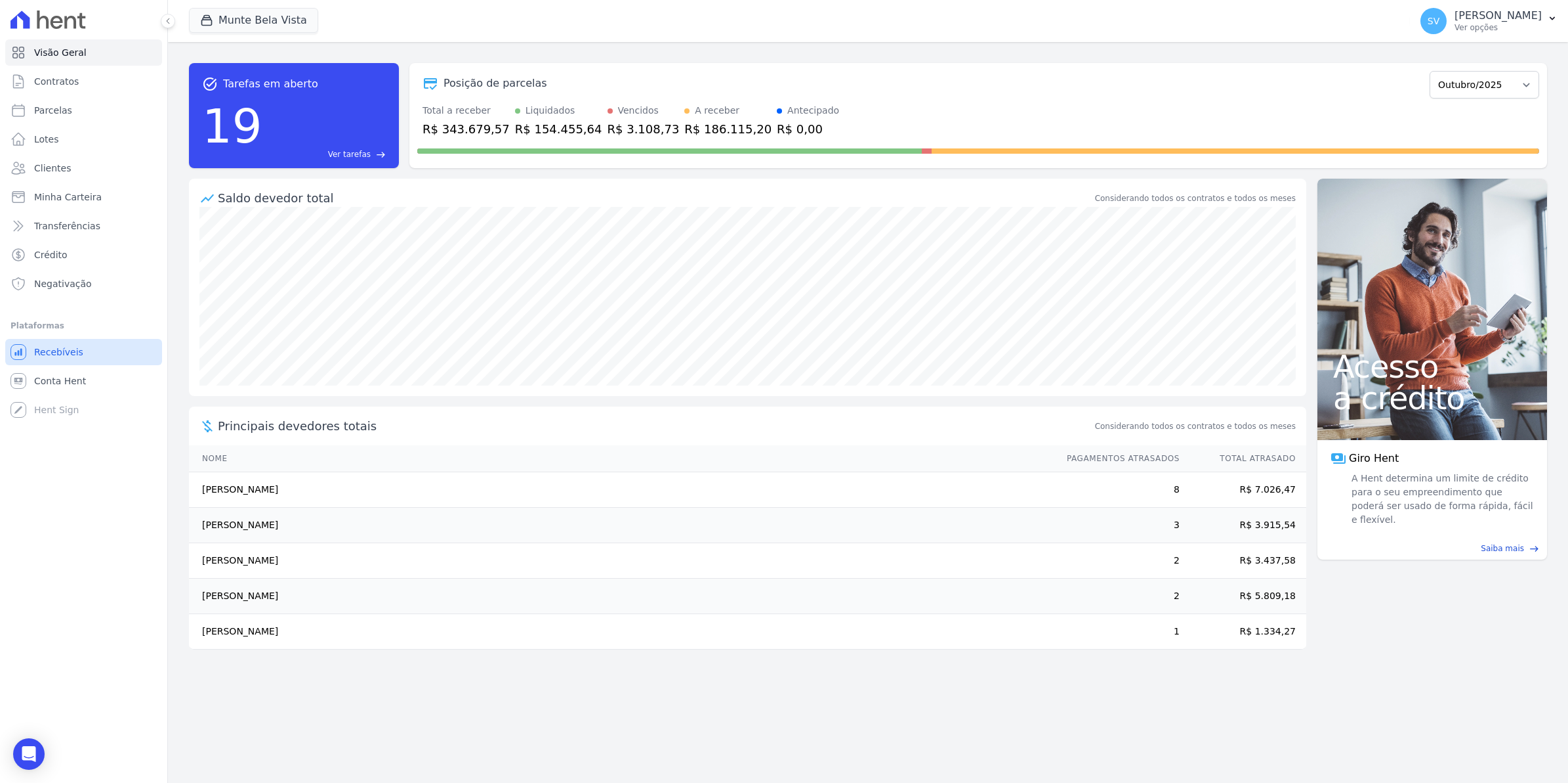
click at [53, 359] on link "Recebíveis" at bounding box center [83, 351] width 157 height 26
click at [53, 379] on span "Conta Hent" at bounding box center [60, 381] width 52 height 13
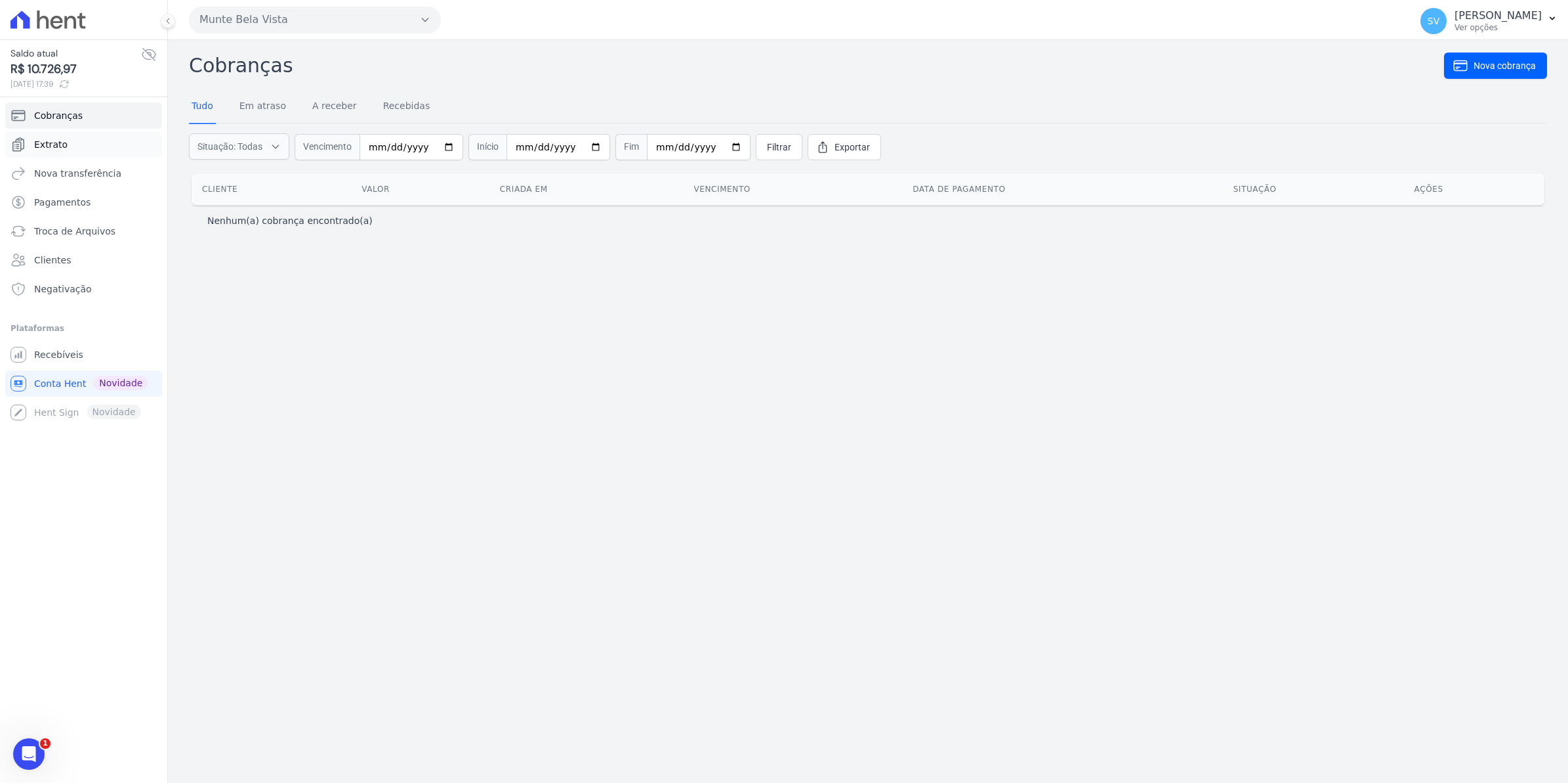
click at [41, 145] on span "Extrato" at bounding box center [51, 145] width 34 height 13
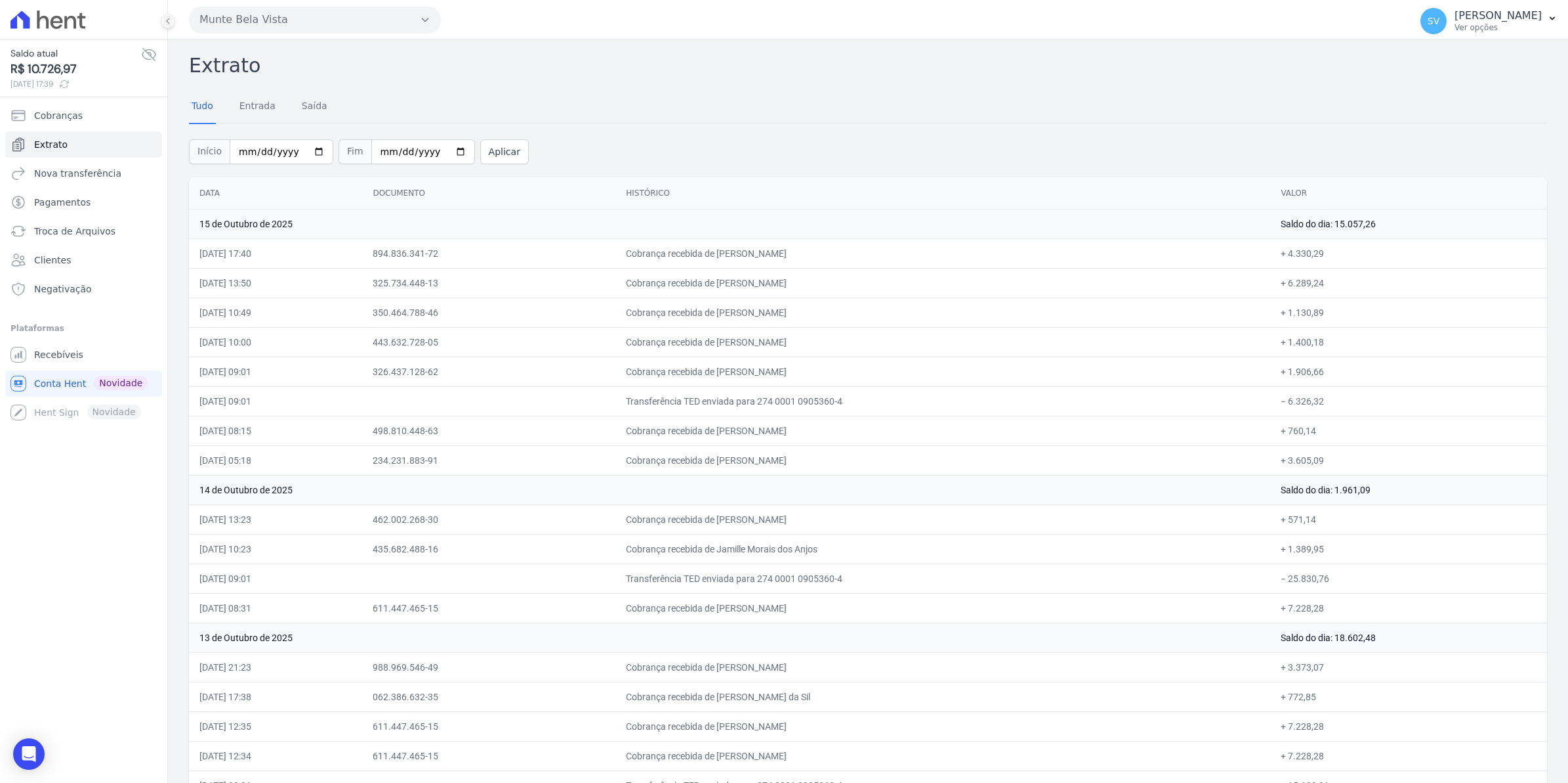
click at [830, 418] on td "Cobrança recebida de [PERSON_NAME]" at bounding box center [943, 430] width 655 height 30
